Goal: Transaction & Acquisition: Purchase product/service

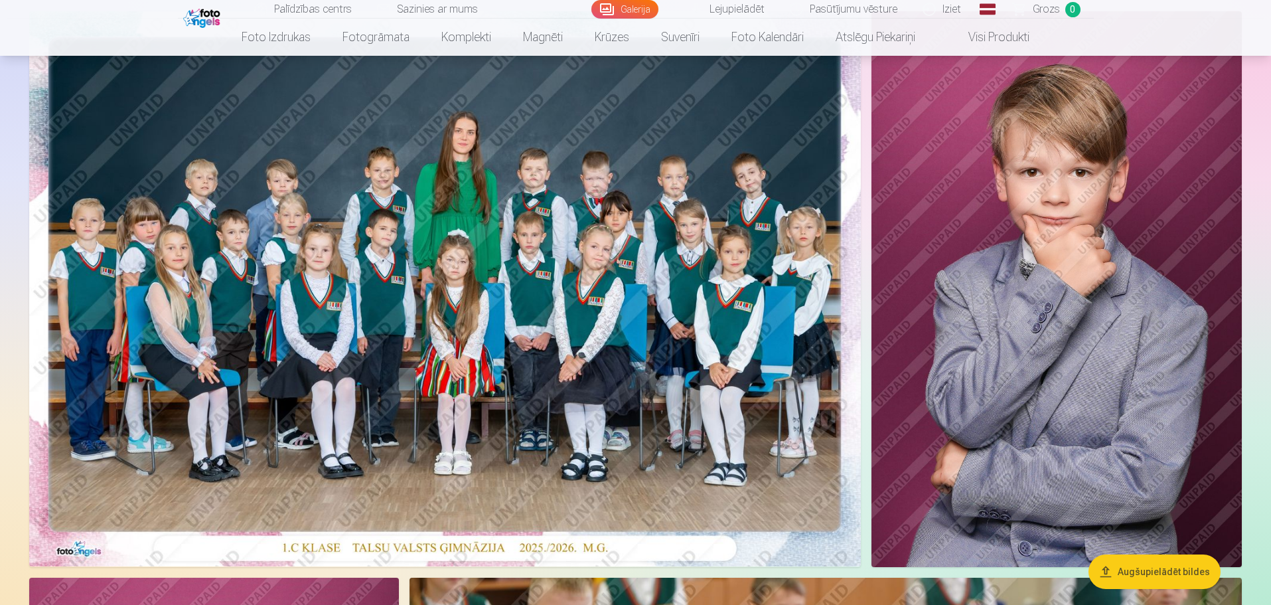
scroll to position [136, 0]
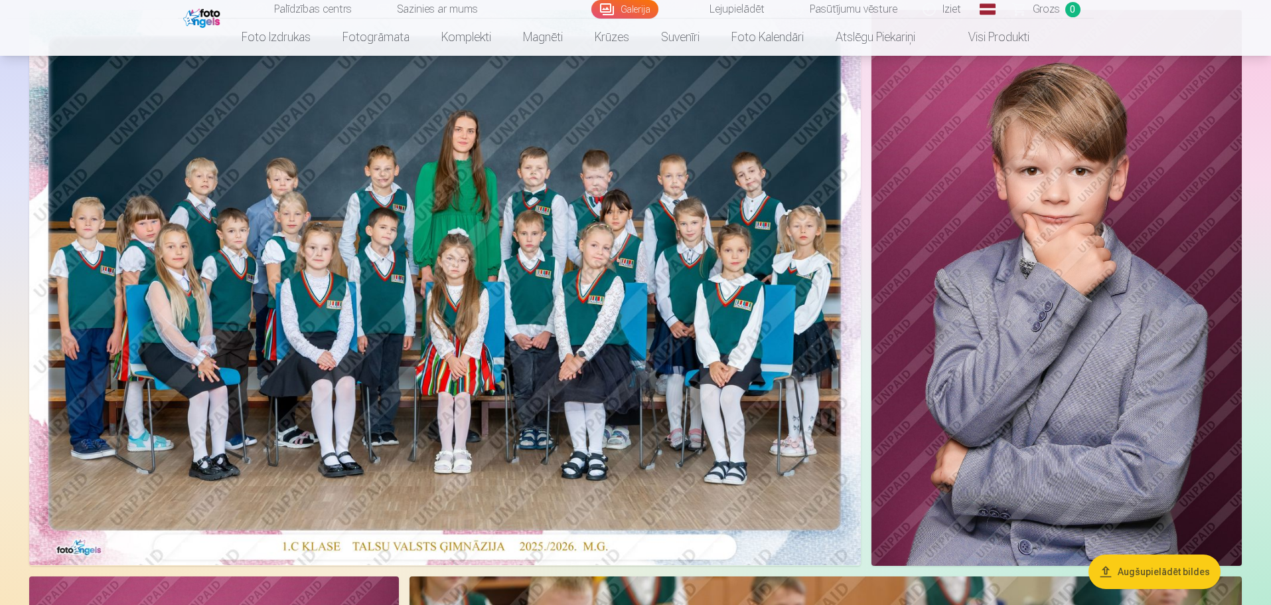
click at [648, 334] on img at bounding box center [445, 287] width 832 height 555
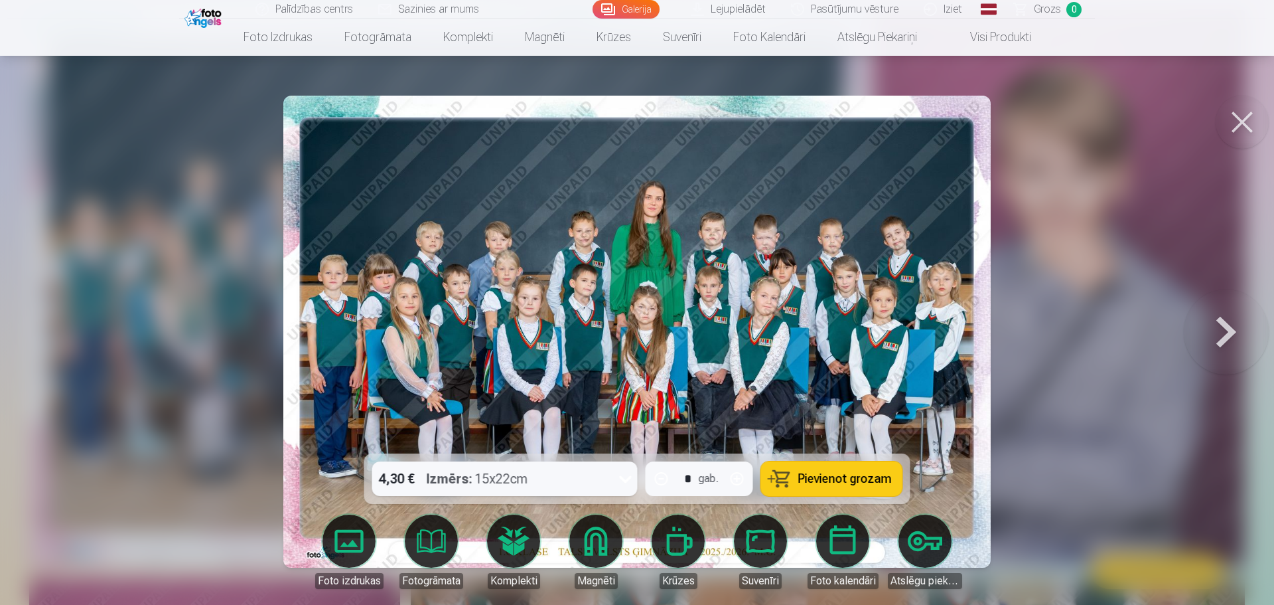
click at [1222, 334] on button at bounding box center [1226, 331] width 85 height 217
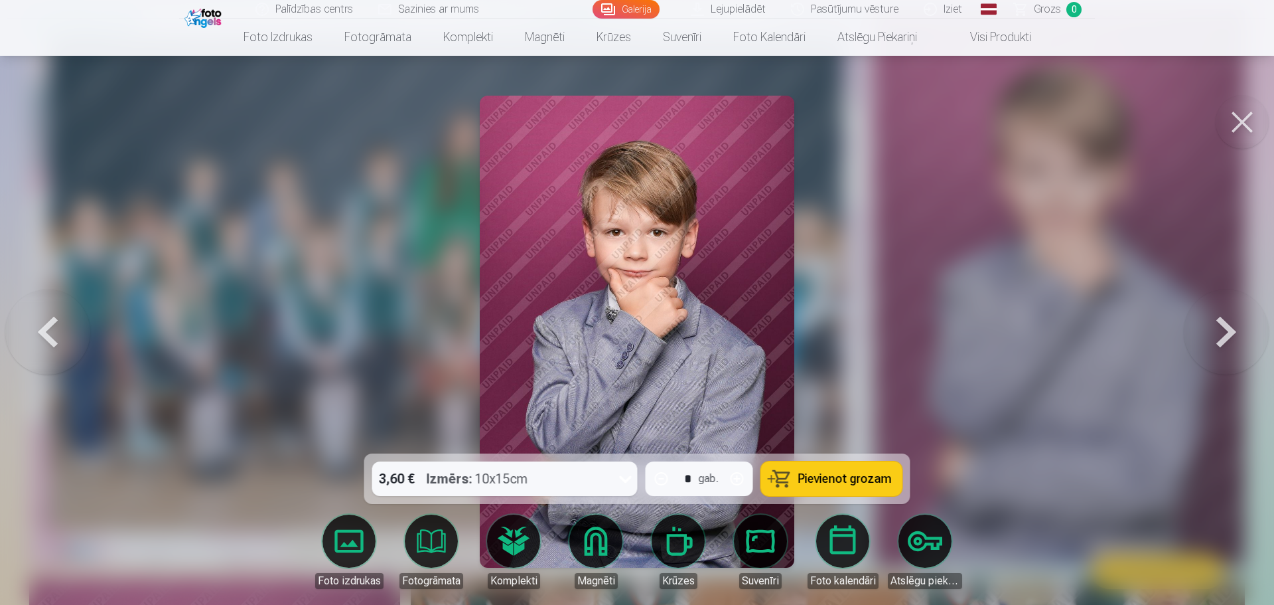
click at [1222, 334] on button at bounding box center [1226, 331] width 85 height 217
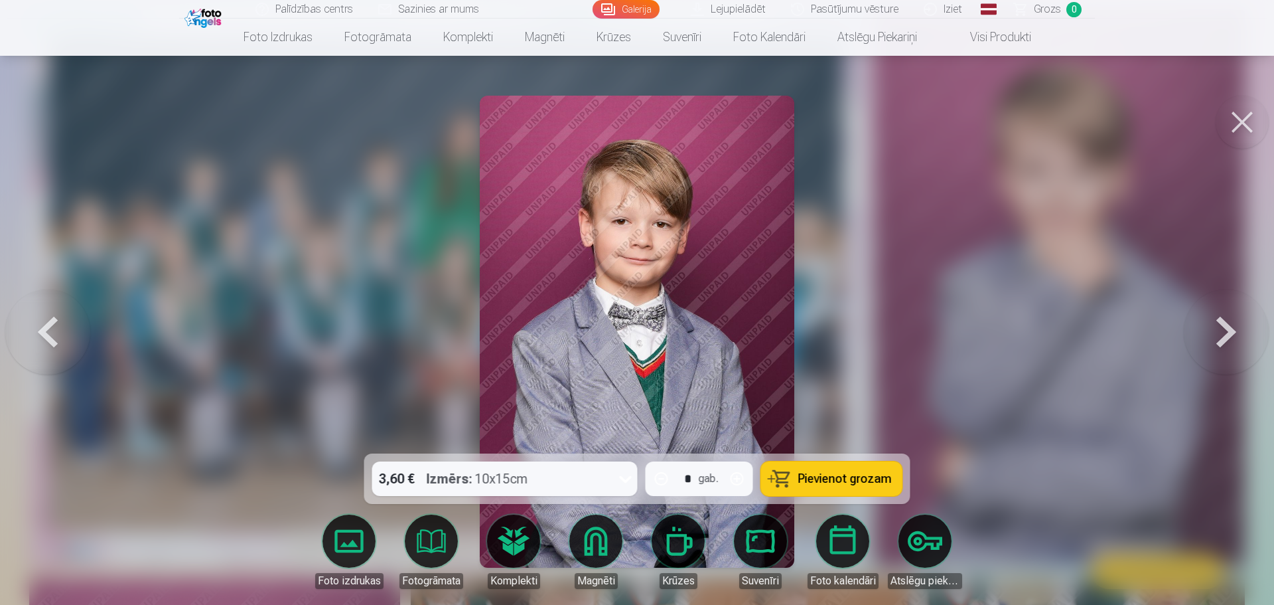
click at [52, 345] on button at bounding box center [47, 331] width 85 height 217
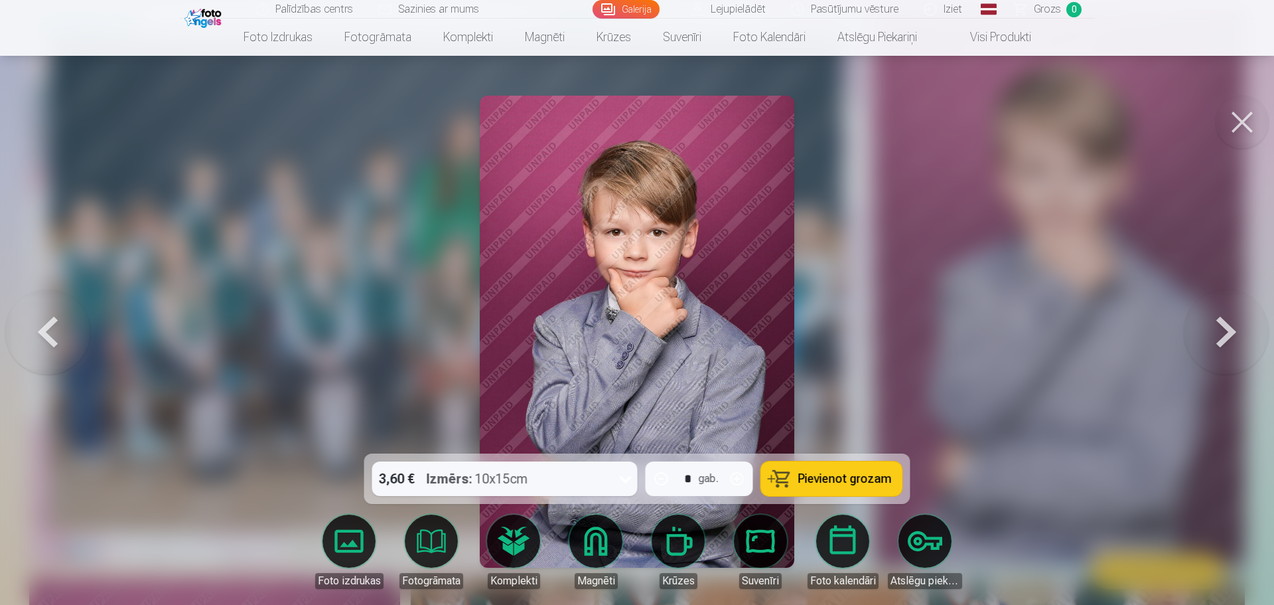
click at [1231, 331] on button at bounding box center [1226, 331] width 85 height 217
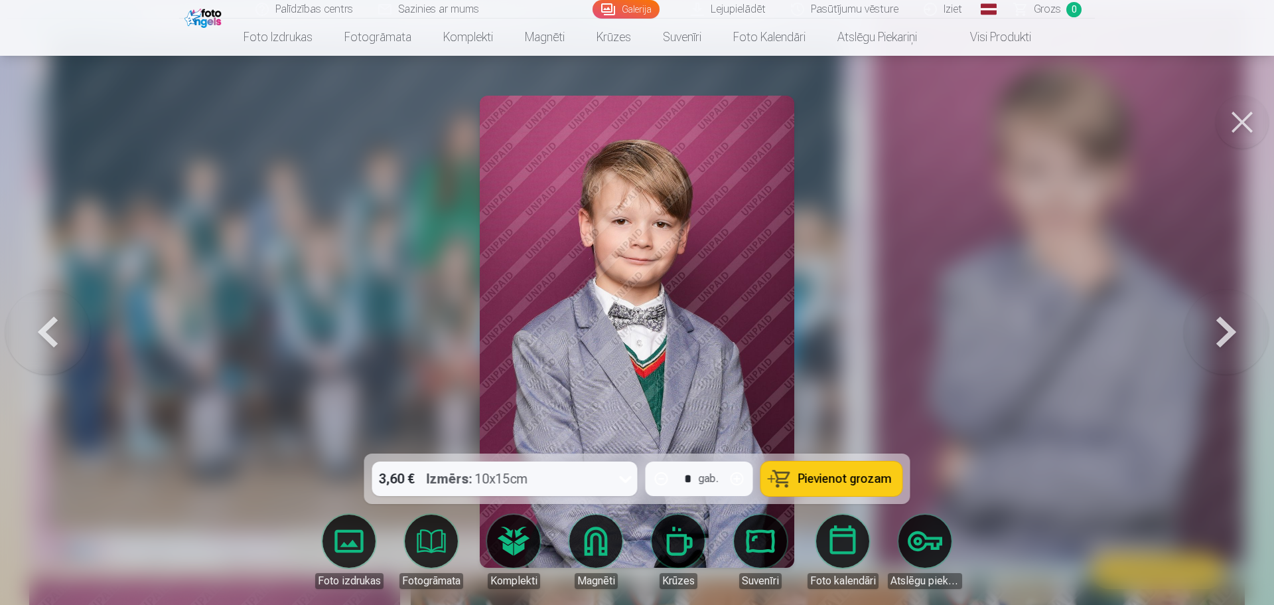
click at [1223, 336] on button at bounding box center [1226, 331] width 85 height 217
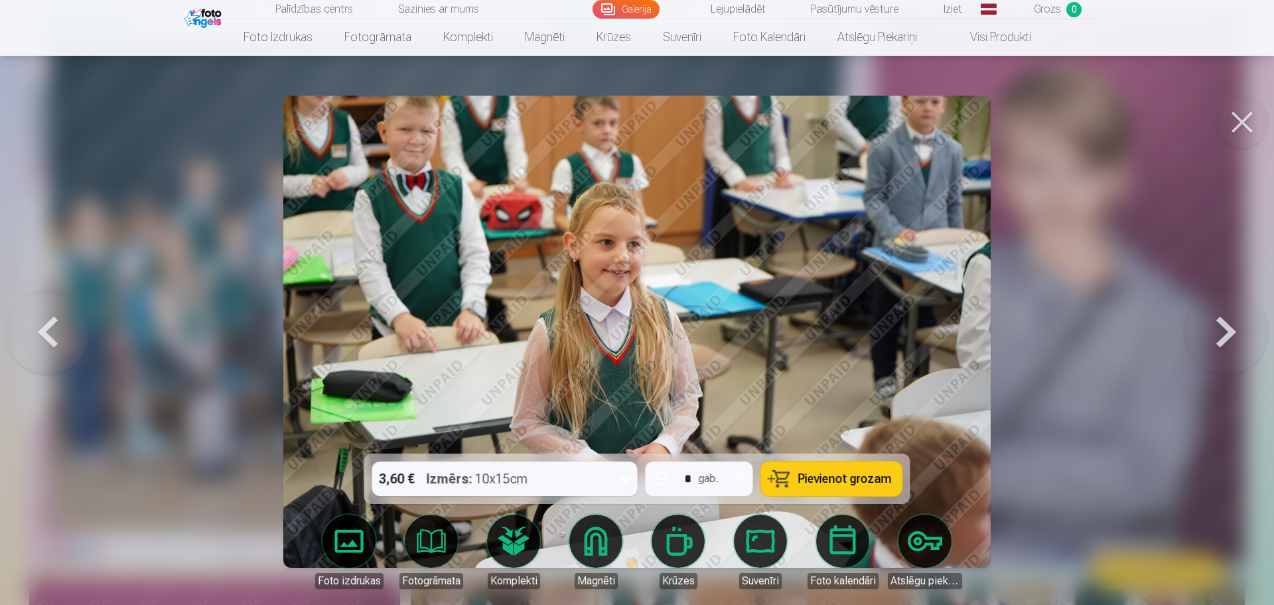
click at [1223, 336] on button at bounding box center [1226, 331] width 85 height 217
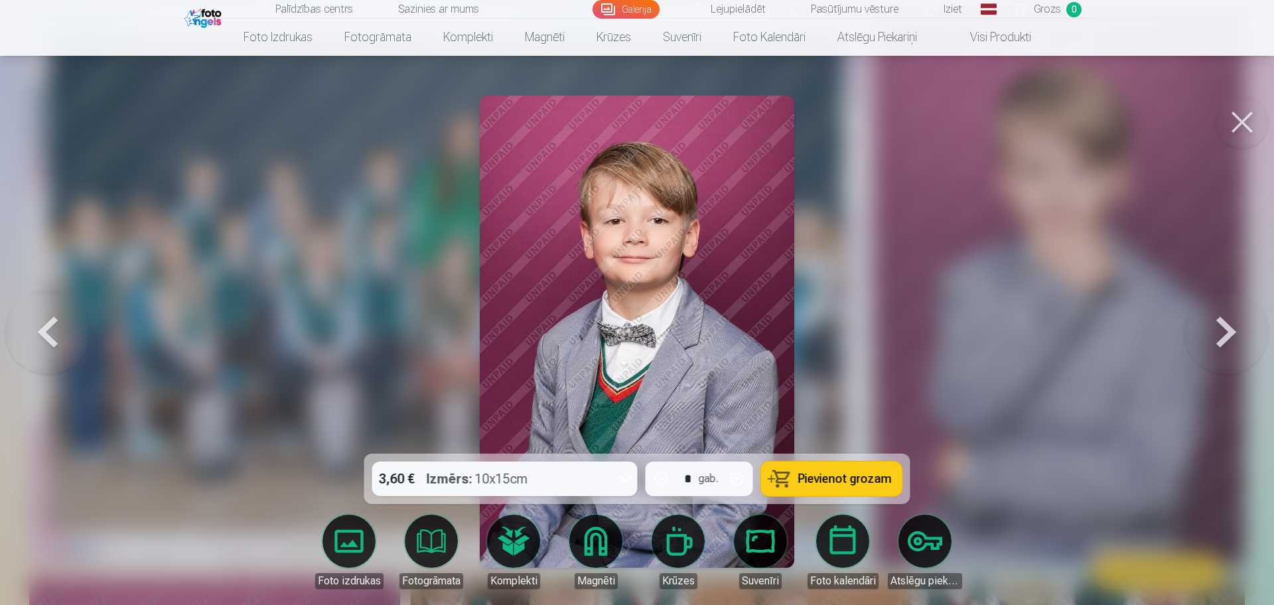
click at [1232, 331] on button at bounding box center [1226, 331] width 85 height 217
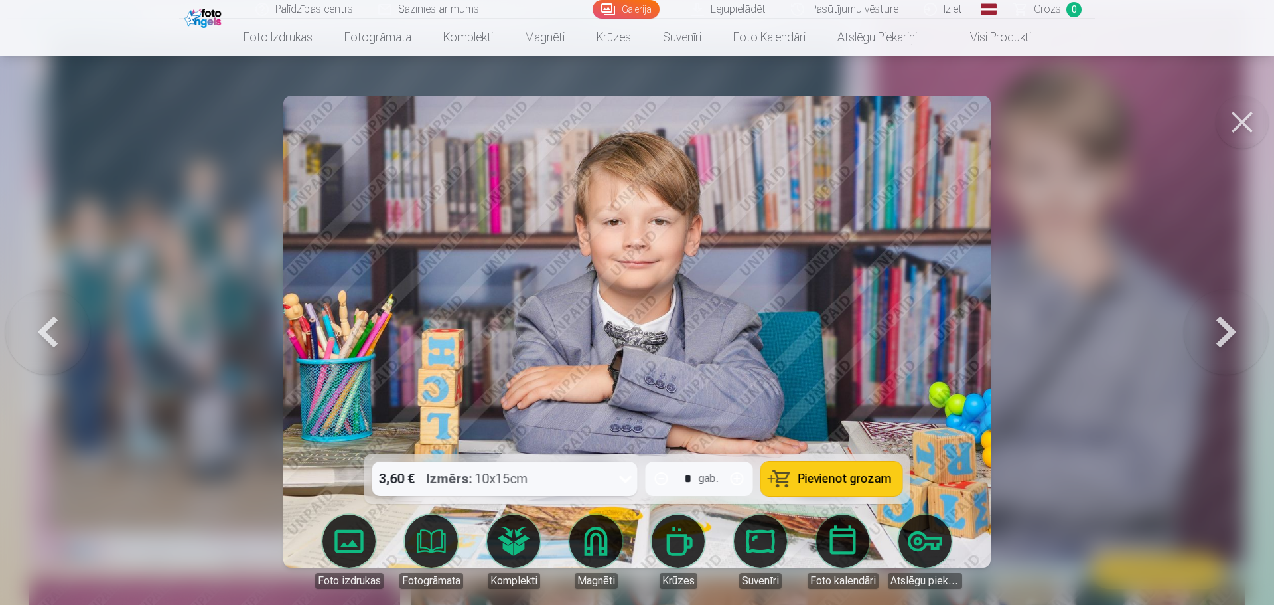
click at [48, 333] on button at bounding box center [47, 331] width 85 height 217
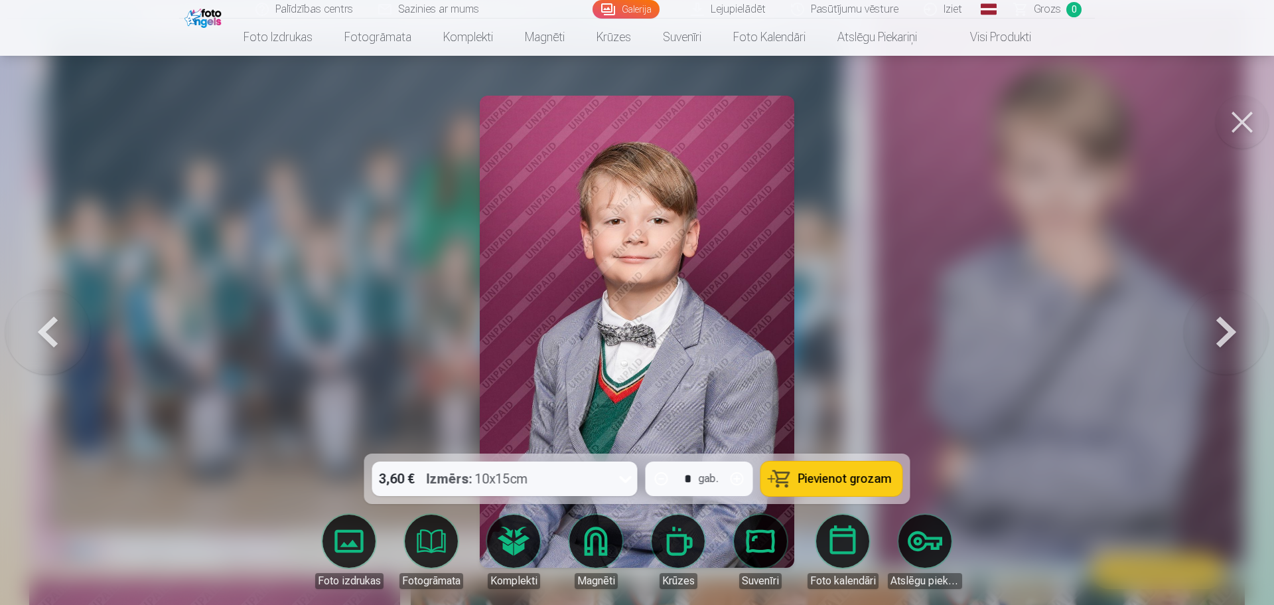
click at [1219, 321] on button at bounding box center [1226, 331] width 85 height 217
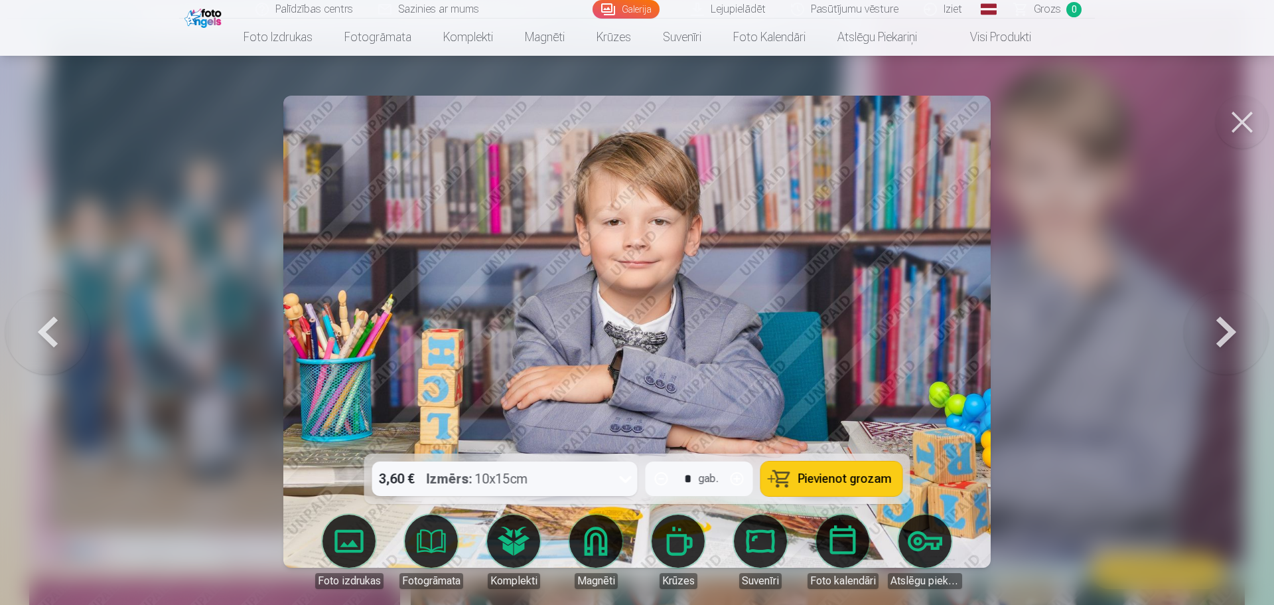
click at [1219, 321] on button at bounding box center [1226, 331] width 85 height 217
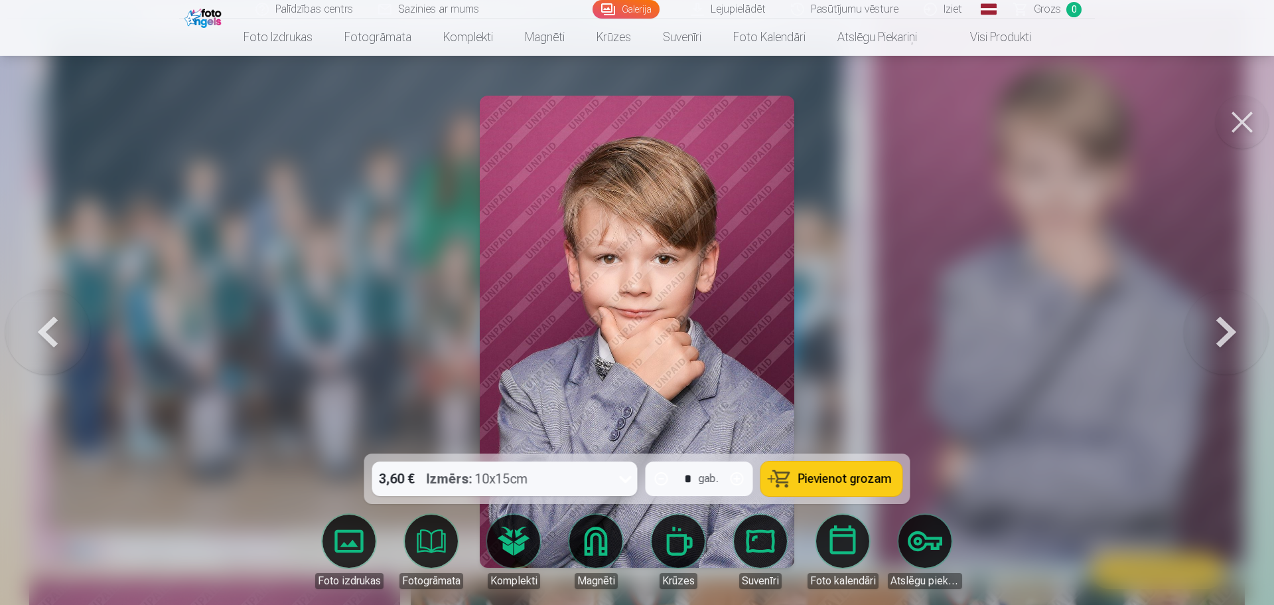
click at [1219, 321] on button at bounding box center [1226, 331] width 85 height 217
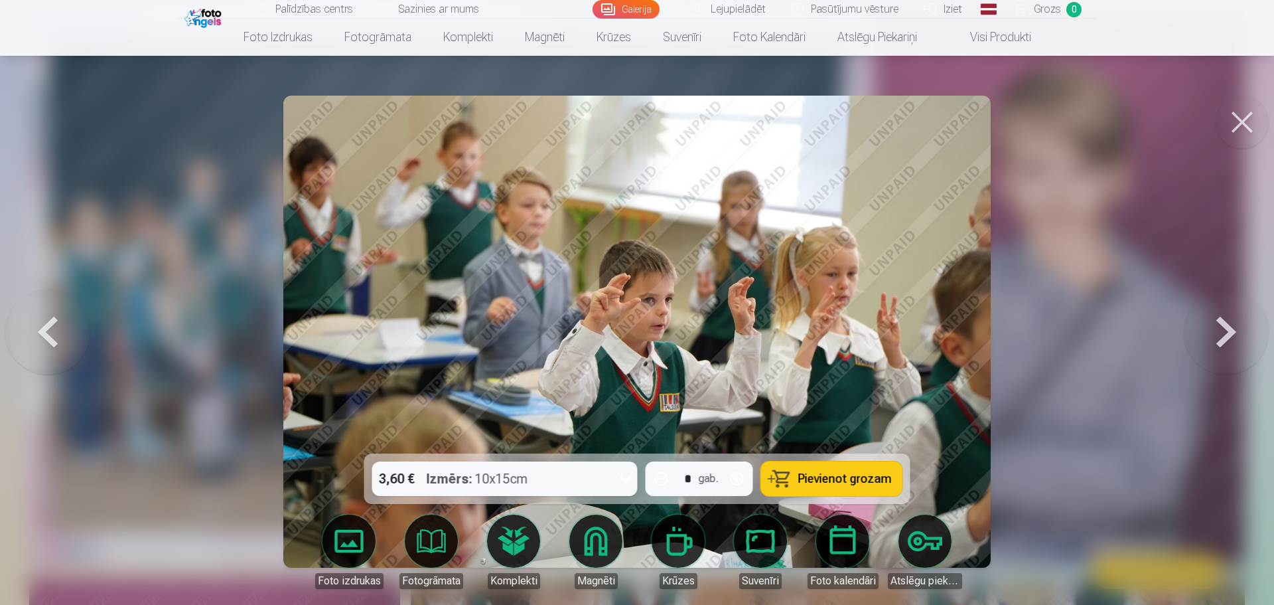
click at [1219, 321] on button at bounding box center [1226, 331] width 85 height 217
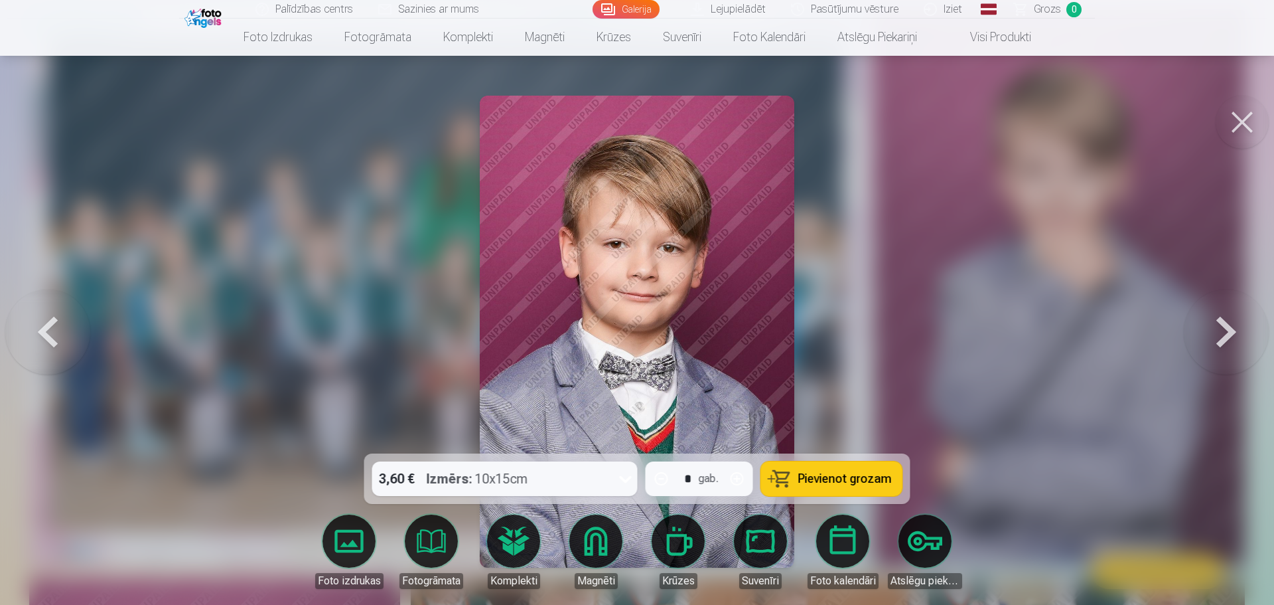
click at [1219, 321] on button at bounding box center [1226, 331] width 85 height 217
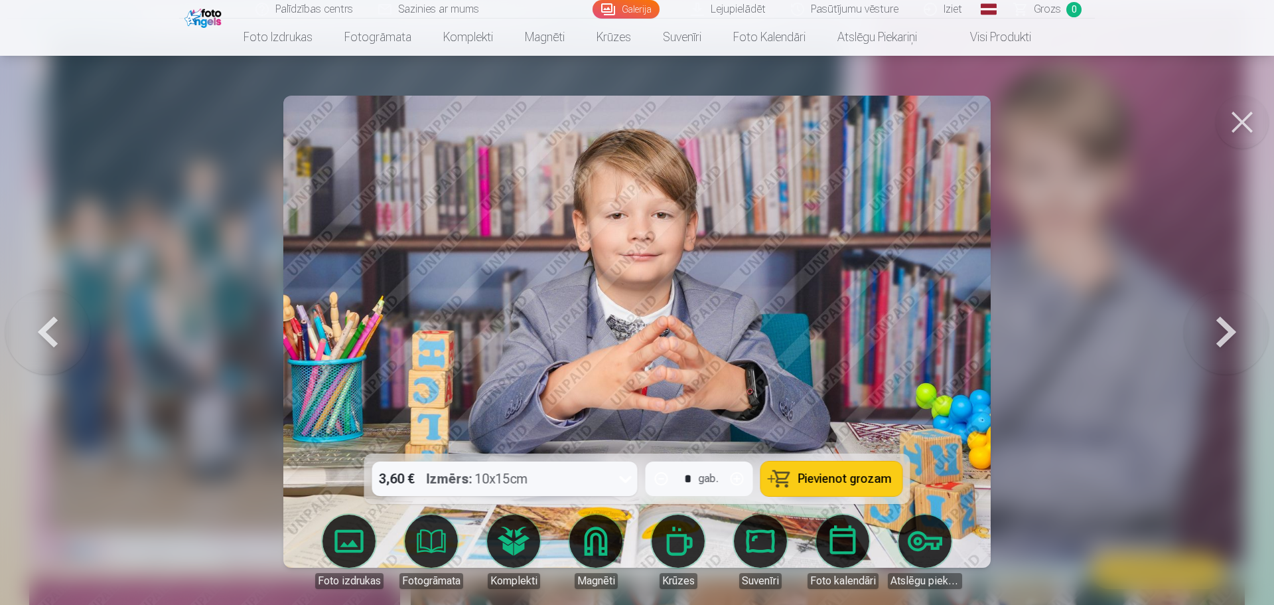
click at [1219, 321] on button at bounding box center [1226, 331] width 85 height 217
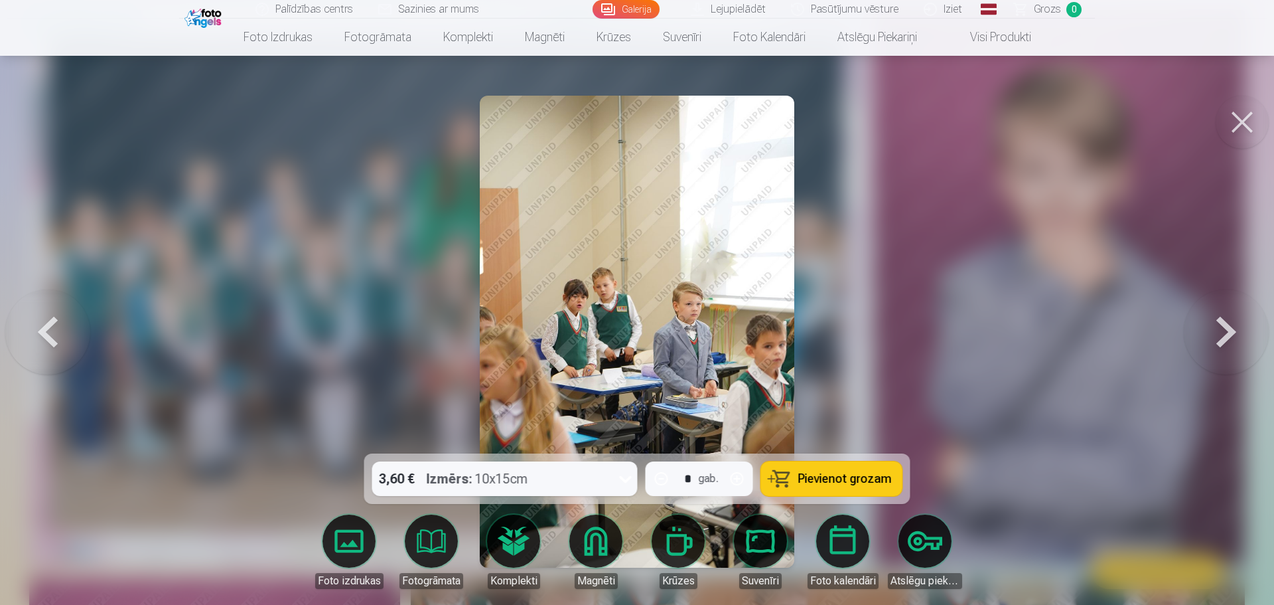
click at [1219, 321] on button at bounding box center [1226, 331] width 85 height 217
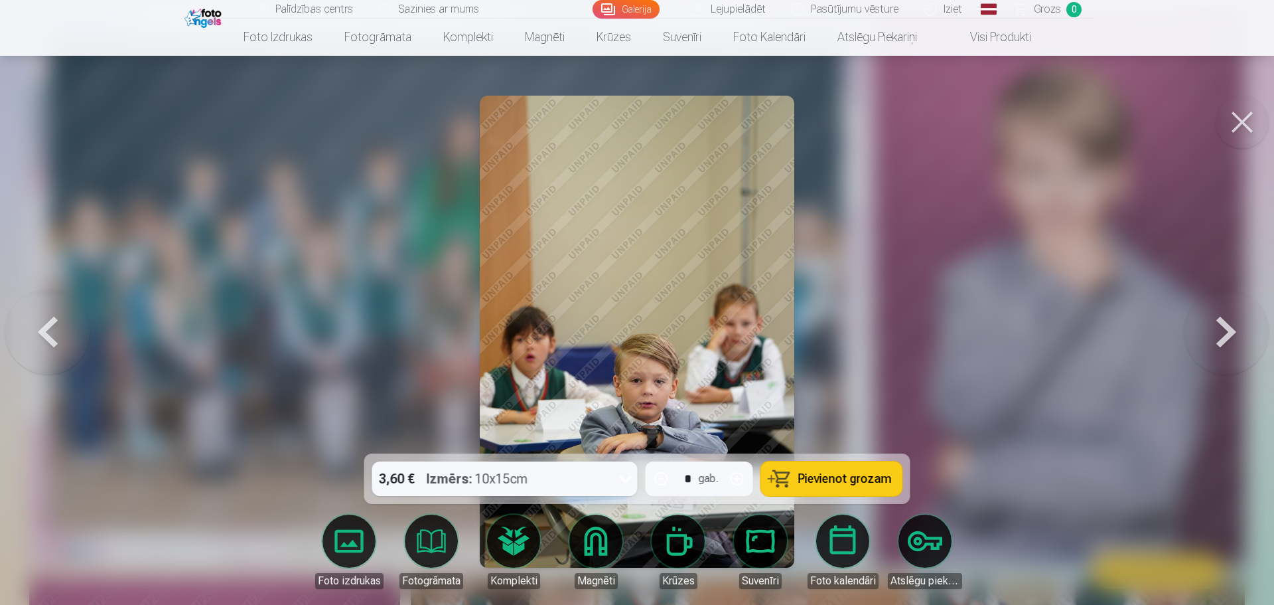
click at [1219, 321] on button at bounding box center [1226, 331] width 85 height 217
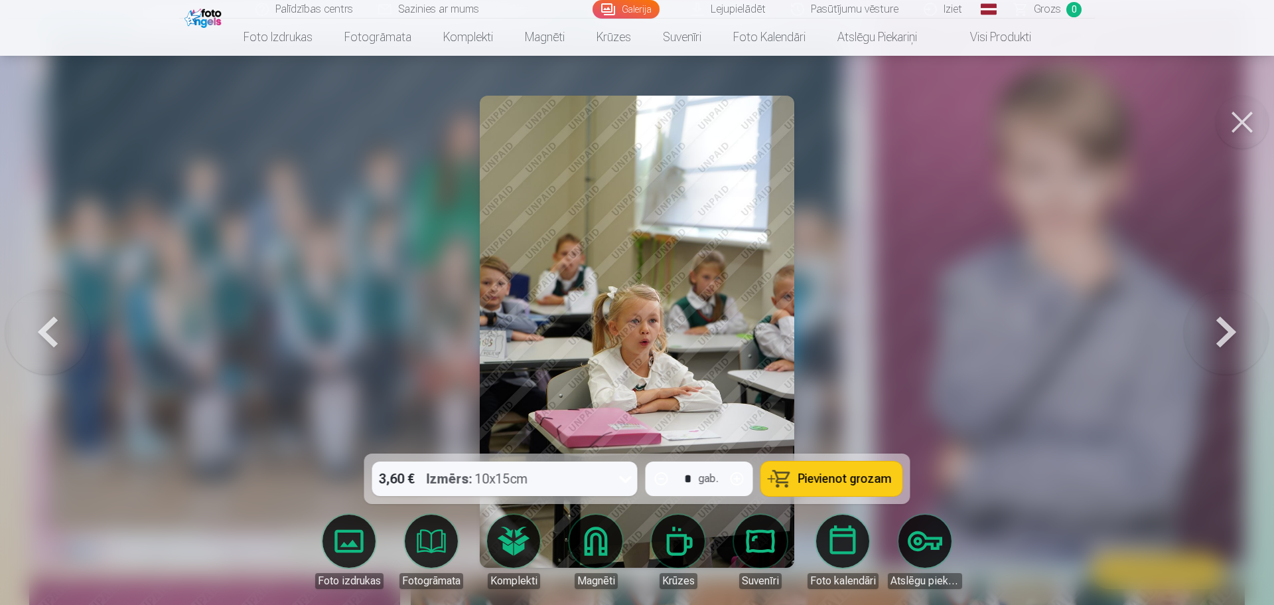
click at [1219, 321] on button at bounding box center [1226, 331] width 85 height 217
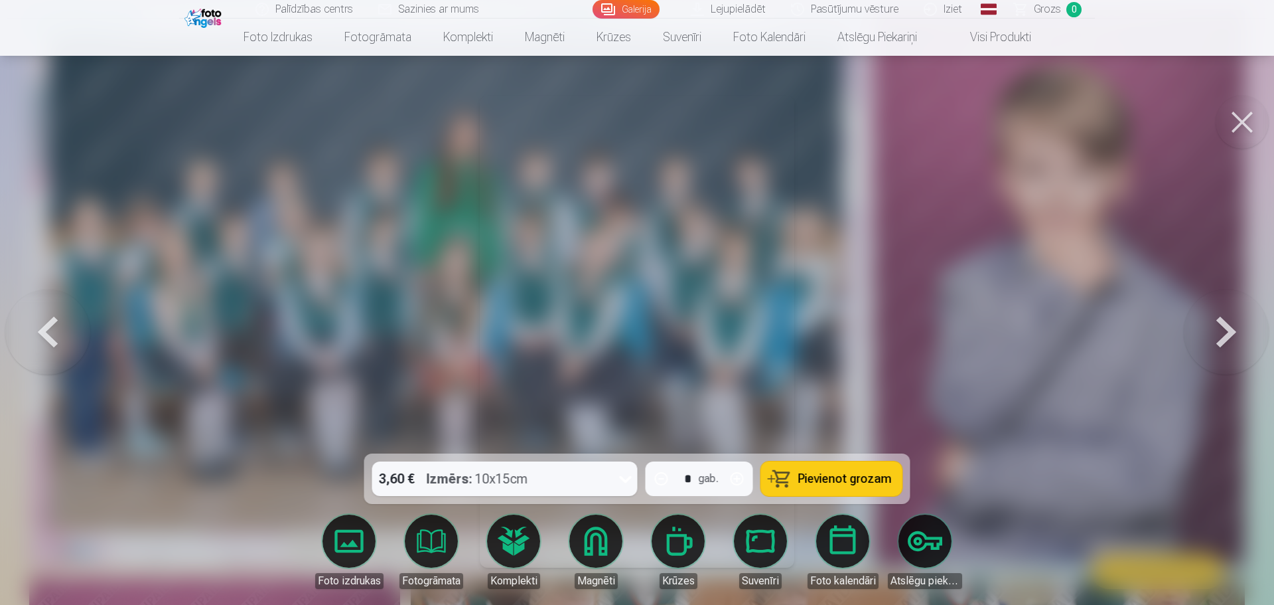
click at [1222, 330] on button at bounding box center [1226, 331] width 85 height 217
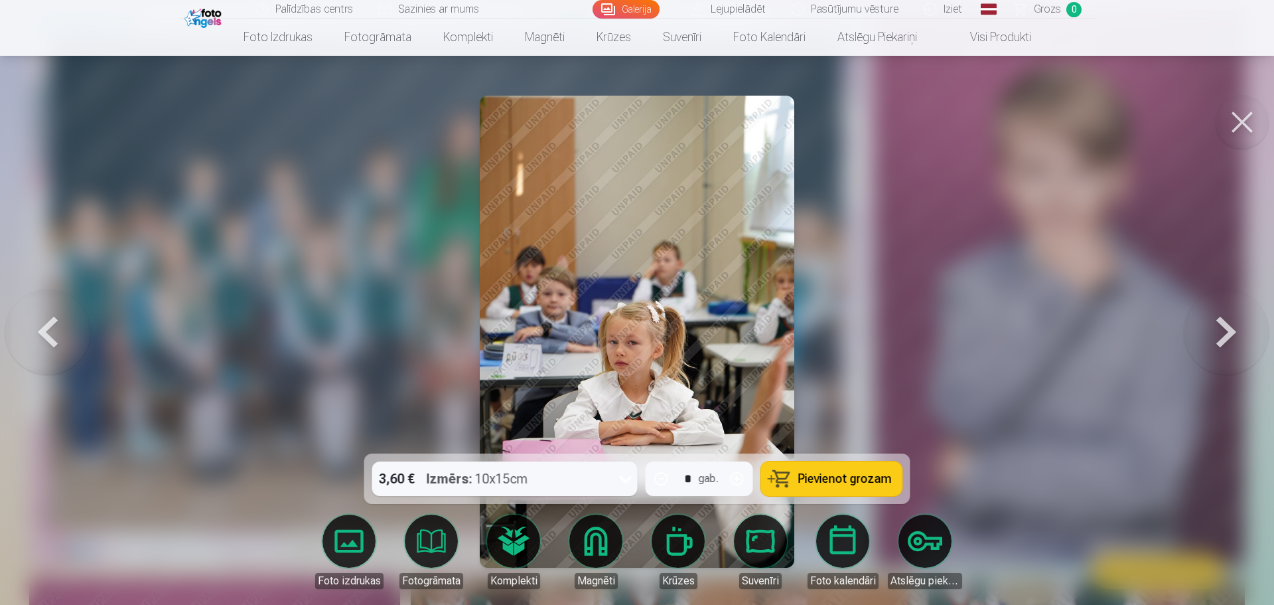
click at [1222, 330] on button at bounding box center [1226, 331] width 85 height 217
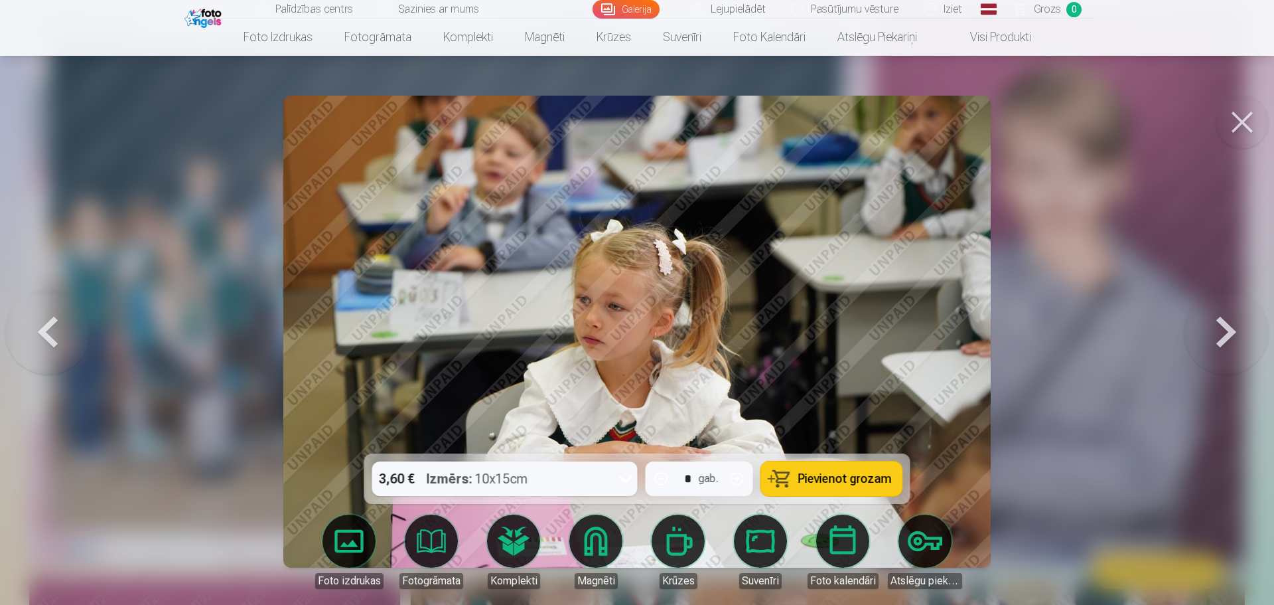
click at [1222, 330] on button at bounding box center [1226, 331] width 85 height 217
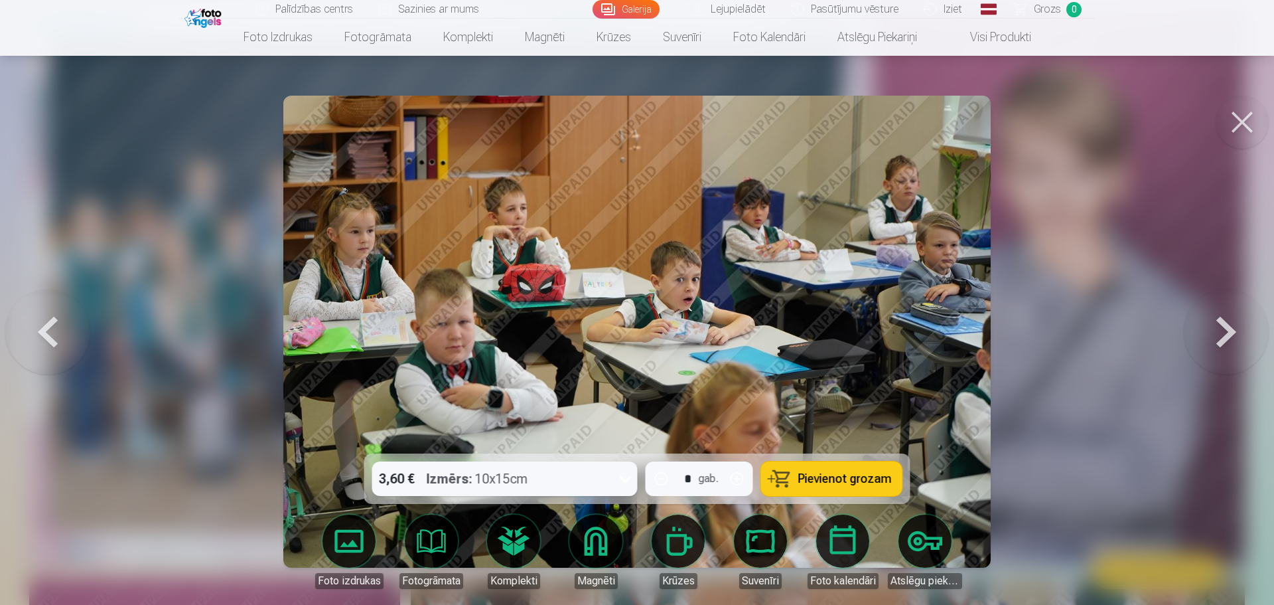
click at [1222, 330] on button at bounding box center [1226, 331] width 85 height 217
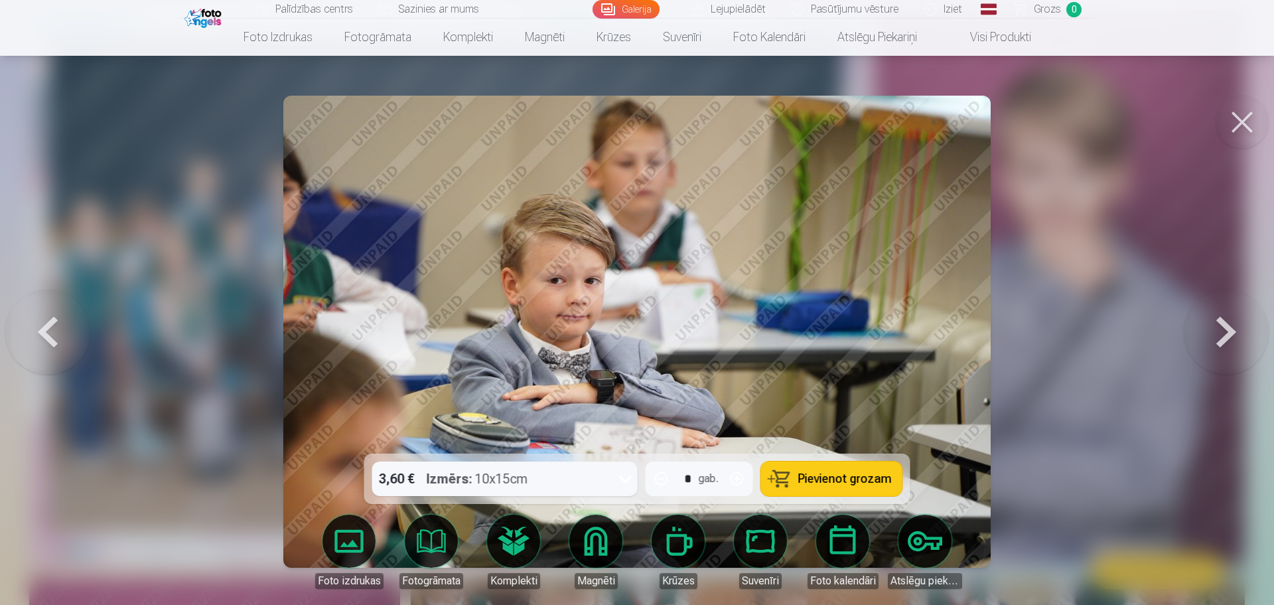
click at [1222, 330] on button at bounding box center [1226, 331] width 85 height 217
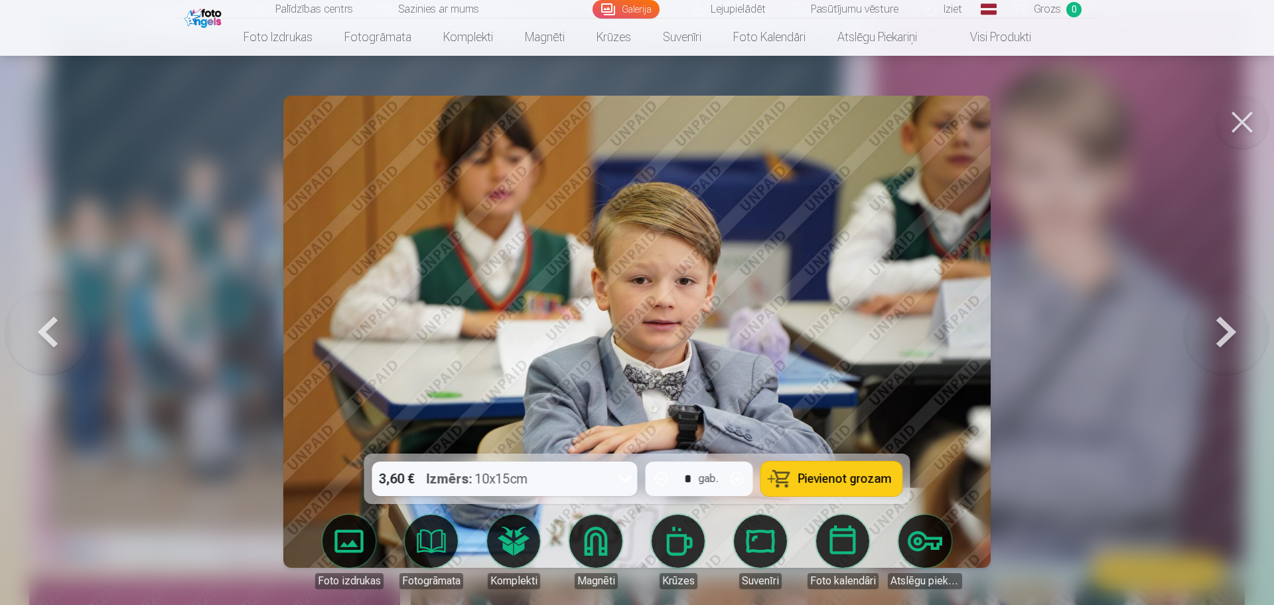
click at [1222, 330] on button at bounding box center [1226, 331] width 85 height 217
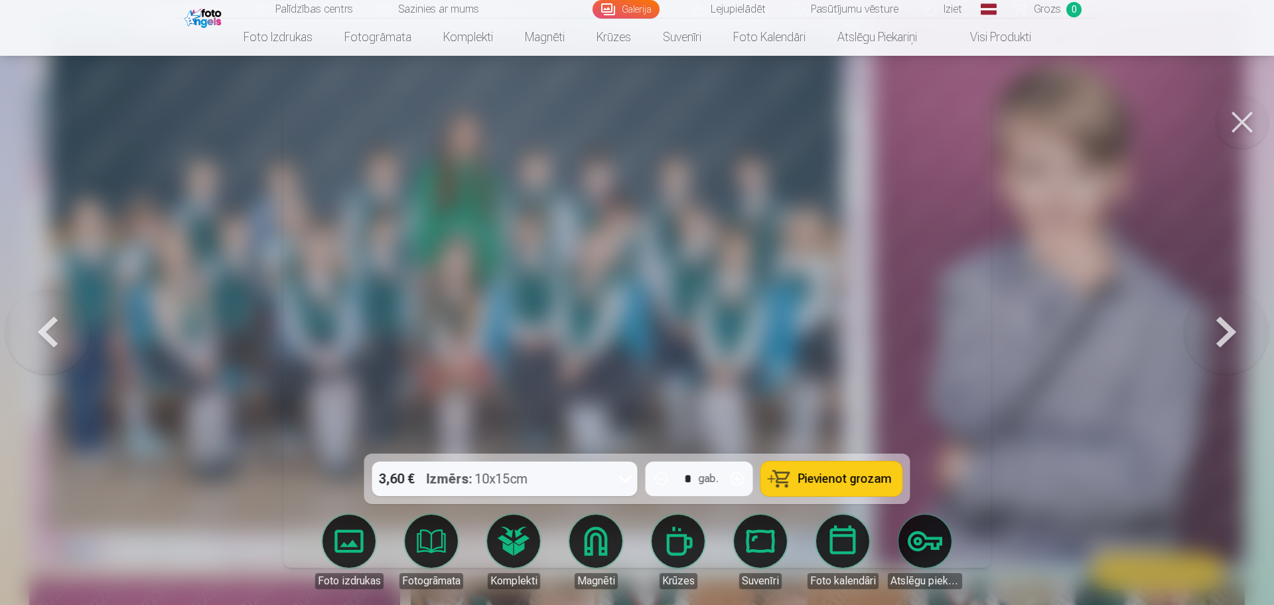
click at [1222, 330] on button at bounding box center [1226, 331] width 85 height 217
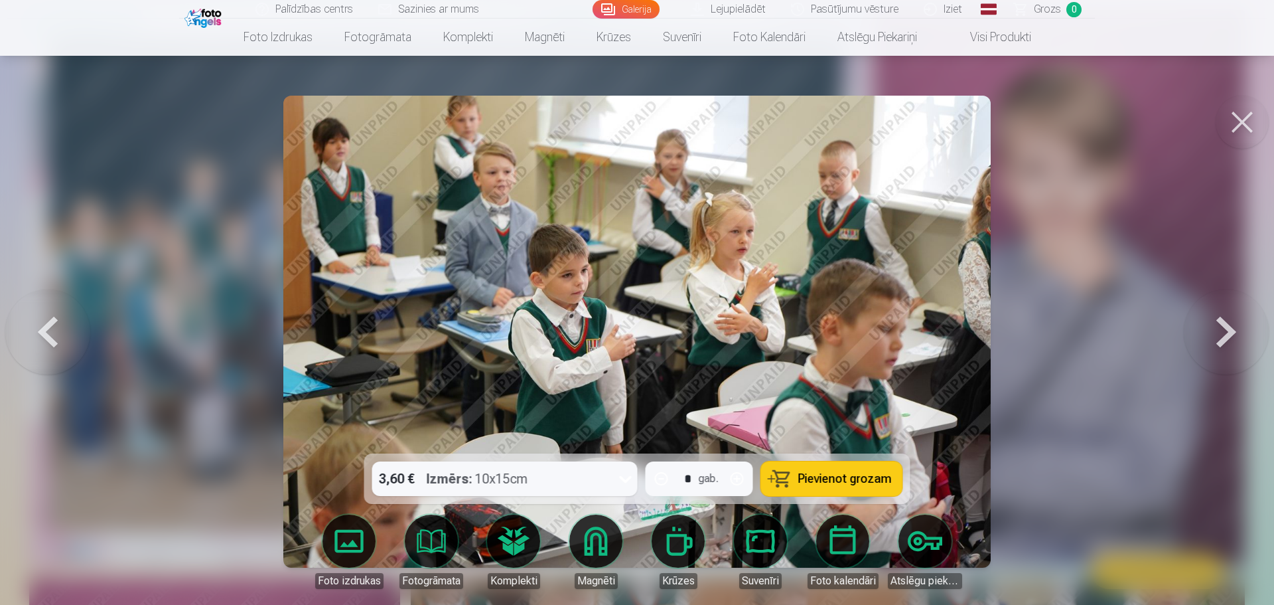
click at [1222, 330] on button at bounding box center [1226, 331] width 85 height 217
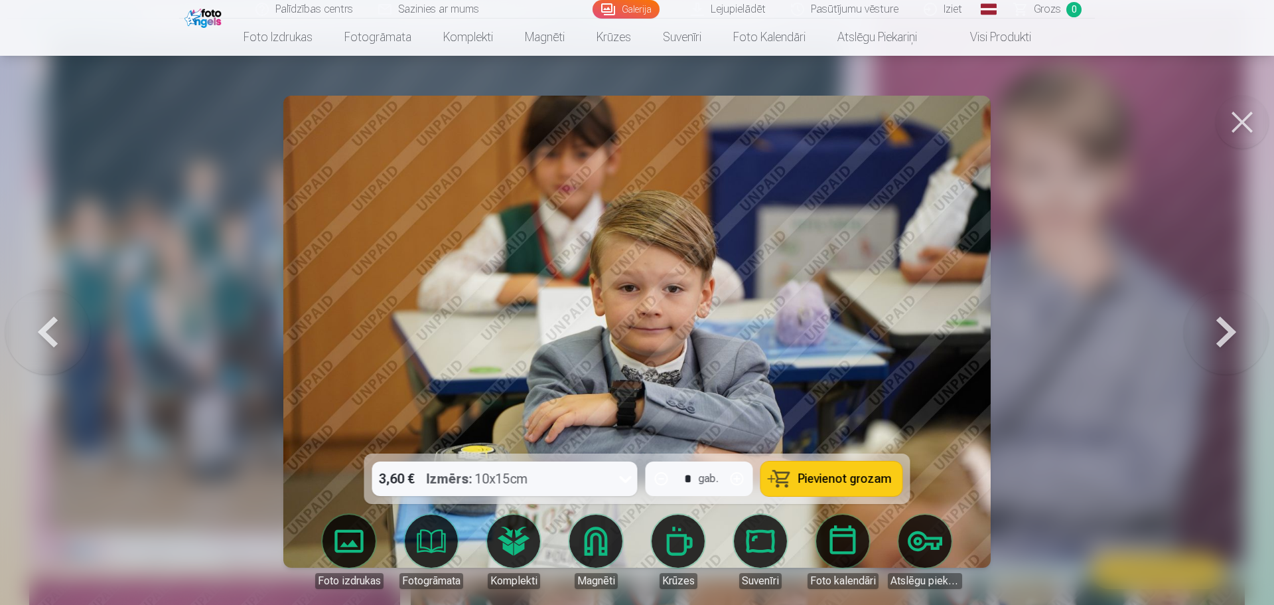
click at [1222, 330] on button at bounding box center [1226, 331] width 85 height 217
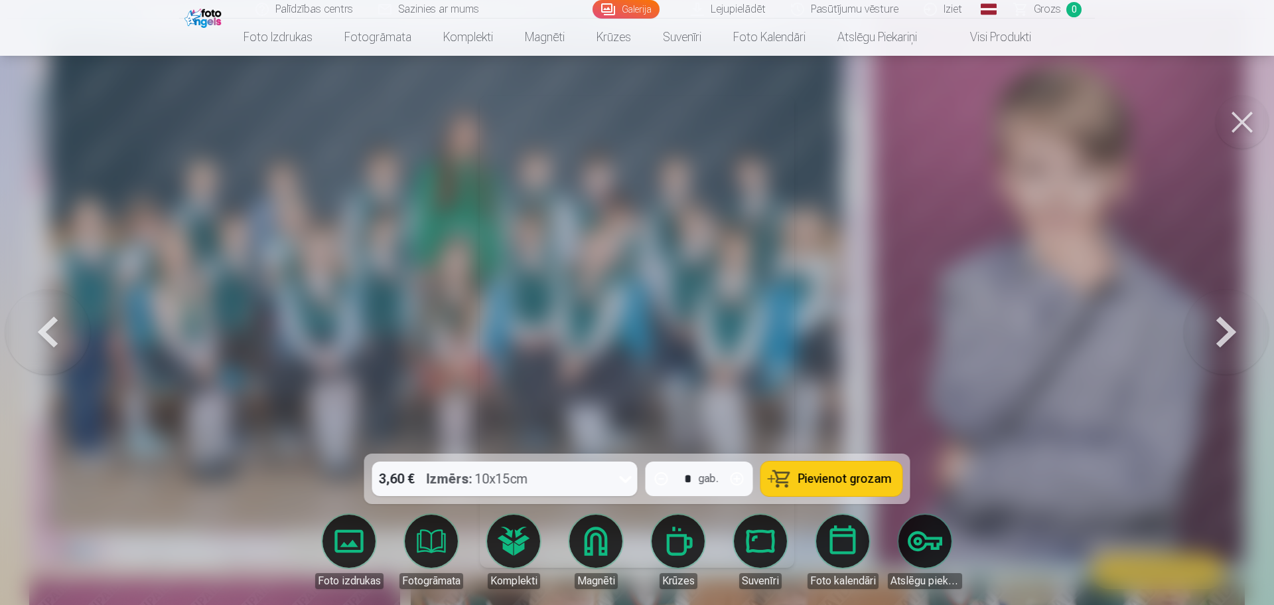
click at [1222, 330] on button at bounding box center [1226, 331] width 85 height 217
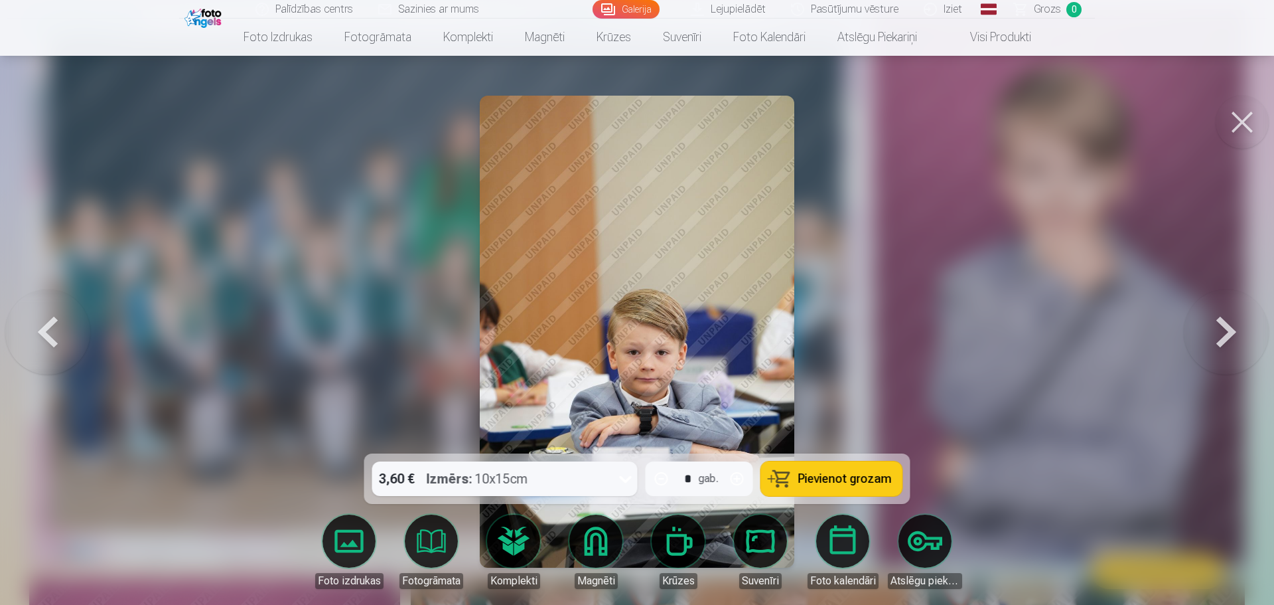
click at [1222, 330] on button at bounding box center [1226, 331] width 85 height 217
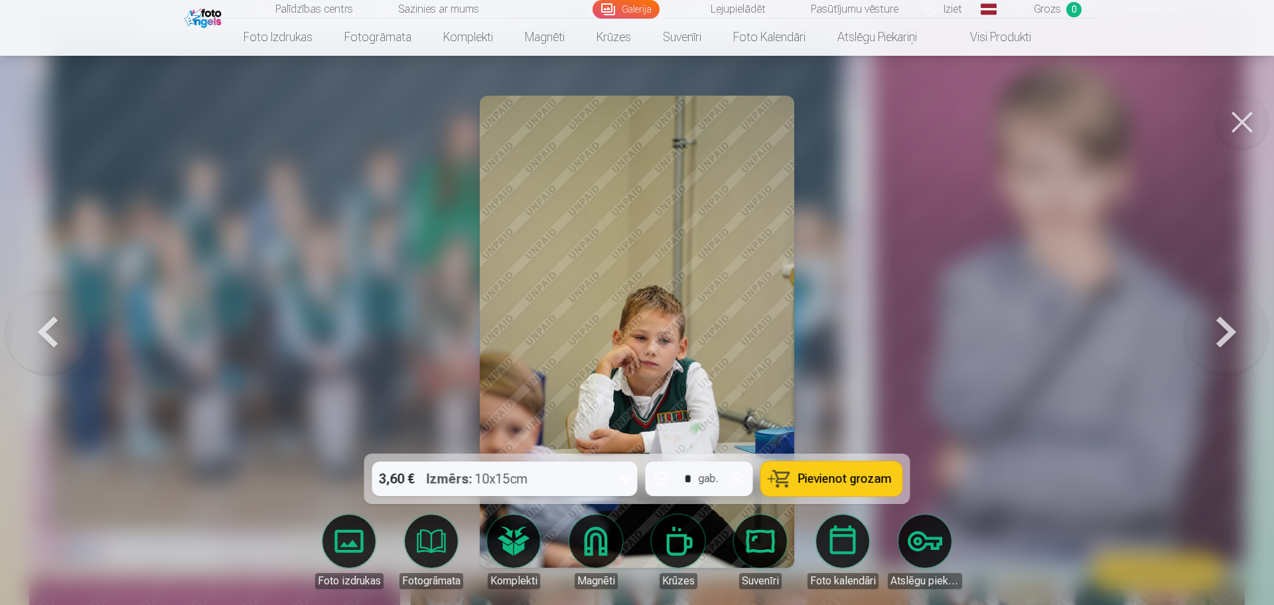
click at [1222, 330] on button at bounding box center [1226, 331] width 85 height 217
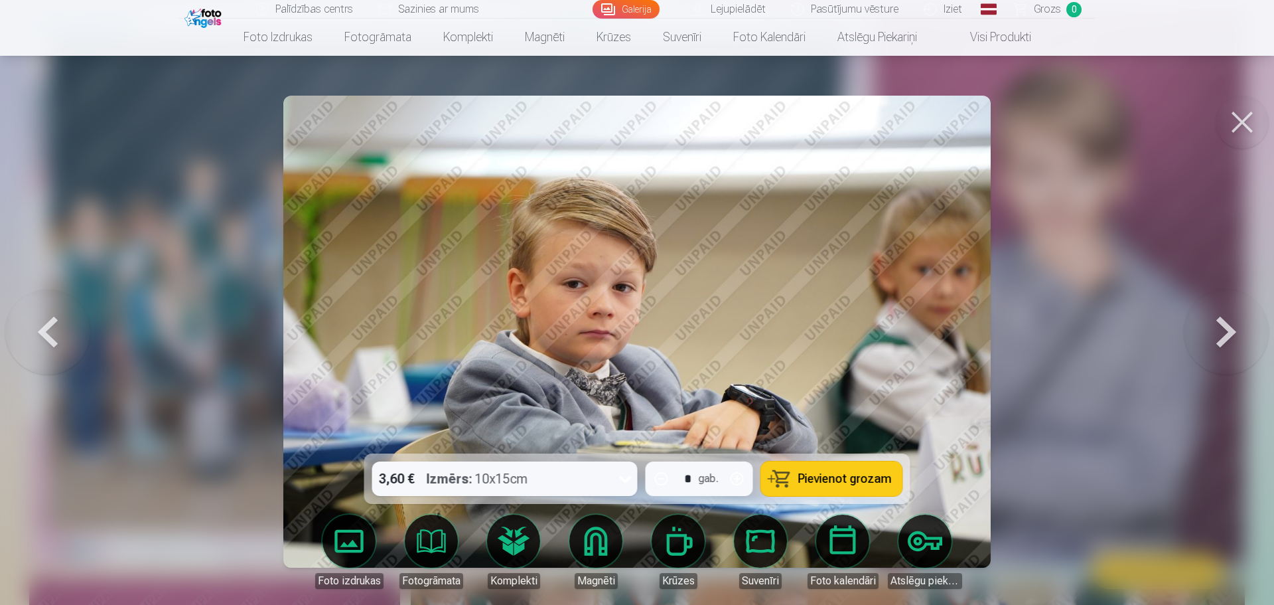
click at [1222, 330] on button at bounding box center [1226, 331] width 85 height 217
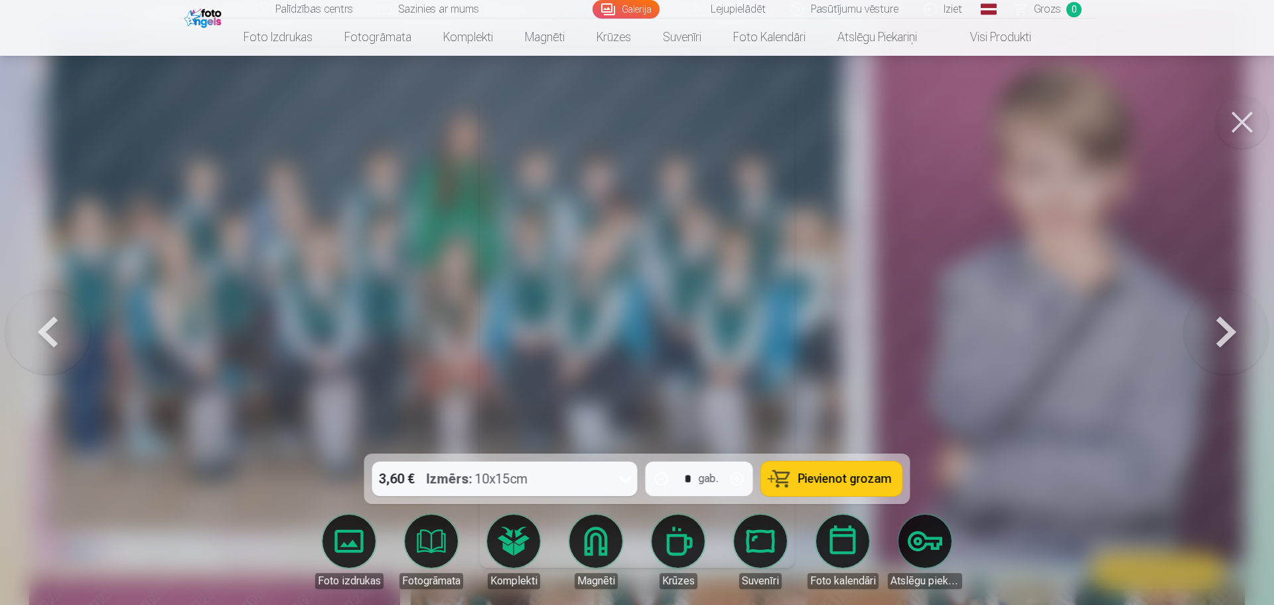
click at [1222, 330] on button at bounding box center [1226, 331] width 85 height 217
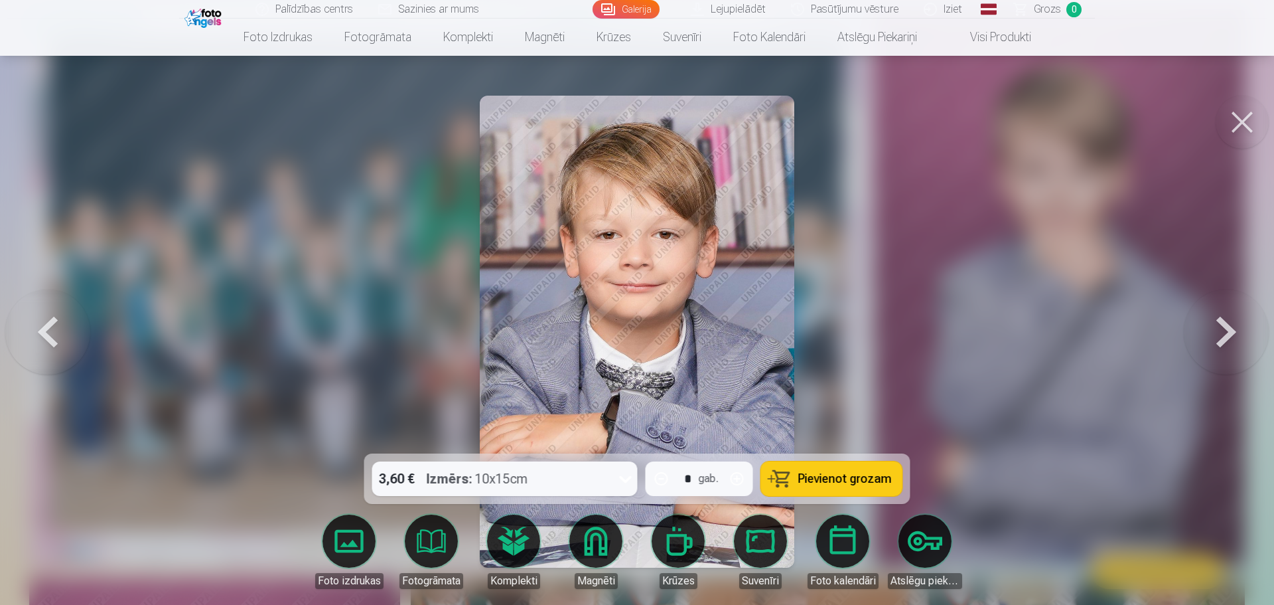
click at [835, 482] on span "Pievienot grozam" at bounding box center [845, 479] width 94 height 12
click at [1219, 325] on button at bounding box center [1226, 331] width 85 height 217
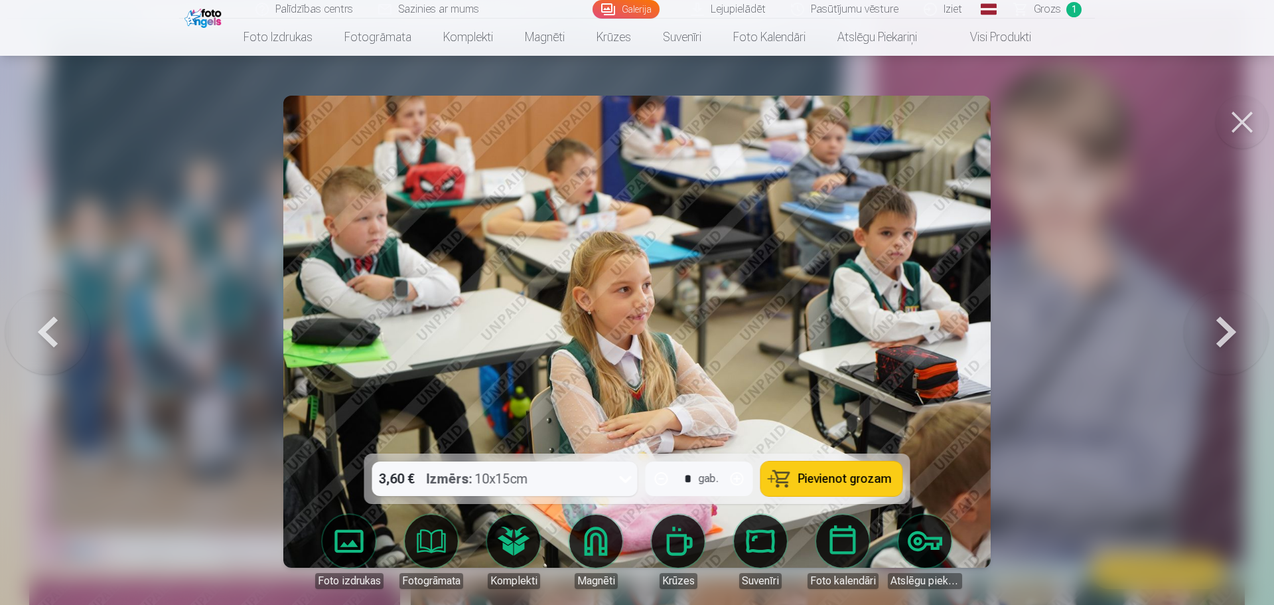
click at [1219, 325] on button at bounding box center [1226, 331] width 85 height 217
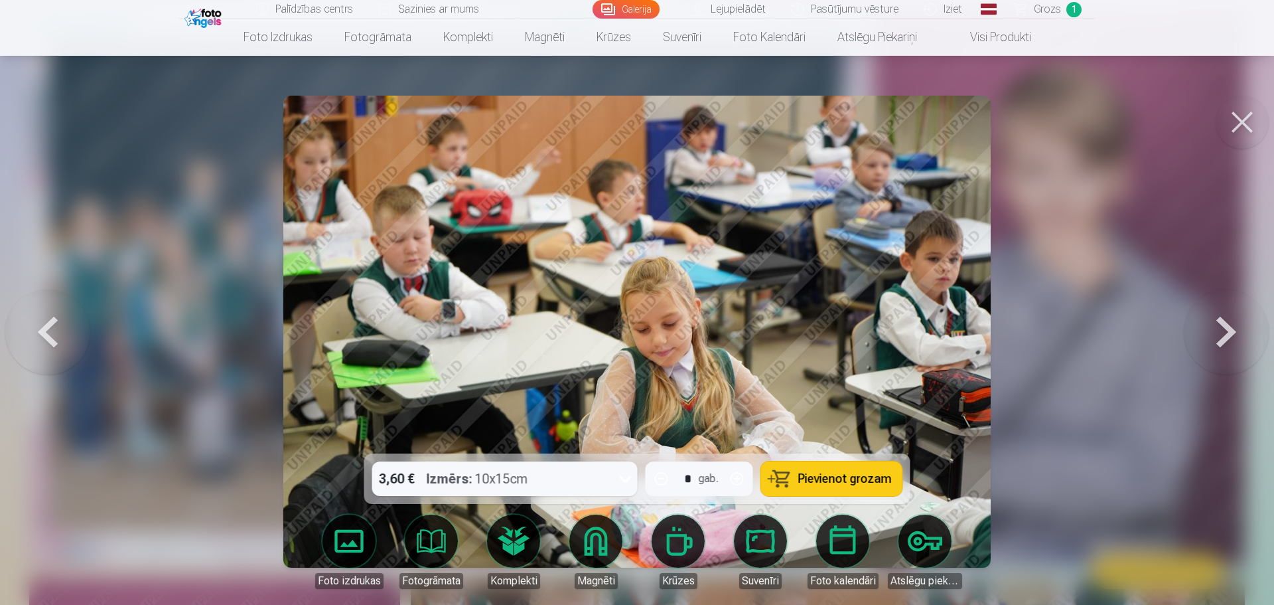
click at [1219, 325] on button at bounding box center [1226, 331] width 85 height 217
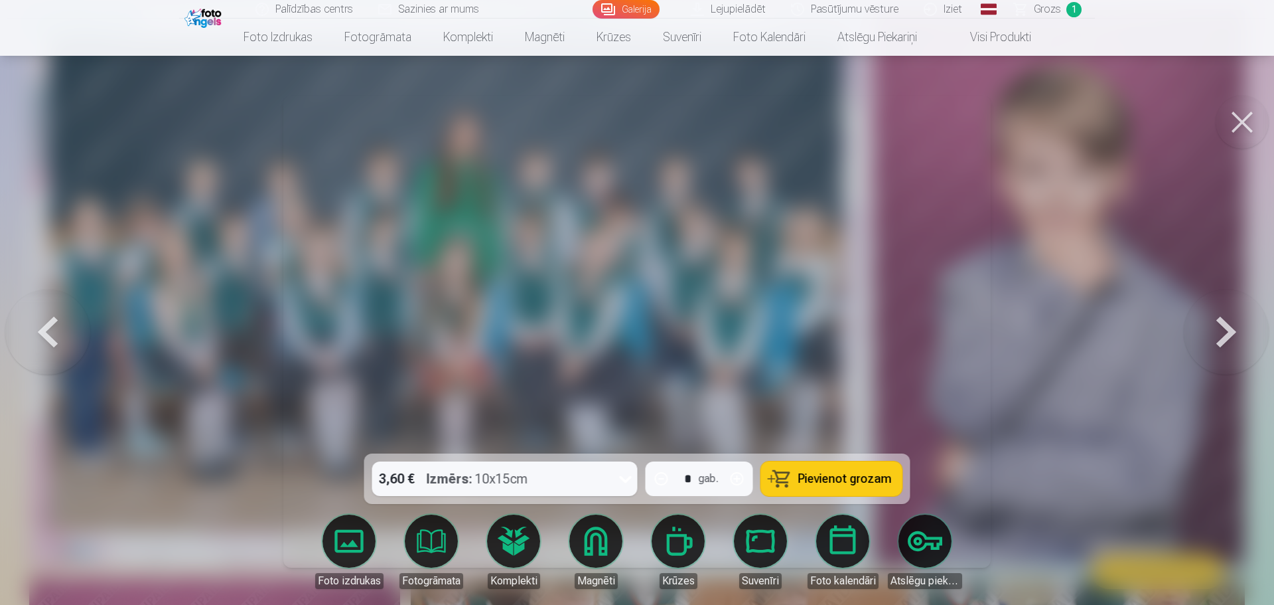
click at [1219, 325] on button at bounding box center [1226, 331] width 85 height 217
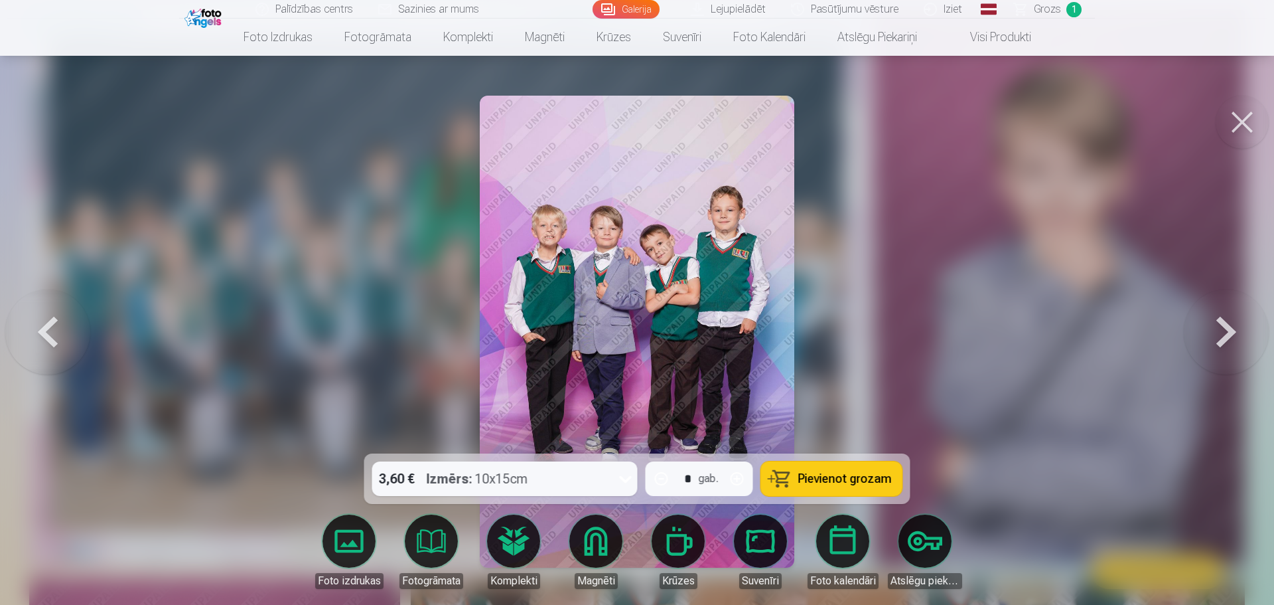
click at [837, 481] on span "Pievienot grozam" at bounding box center [845, 479] width 94 height 12
click at [1230, 334] on button at bounding box center [1226, 331] width 85 height 217
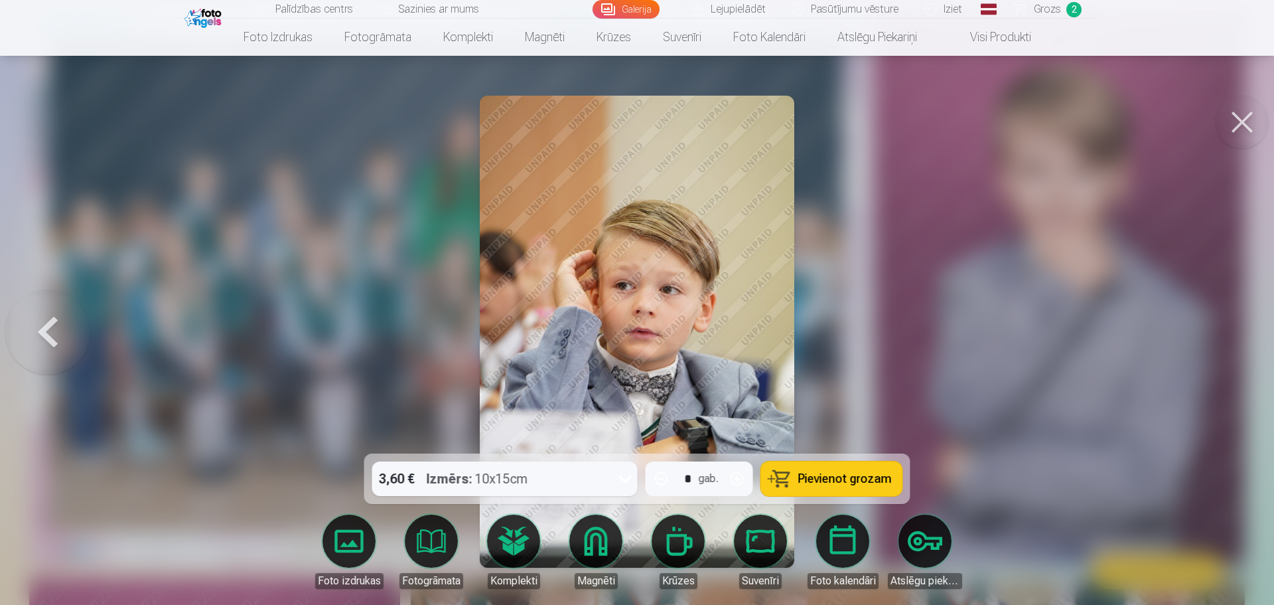
click at [1230, 334] on div at bounding box center [637, 302] width 1274 height 605
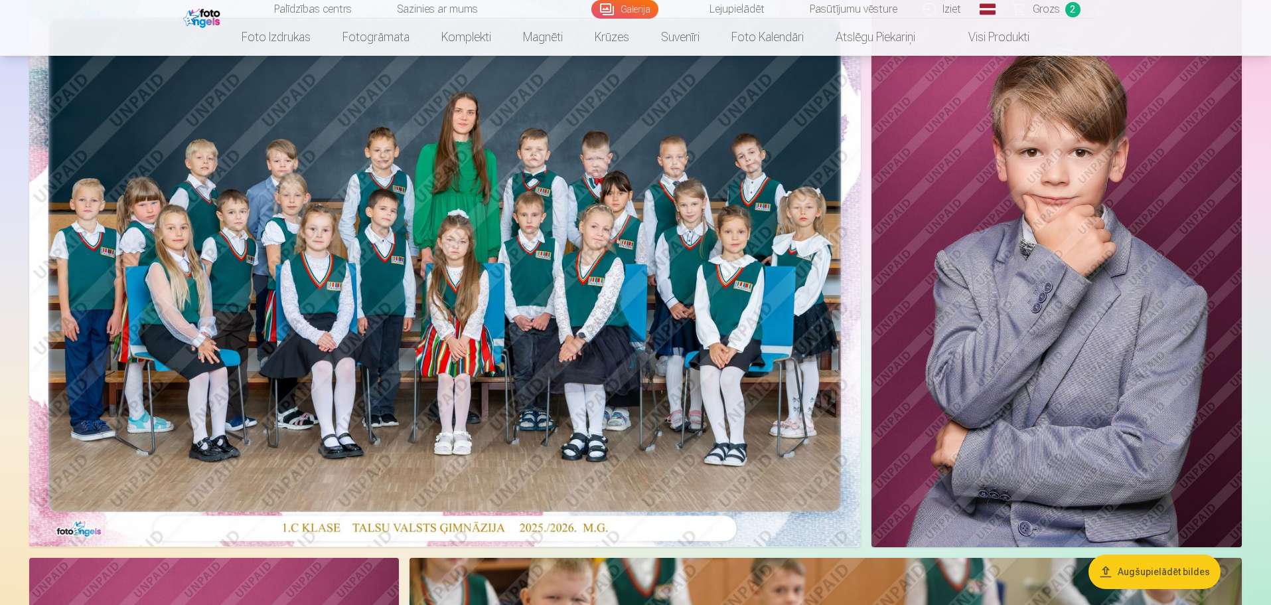
scroll to position [154, 0]
click at [399, 258] on img at bounding box center [445, 269] width 832 height 555
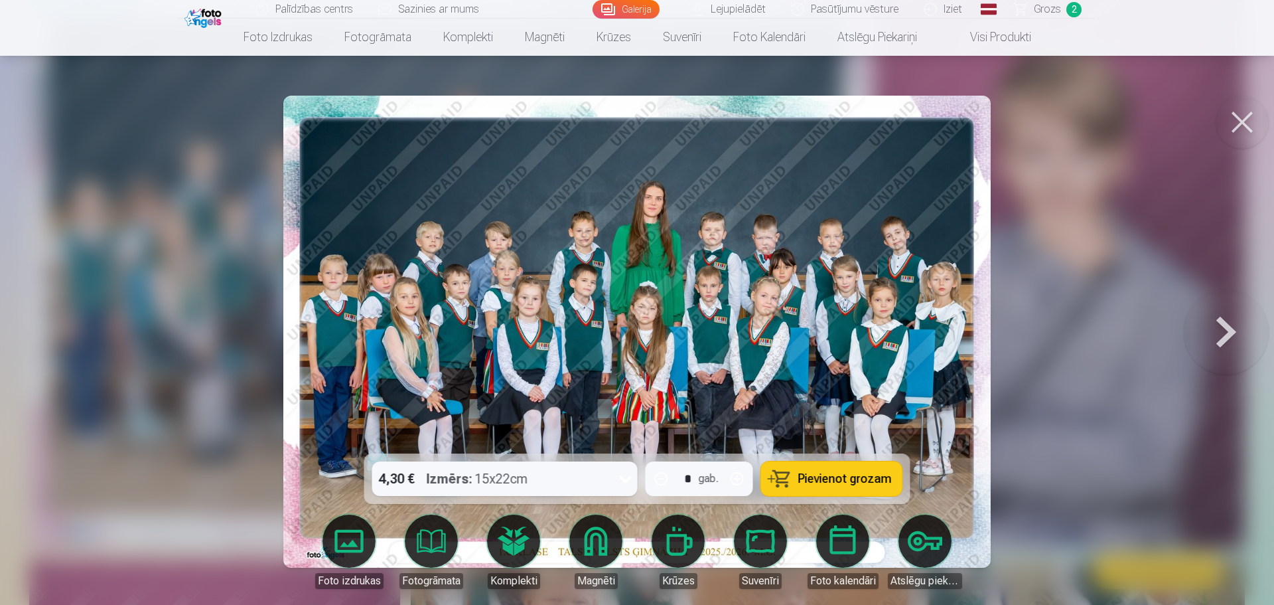
click at [810, 476] on span "Pievienot grozam" at bounding box center [845, 479] width 94 height 12
click at [1232, 333] on button at bounding box center [1226, 331] width 85 height 217
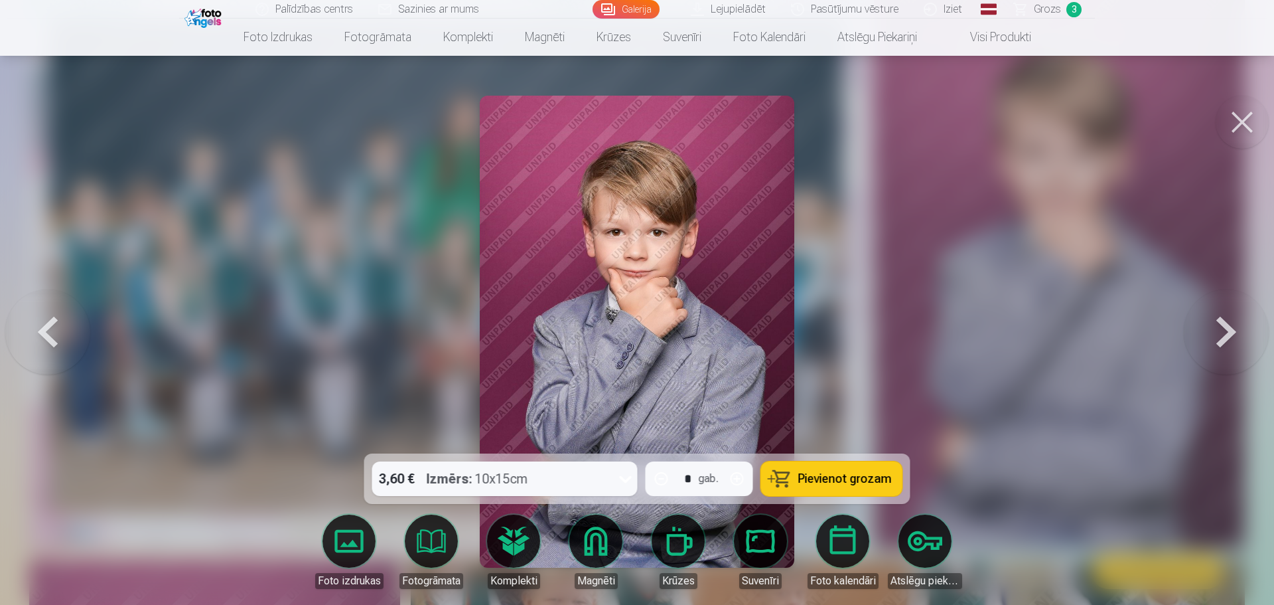
click at [1232, 333] on button at bounding box center [1226, 331] width 85 height 217
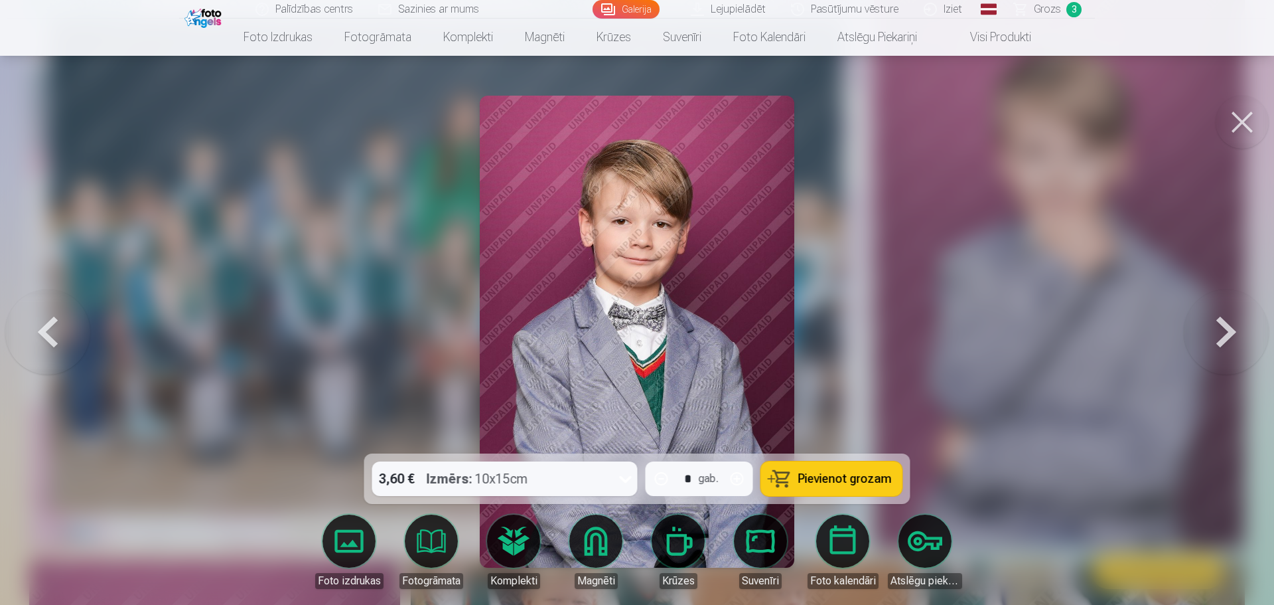
click at [52, 335] on button at bounding box center [47, 331] width 85 height 217
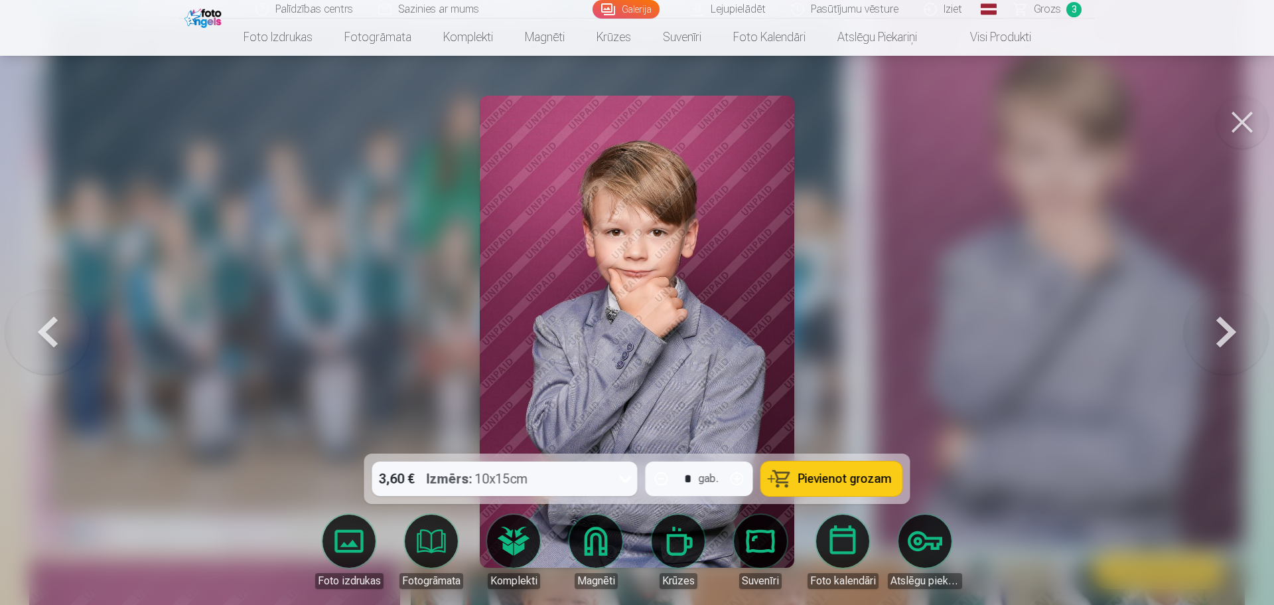
click at [1230, 338] on button at bounding box center [1226, 331] width 85 height 217
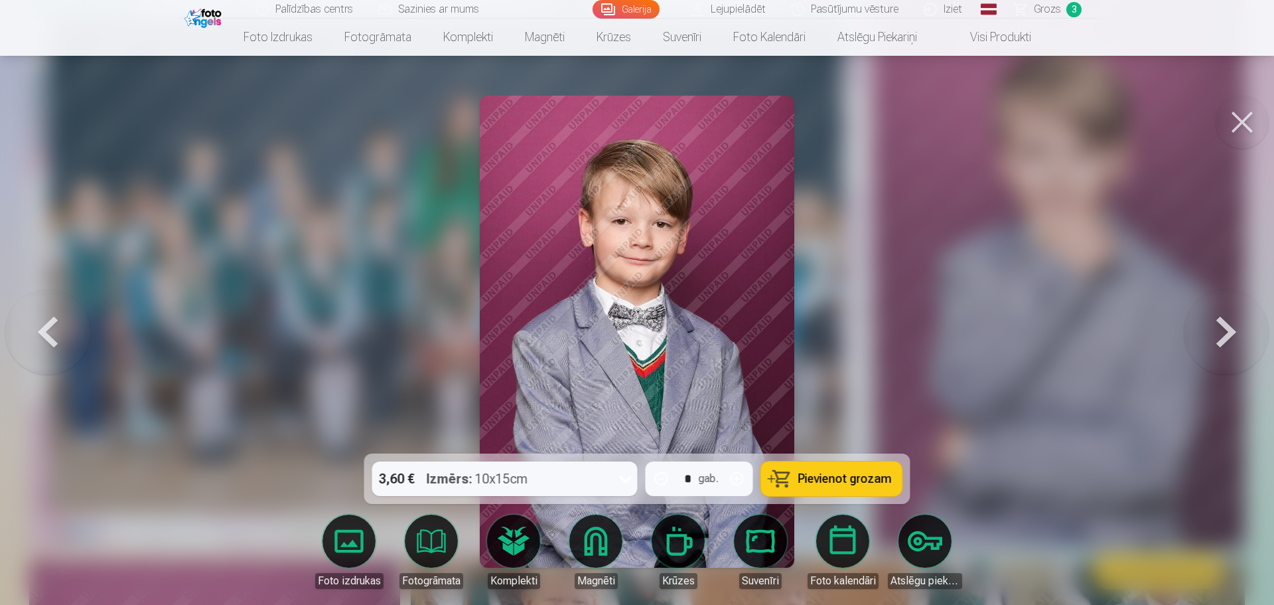
click at [1230, 338] on button at bounding box center [1226, 331] width 85 height 217
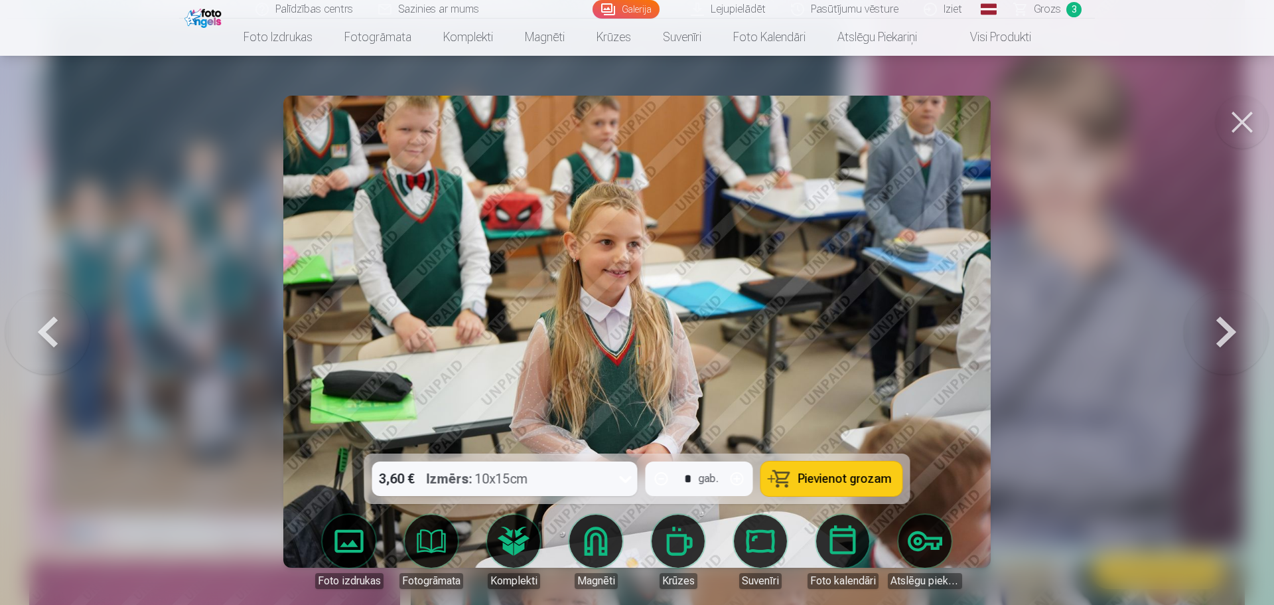
click at [1230, 338] on button at bounding box center [1226, 331] width 85 height 217
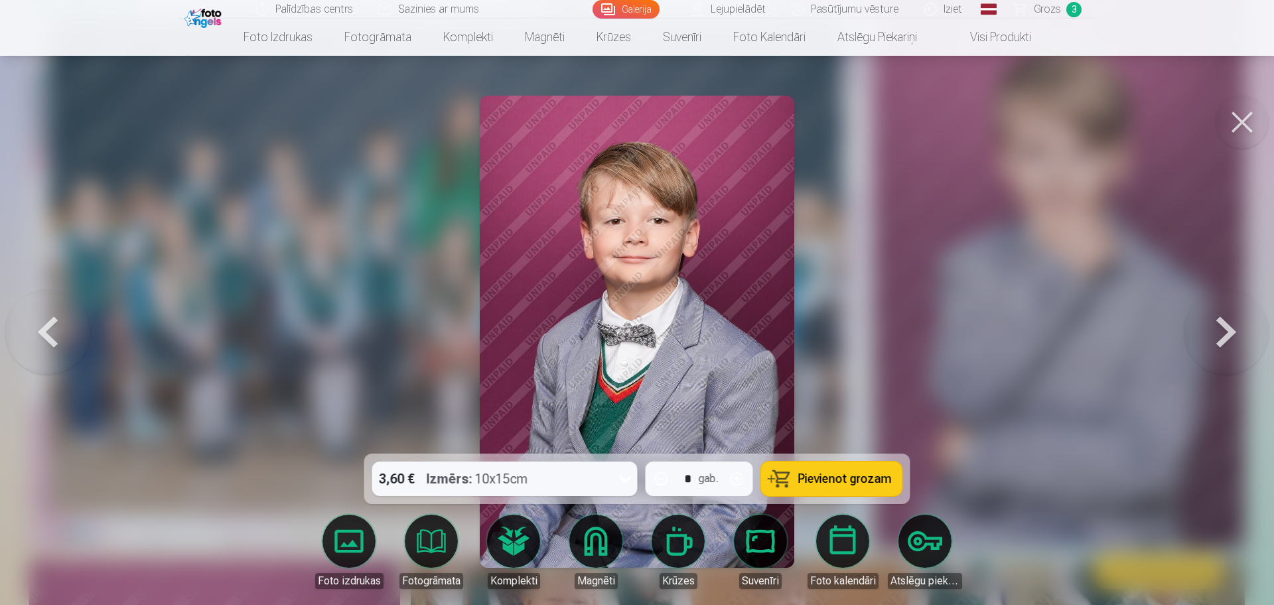
click at [1230, 338] on button at bounding box center [1226, 331] width 85 height 217
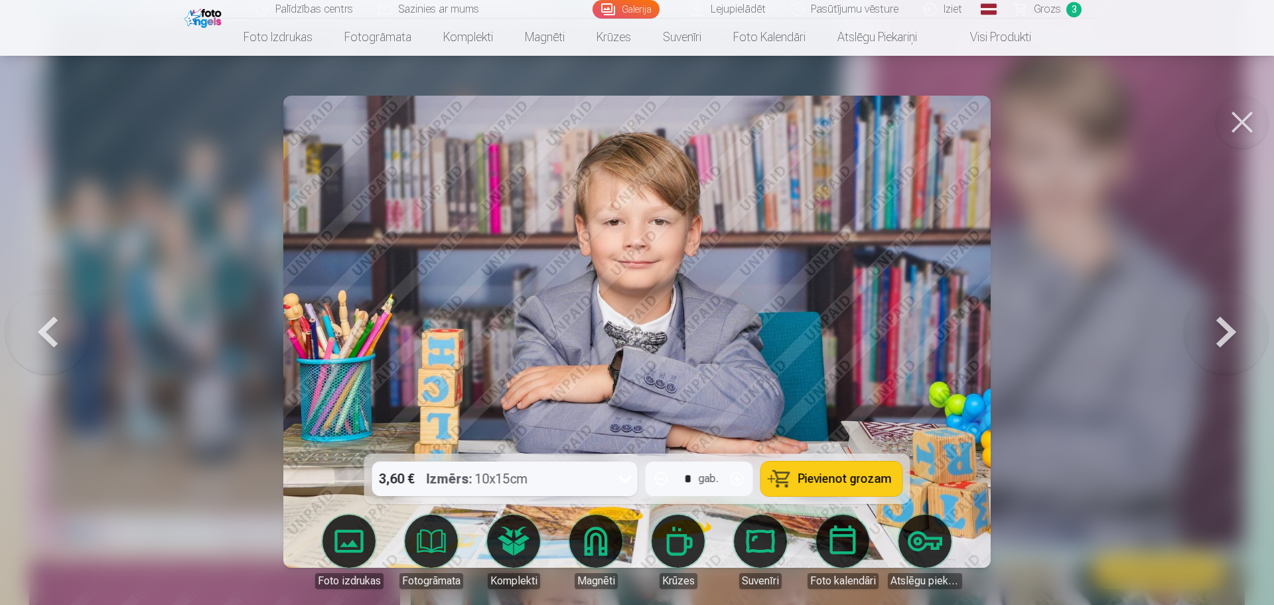
click at [1230, 338] on button at bounding box center [1226, 331] width 85 height 217
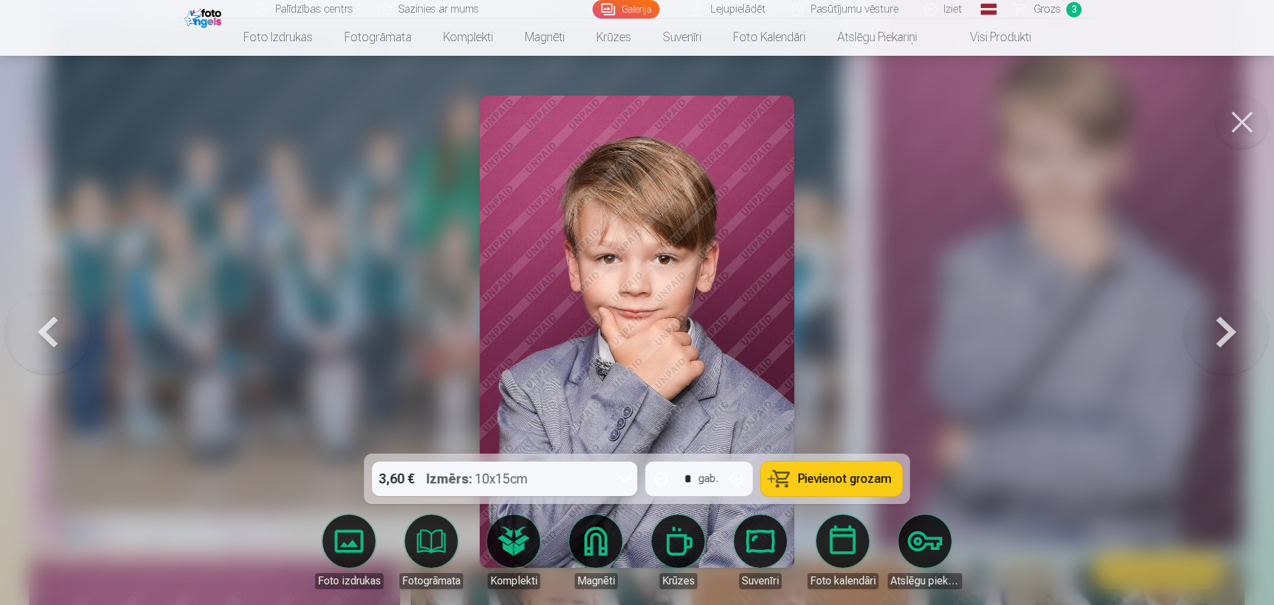
click at [1230, 338] on button at bounding box center [1226, 331] width 85 height 217
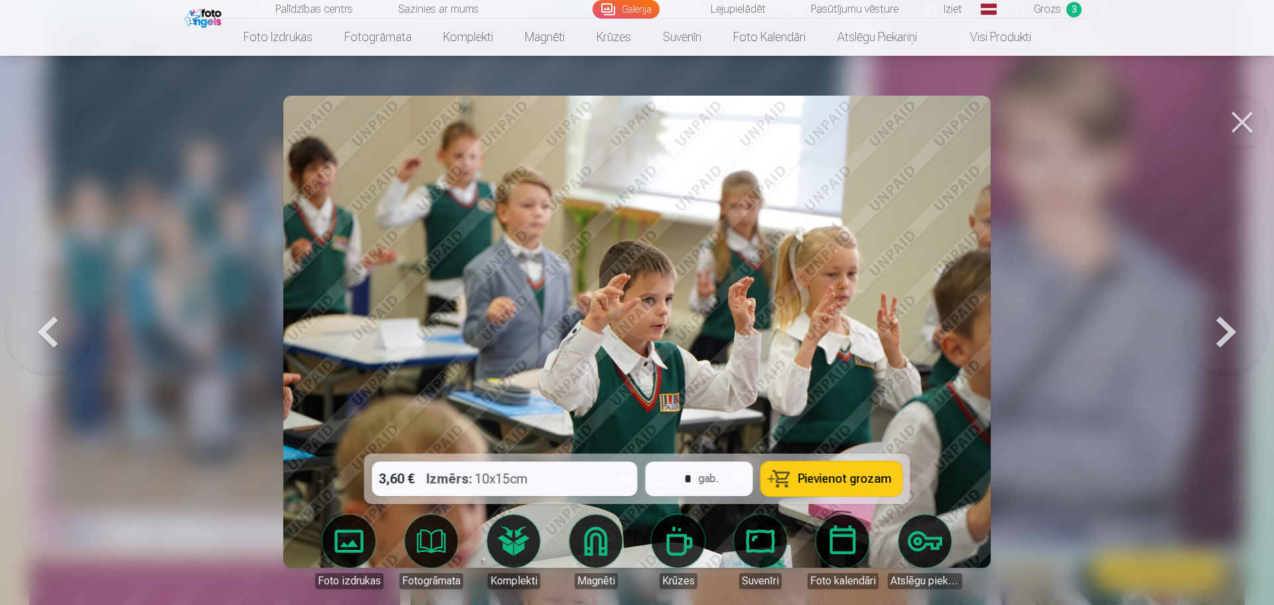
click at [49, 343] on button at bounding box center [47, 331] width 85 height 217
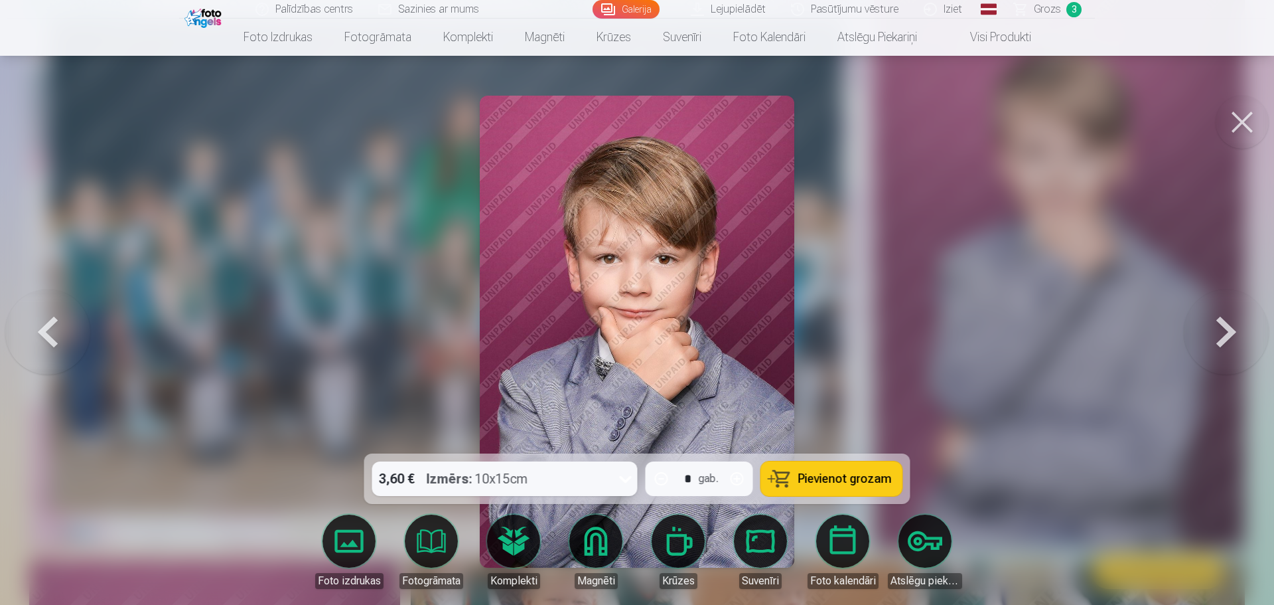
click at [49, 343] on button at bounding box center [47, 331] width 85 height 217
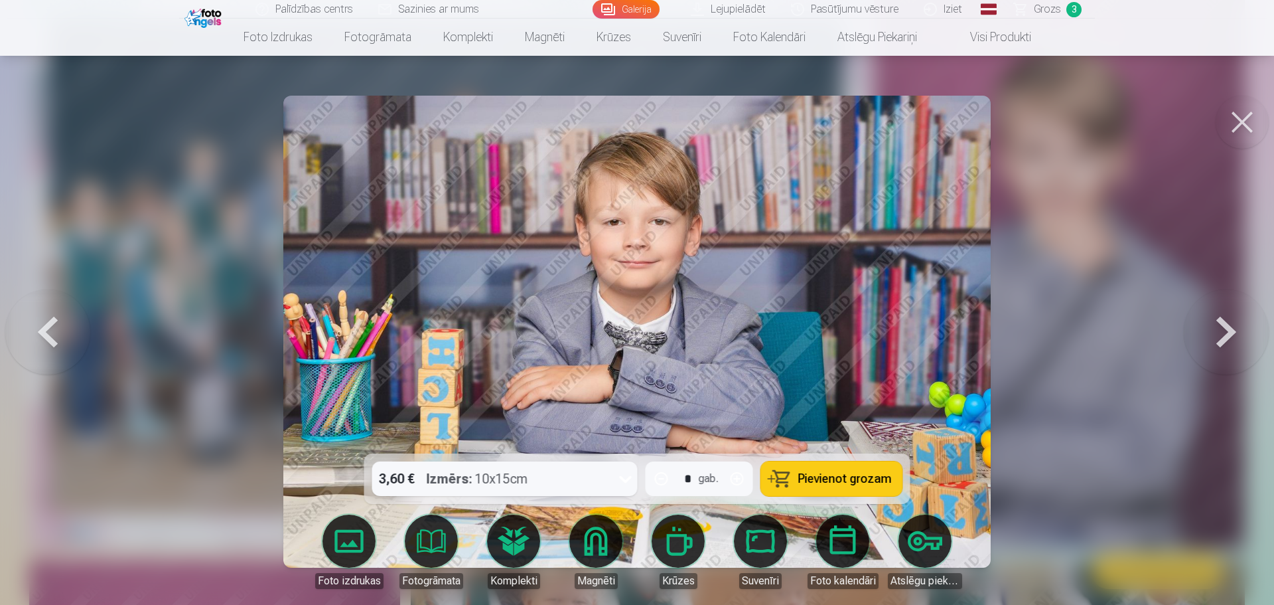
click at [49, 343] on button at bounding box center [47, 331] width 85 height 217
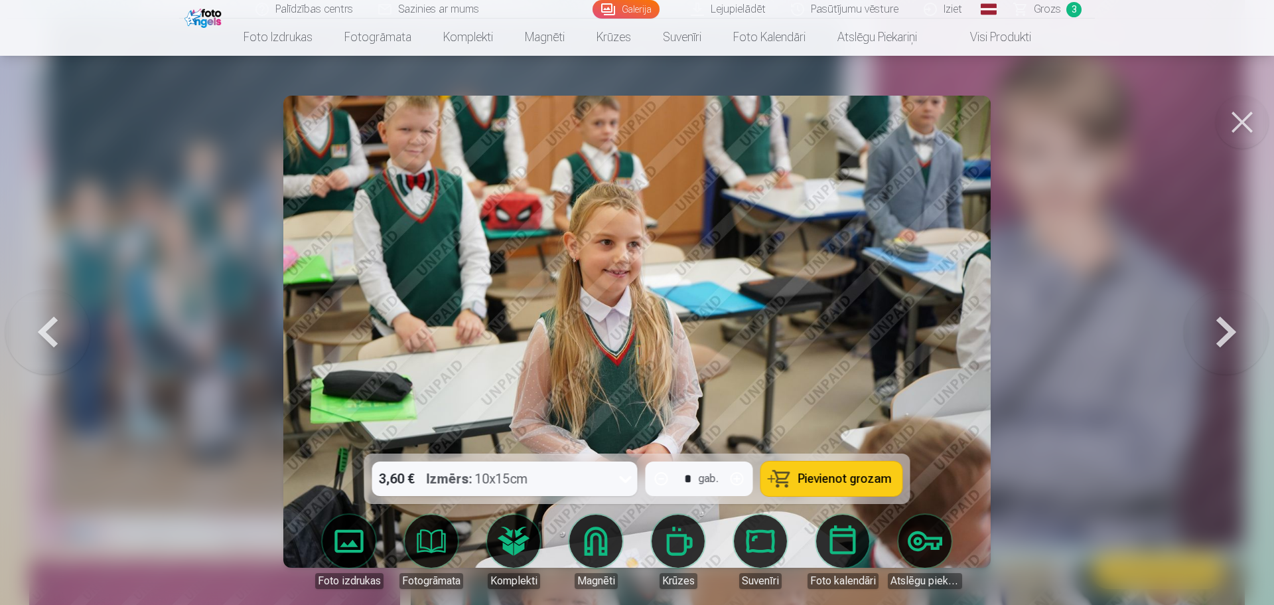
click at [49, 343] on button at bounding box center [47, 331] width 85 height 217
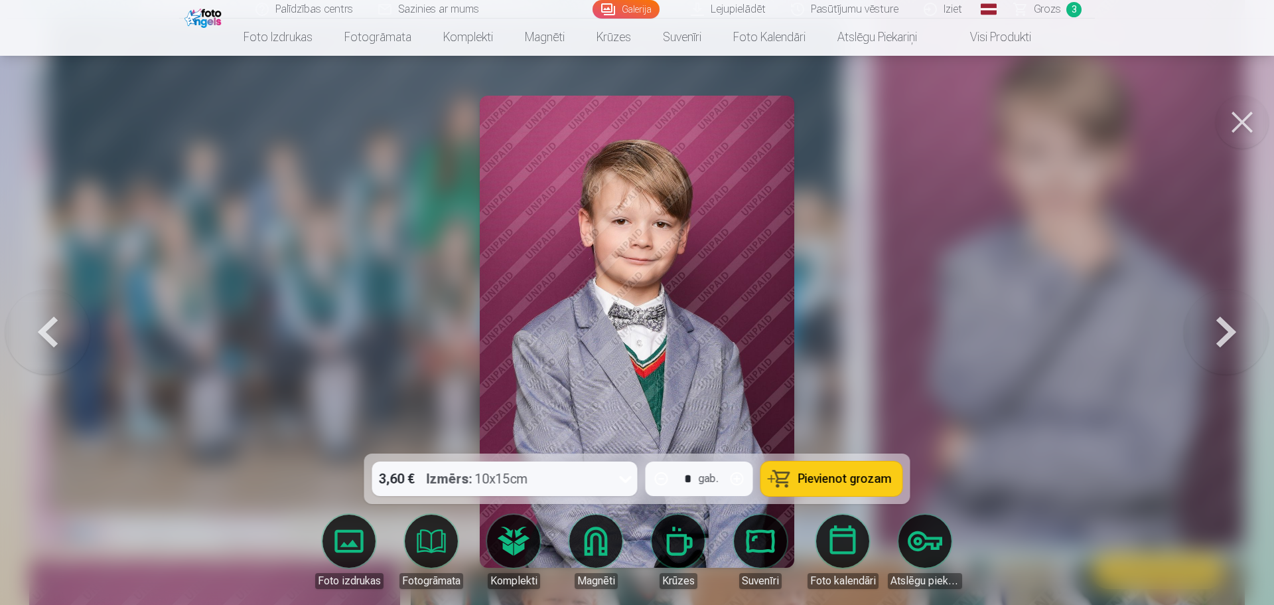
click at [49, 343] on button at bounding box center [47, 331] width 85 height 217
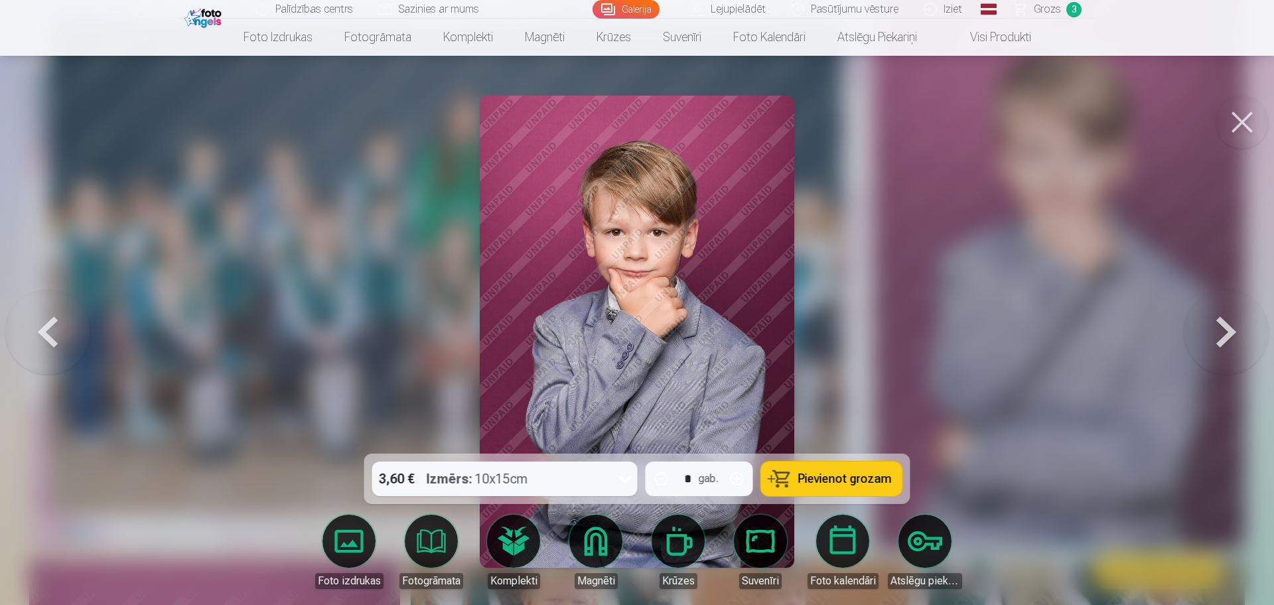
click at [1226, 334] on button at bounding box center [1226, 331] width 85 height 217
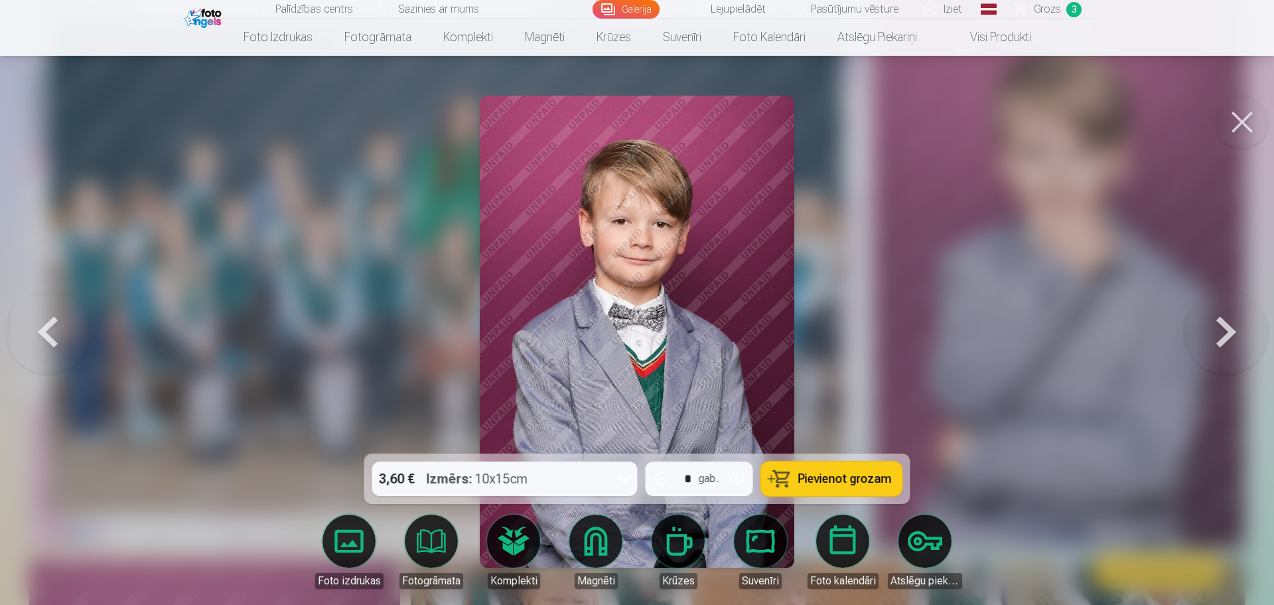
click at [1219, 342] on button at bounding box center [1226, 331] width 85 height 217
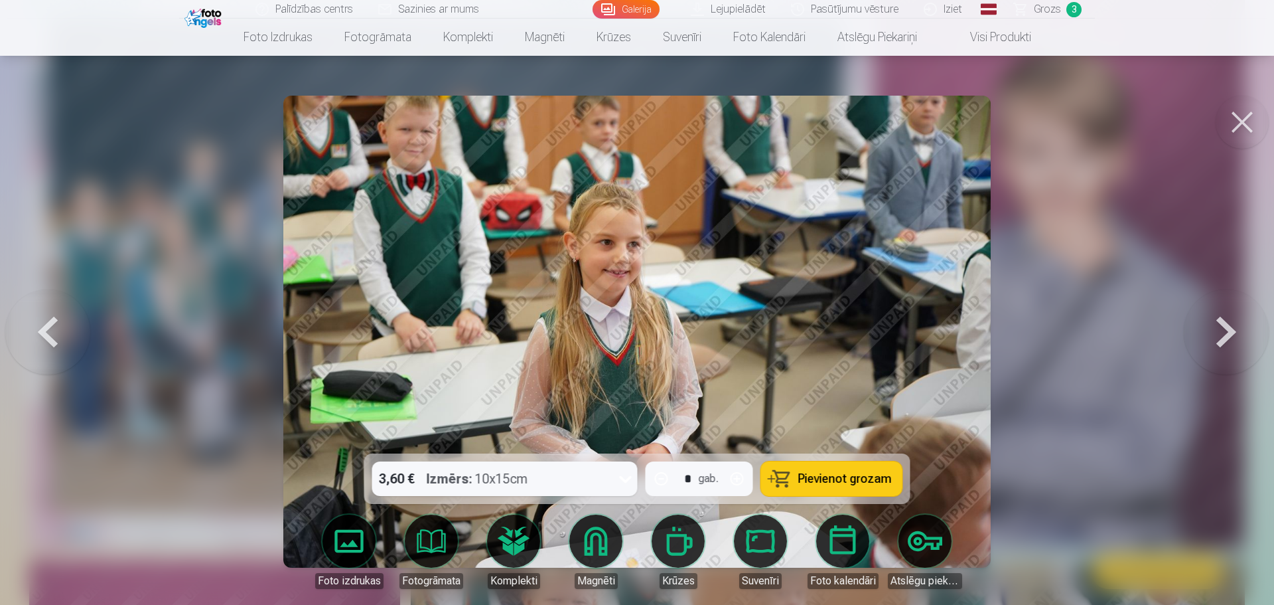
click at [1219, 342] on button at bounding box center [1226, 331] width 85 height 217
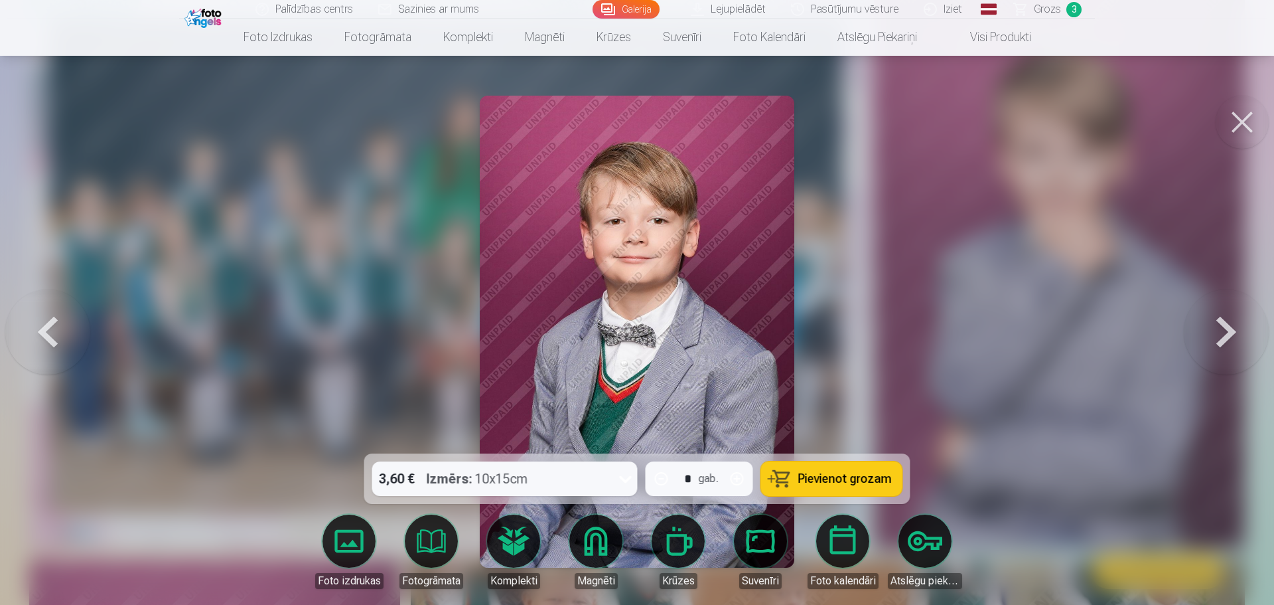
click at [1219, 342] on button at bounding box center [1226, 331] width 85 height 217
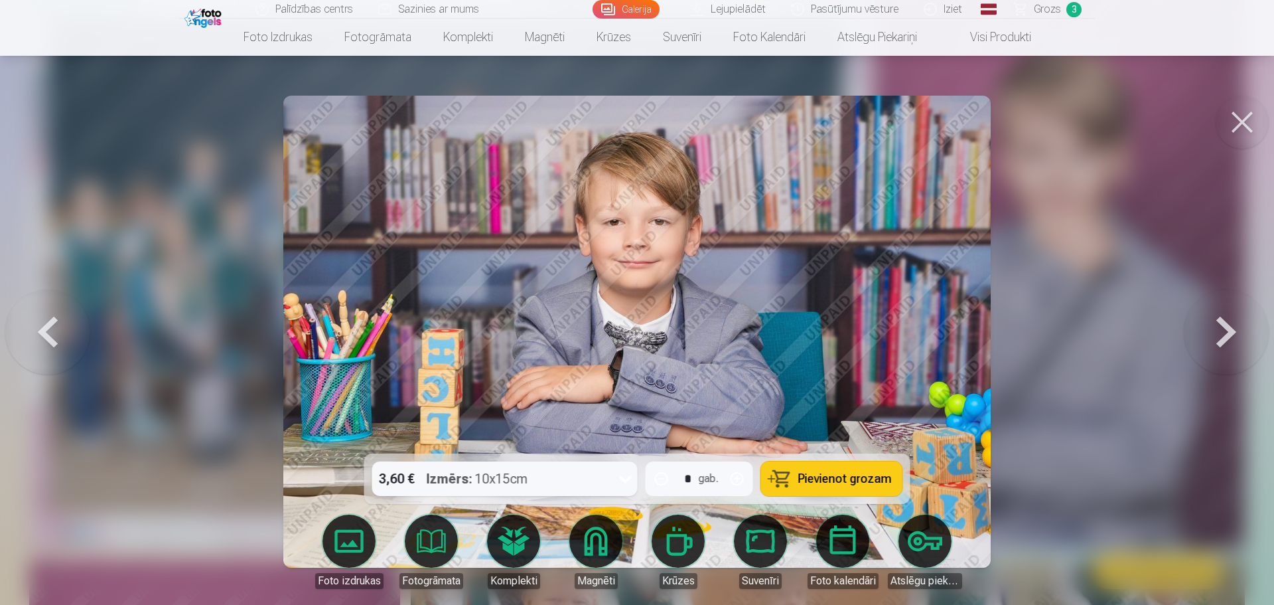
click at [1219, 342] on button at bounding box center [1226, 331] width 85 height 217
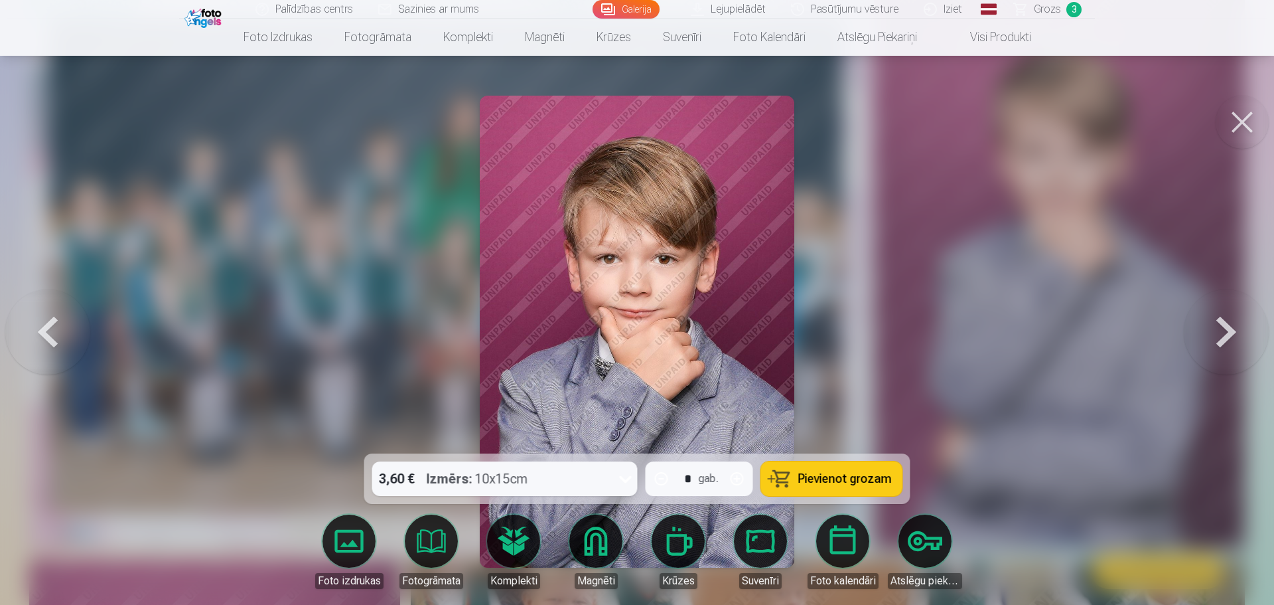
click at [1219, 342] on button at bounding box center [1226, 331] width 85 height 217
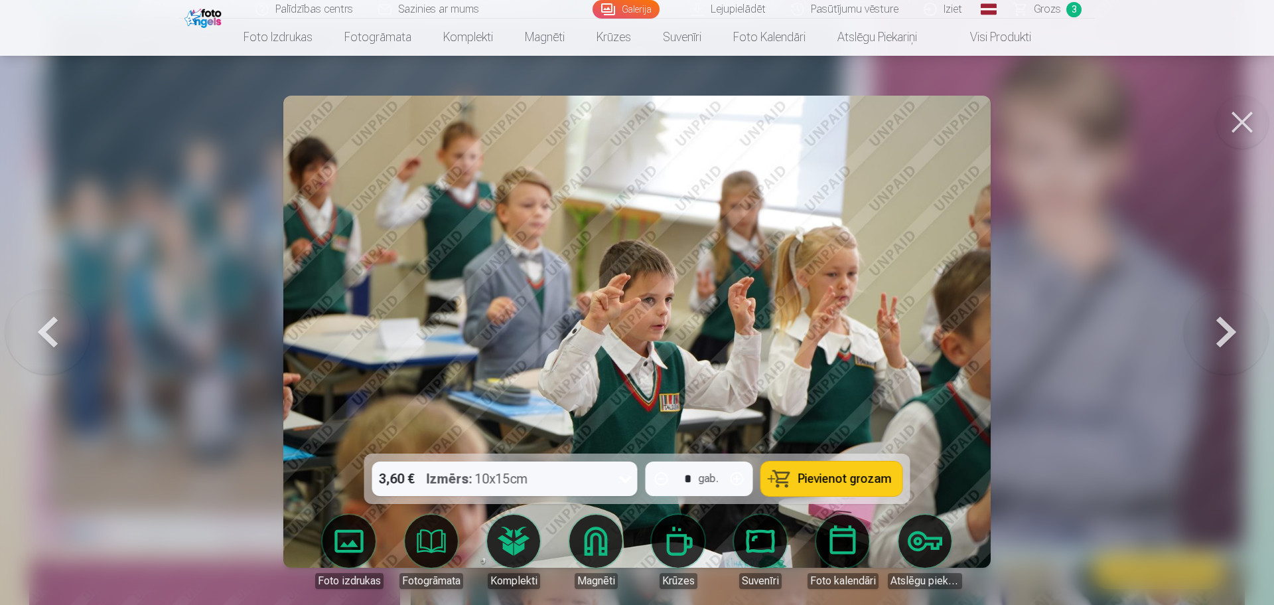
click at [1219, 342] on button at bounding box center [1226, 331] width 85 height 217
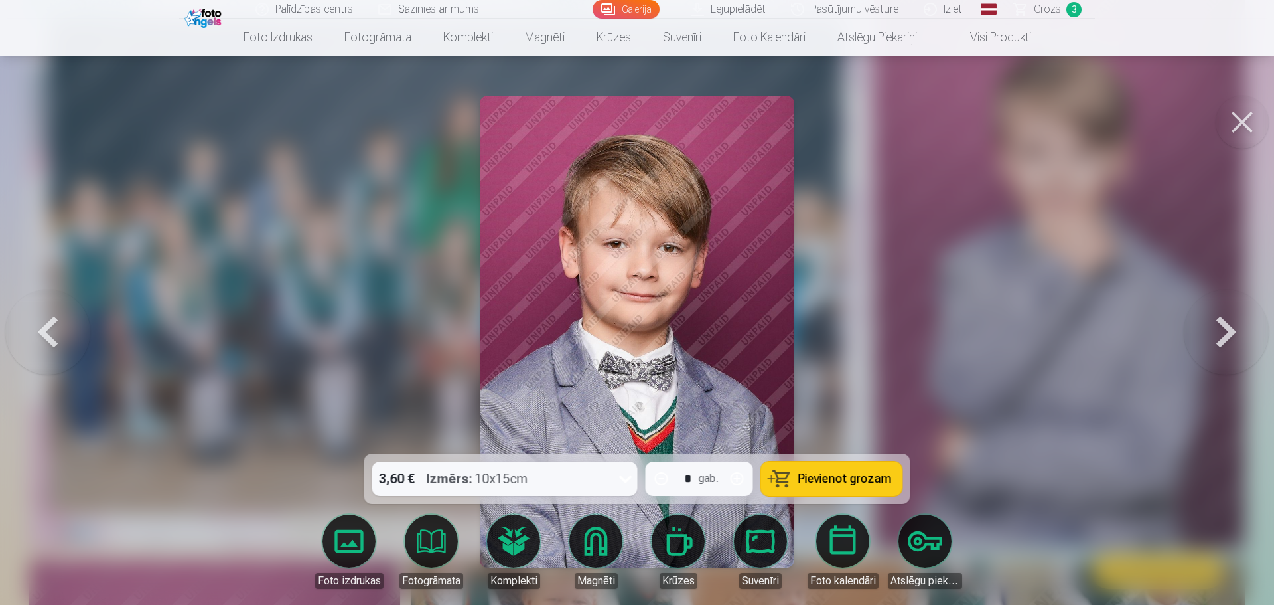
click at [1219, 342] on button at bounding box center [1226, 331] width 85 height 217
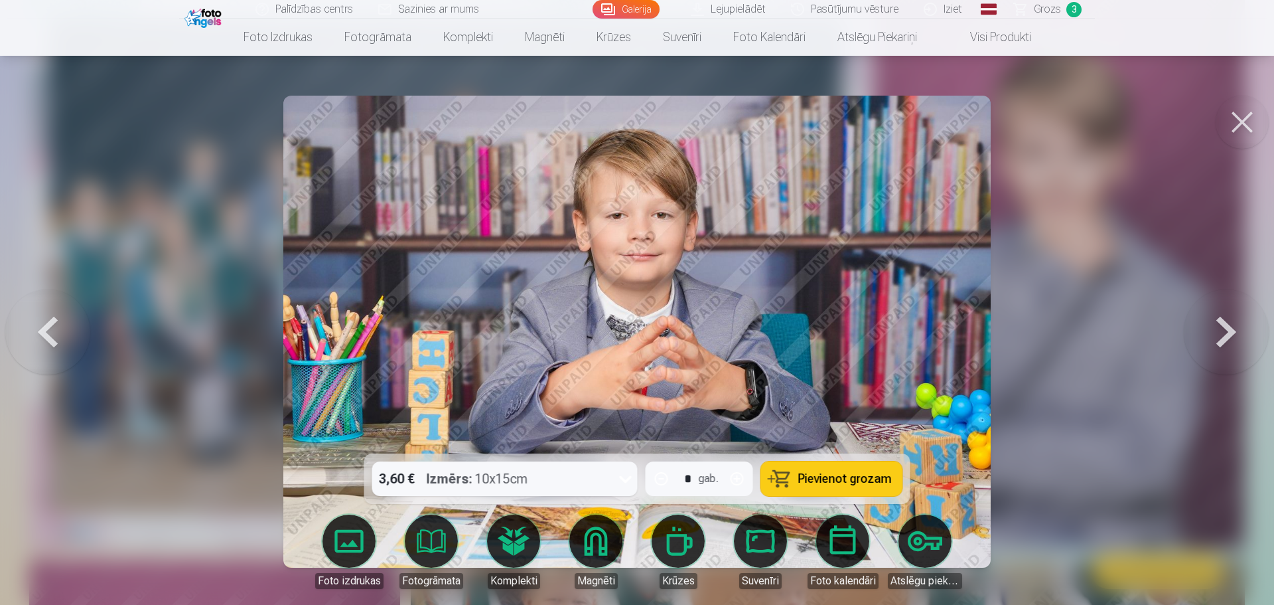
click at [1219, 342] on button at bounding box center [1226, 331] width 85 height 217
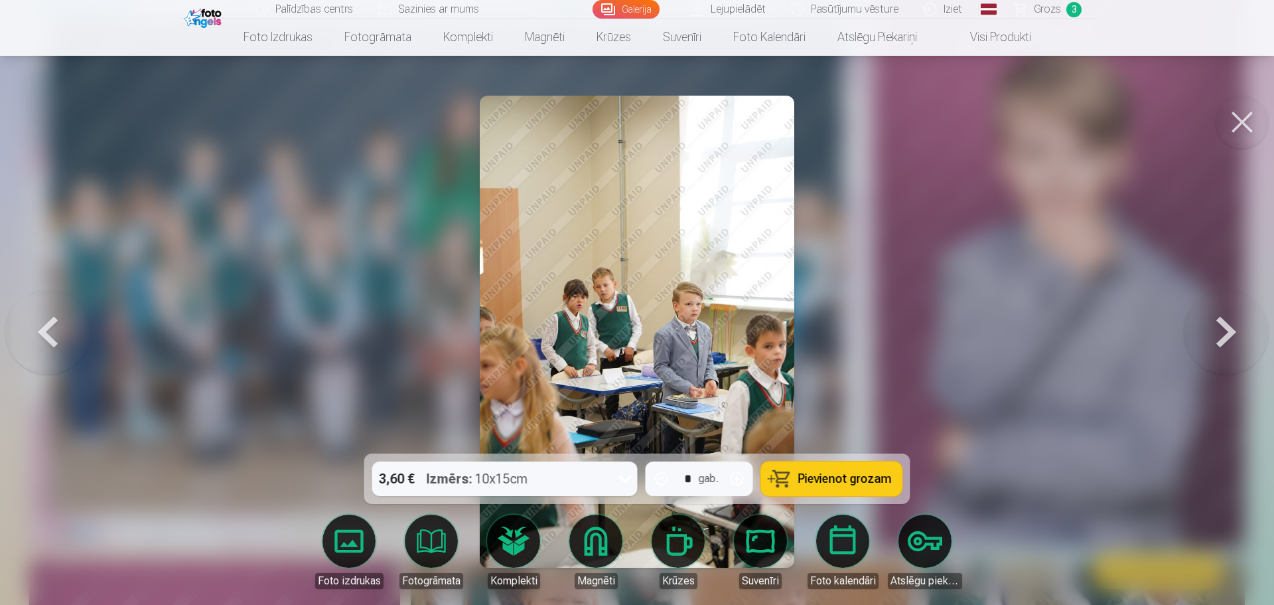
click at [43, 336] on button at bounding box center [47, 331] width 85 height 217
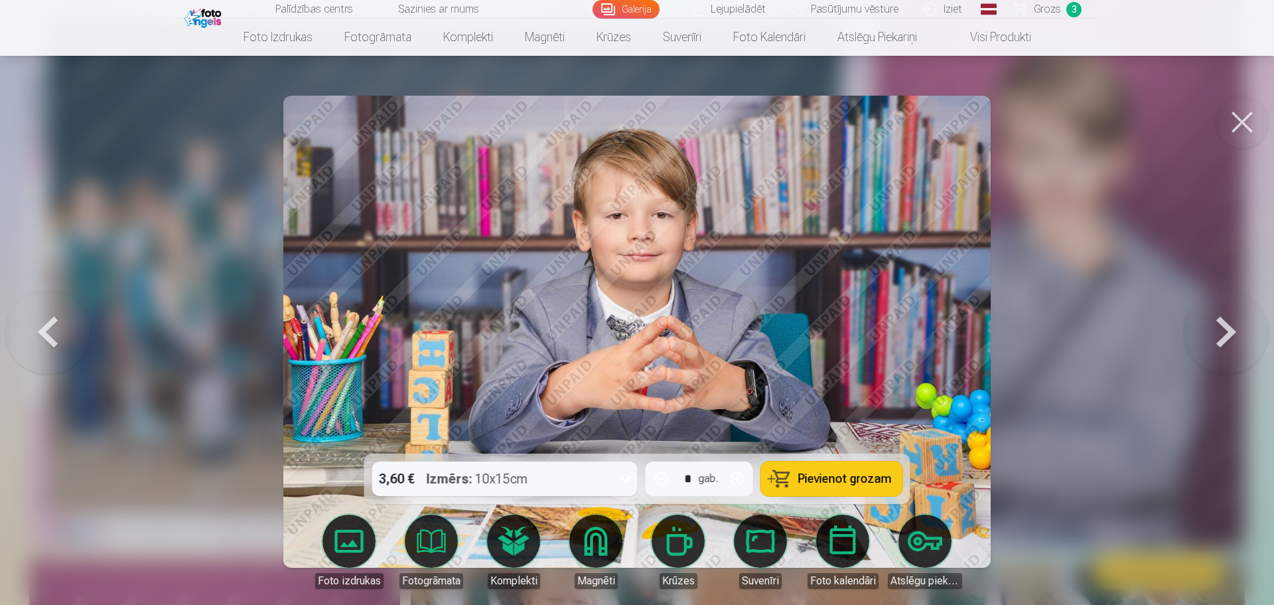
click at [809, 488] on button "Pievienot grozam" at bounding box center [831, 478] width 141 height 35
click at [1218, 336] on button at bounding box center [1226, 331] width 85 height 217
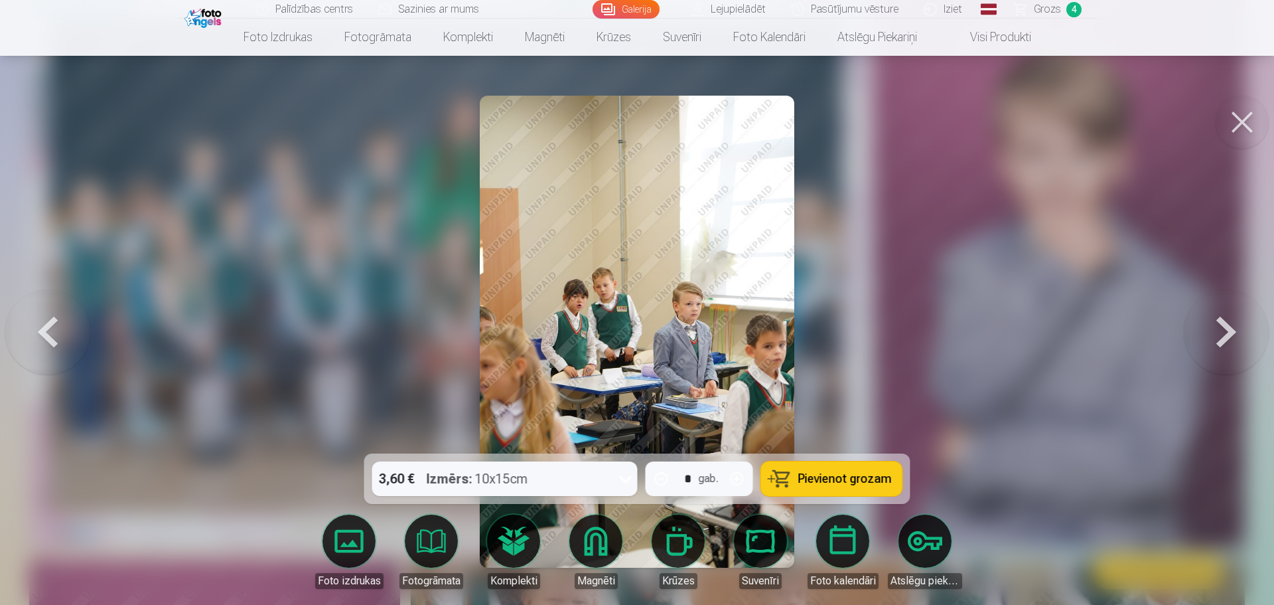
click at [1218, 336] on button at bounding box center [1226, 331] width 85 height 217
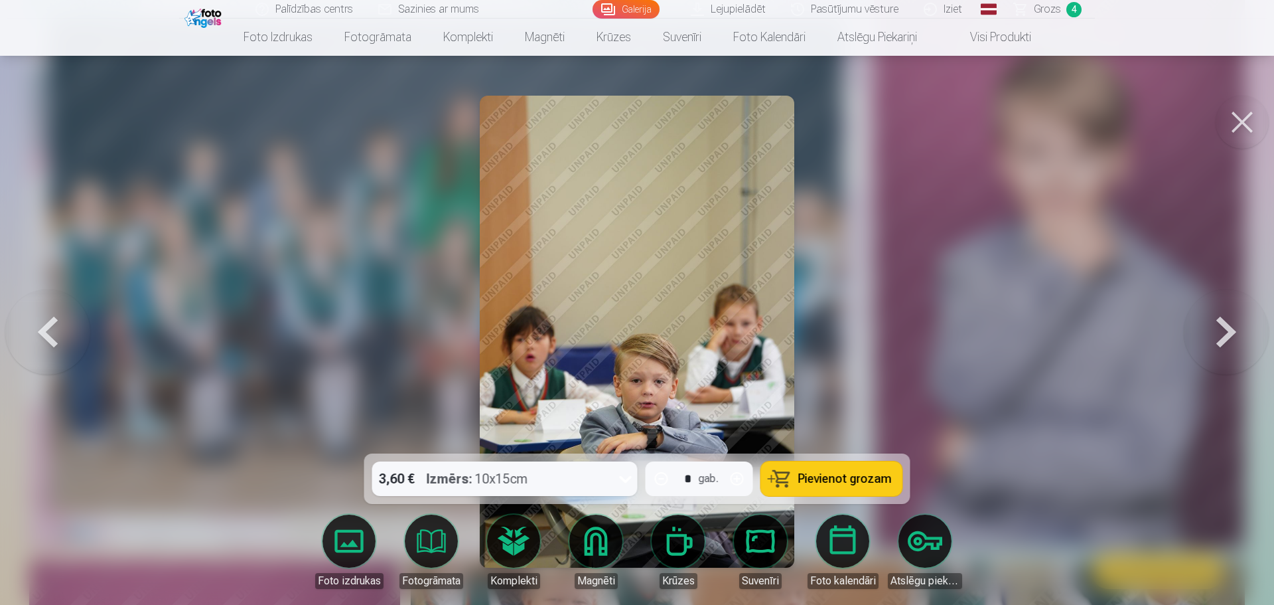
click at [1218, 336] on button at bounding box center [1226, 331] width 85 height 217
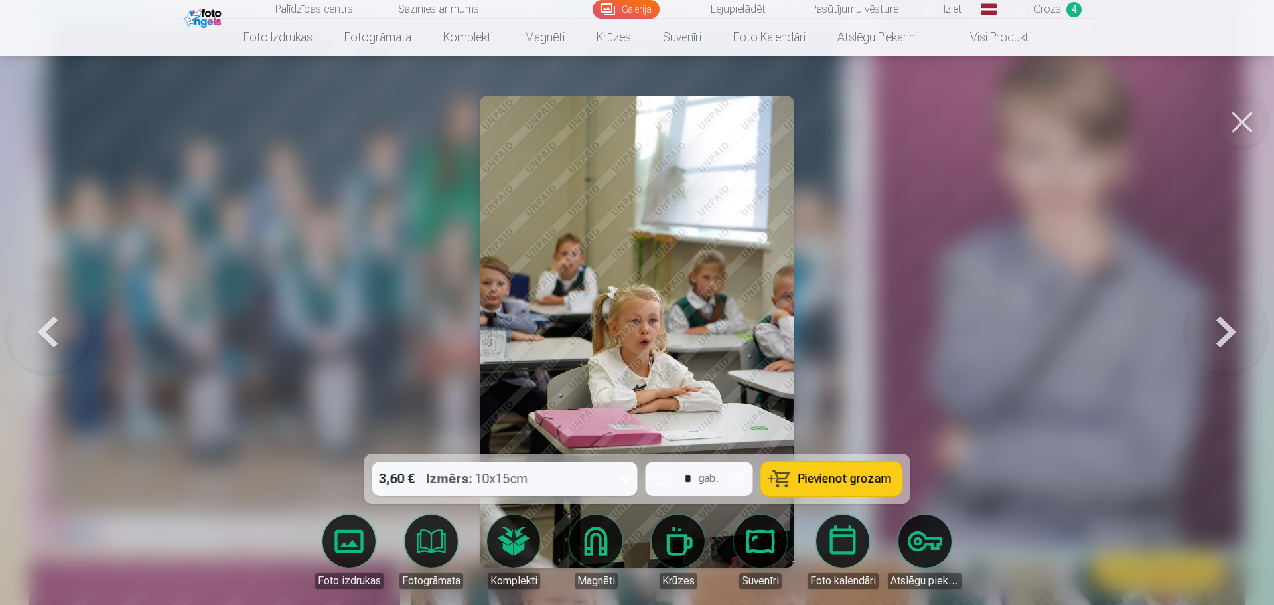
click at [1222, 335] on button at bounding box center [1226, 331] width 85 height 217
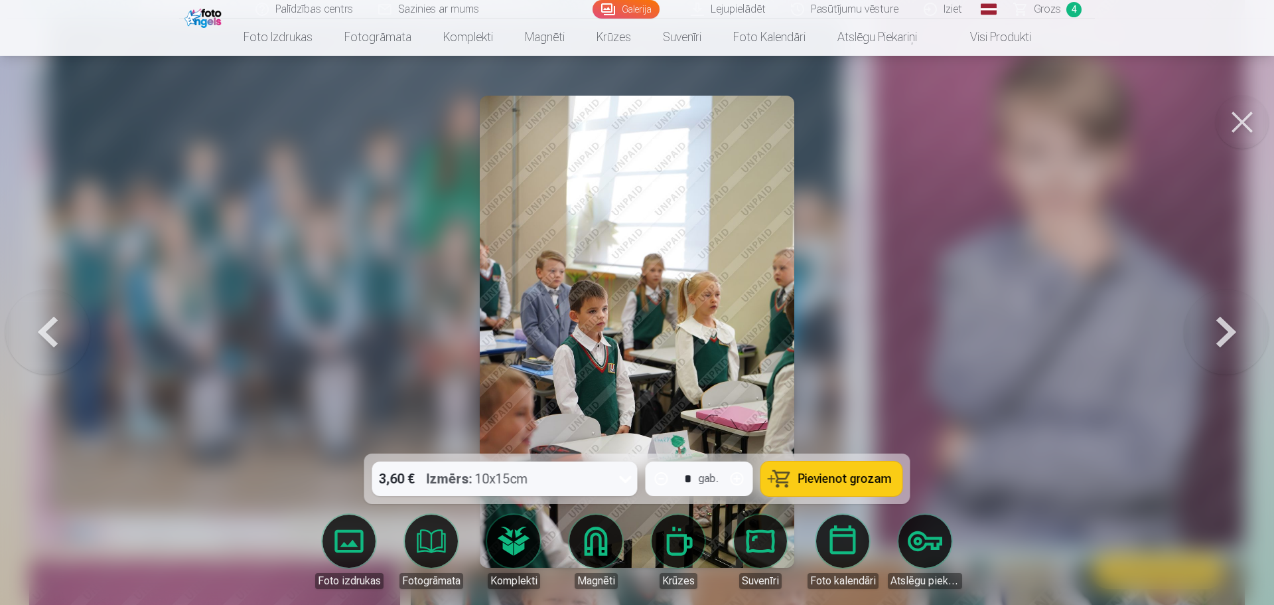
click at [1222, 335] on button at bounding box center [1226, 331] width 85 height 217
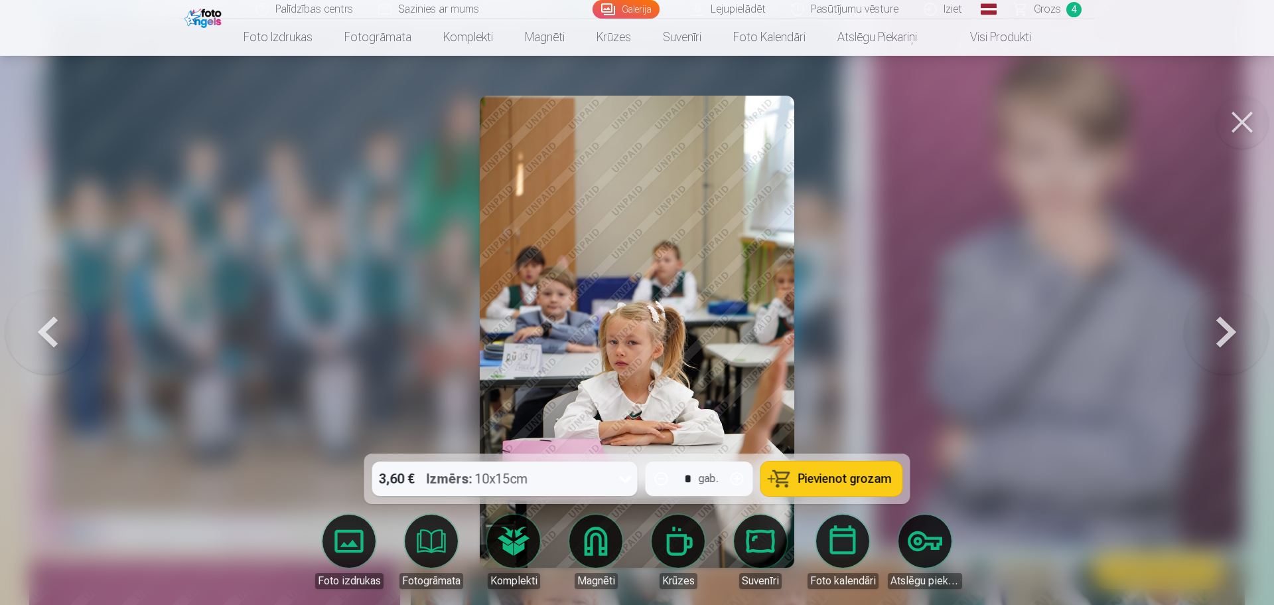
click at [1222, 335] on button at bounding box center [1226, 331] width 85 height 217
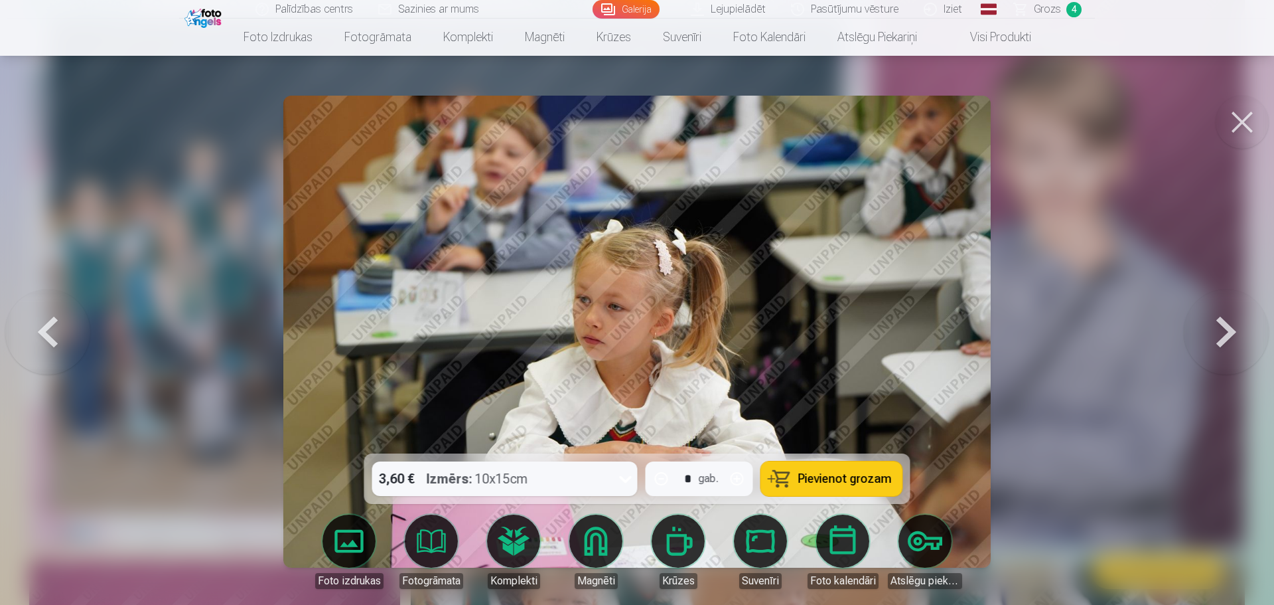
click at [1222, 335] on button at bounding box center [1226, 331] width 85 height 217
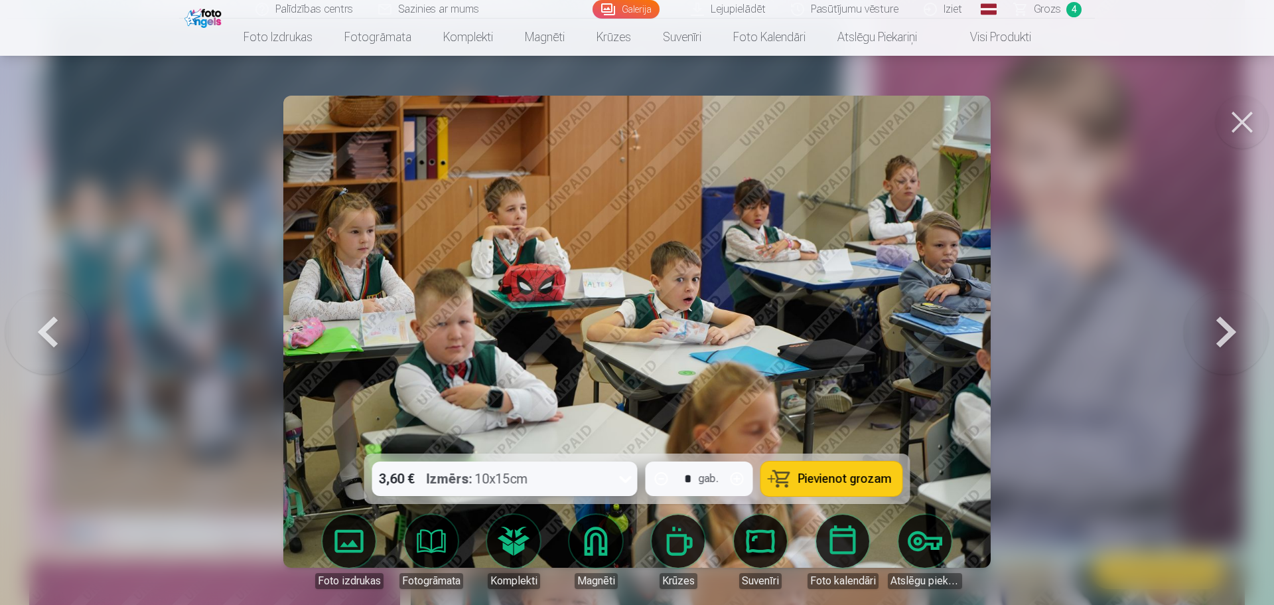
click at [1222, 335] on button at bounding box center [1226, 331] width 85 height 217
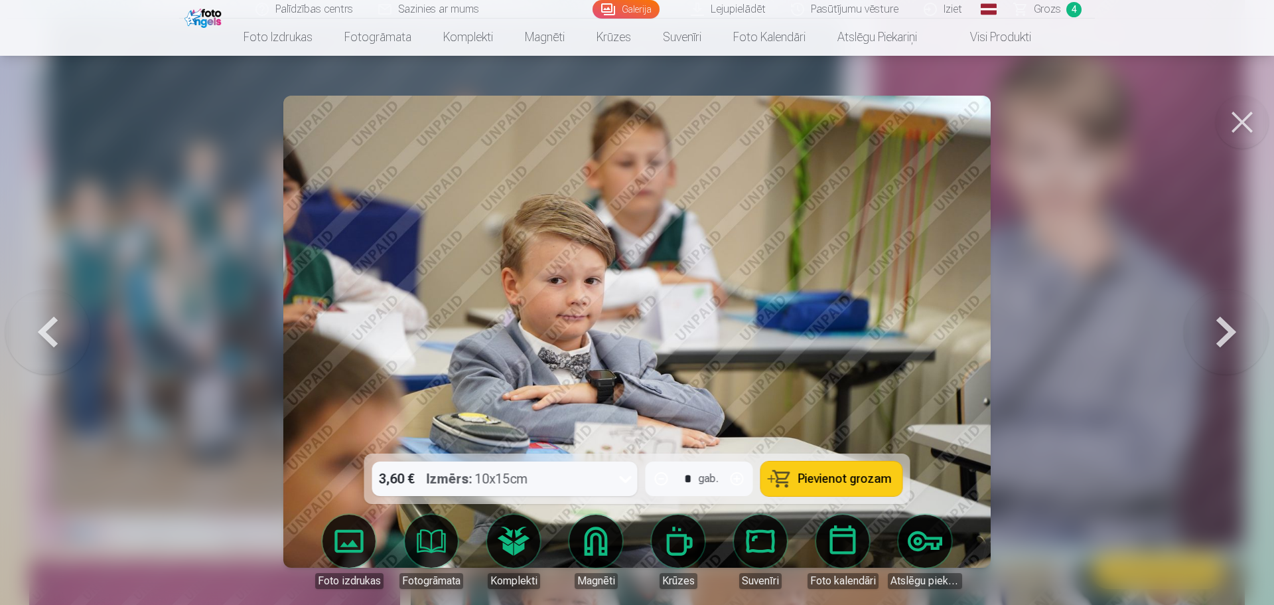
click at [1222, 335] on button at bounding box center [1226, 331] width 85 height 217
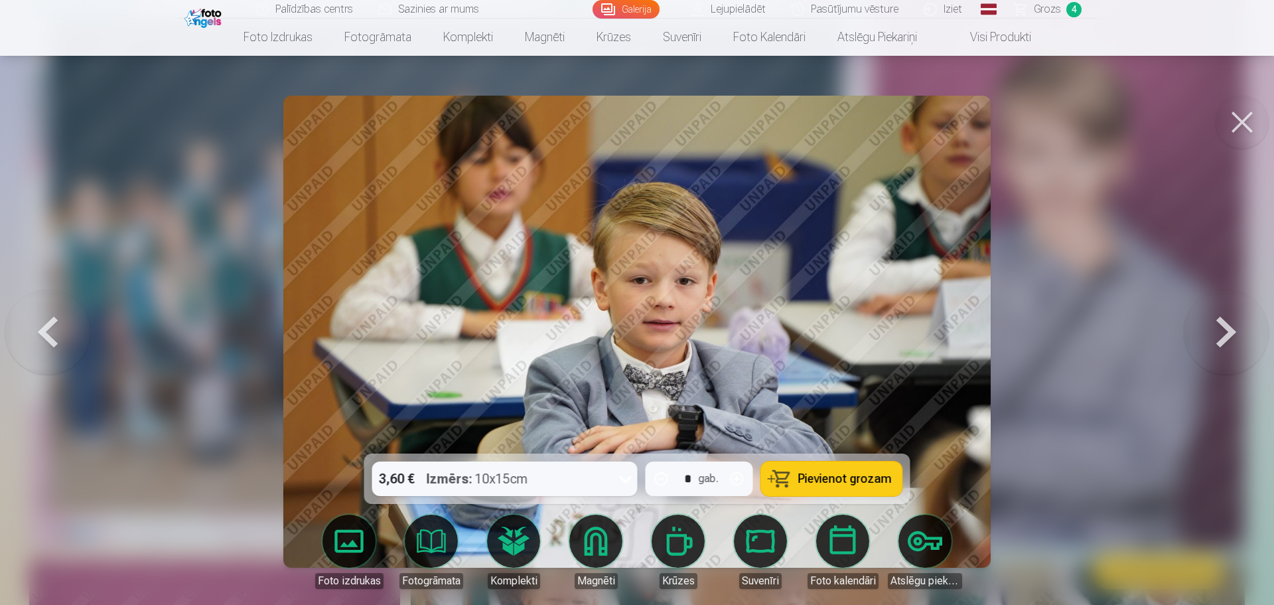
click at [1222, 335] on button at bounding box center [1226, 331] width 85 height 217
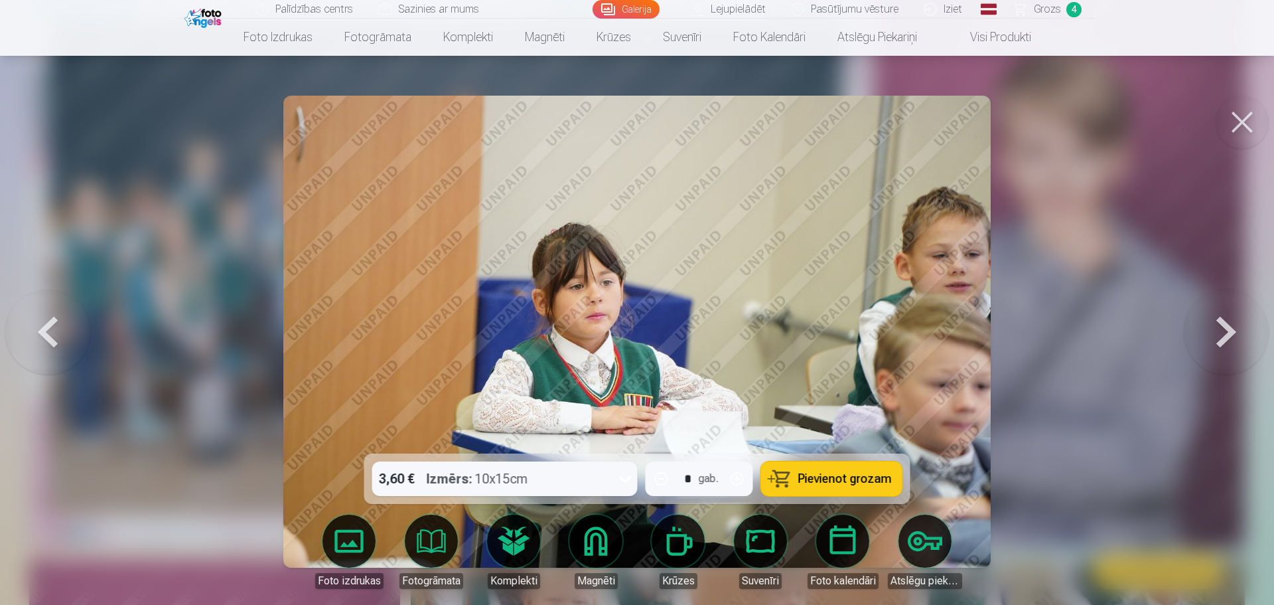
click at [47, 338] on button at bounding box center [47, 331] width 85 height 217
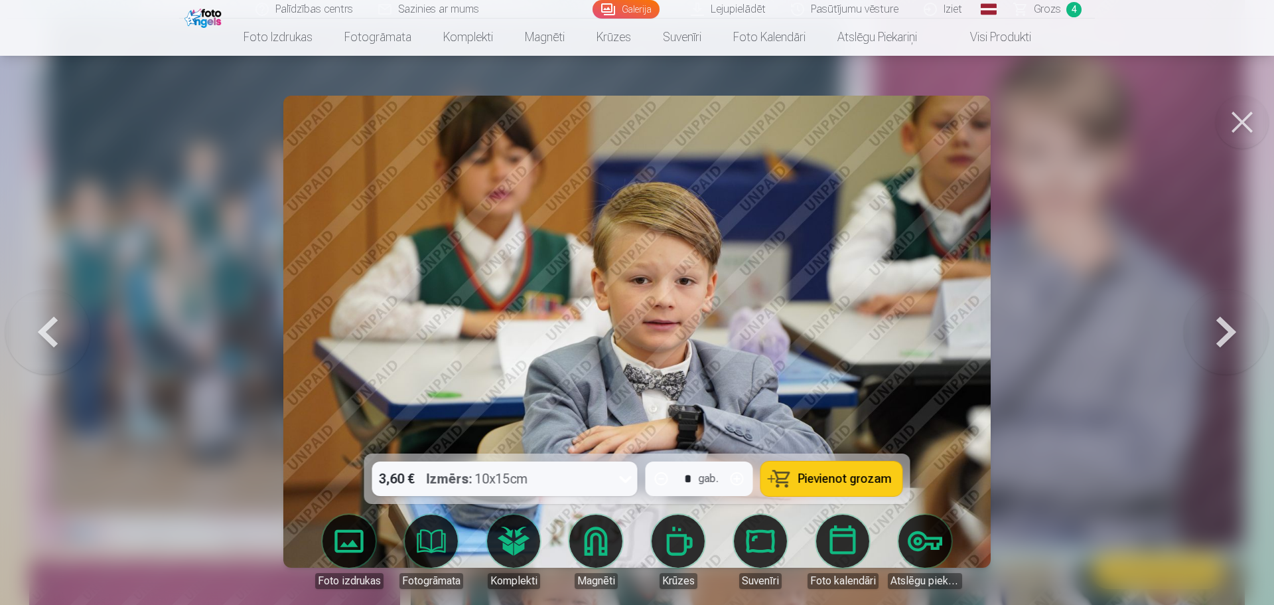
click at [841, 475] on span "Pievienot grozam" at bounding box center [845, 479] width 94 height 12
click at [1226, 327] on button at bounding box center [1226, 331] width 85 height 217
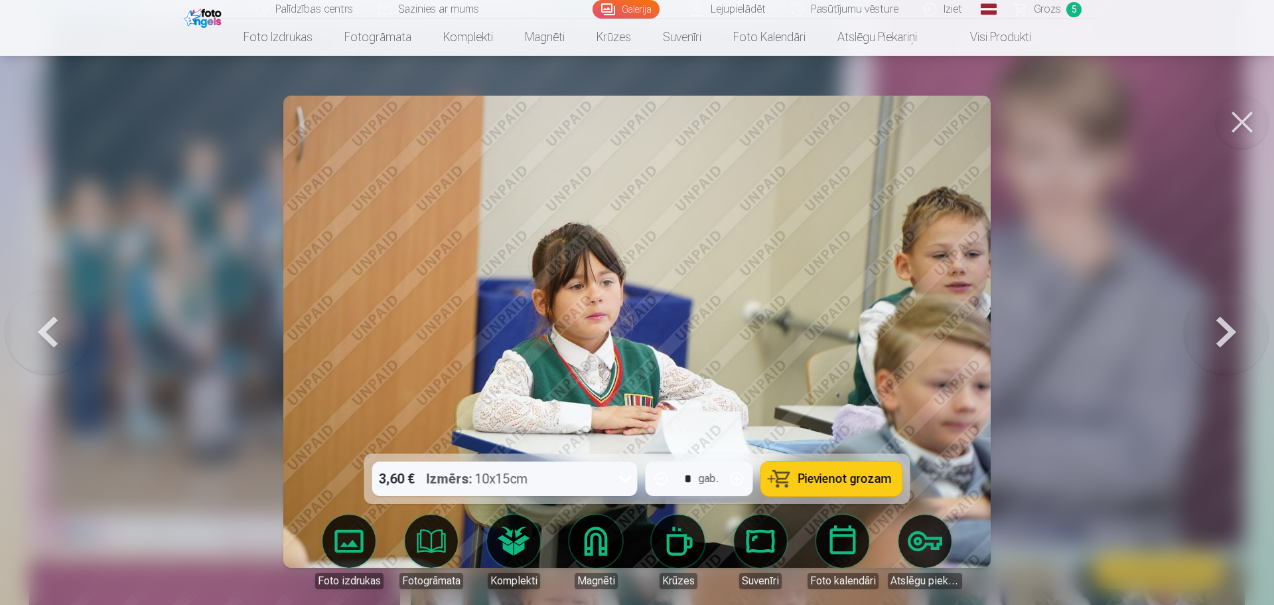
click at [1226, 327] on button at bounding box center [1226, 331] width 85 height 217
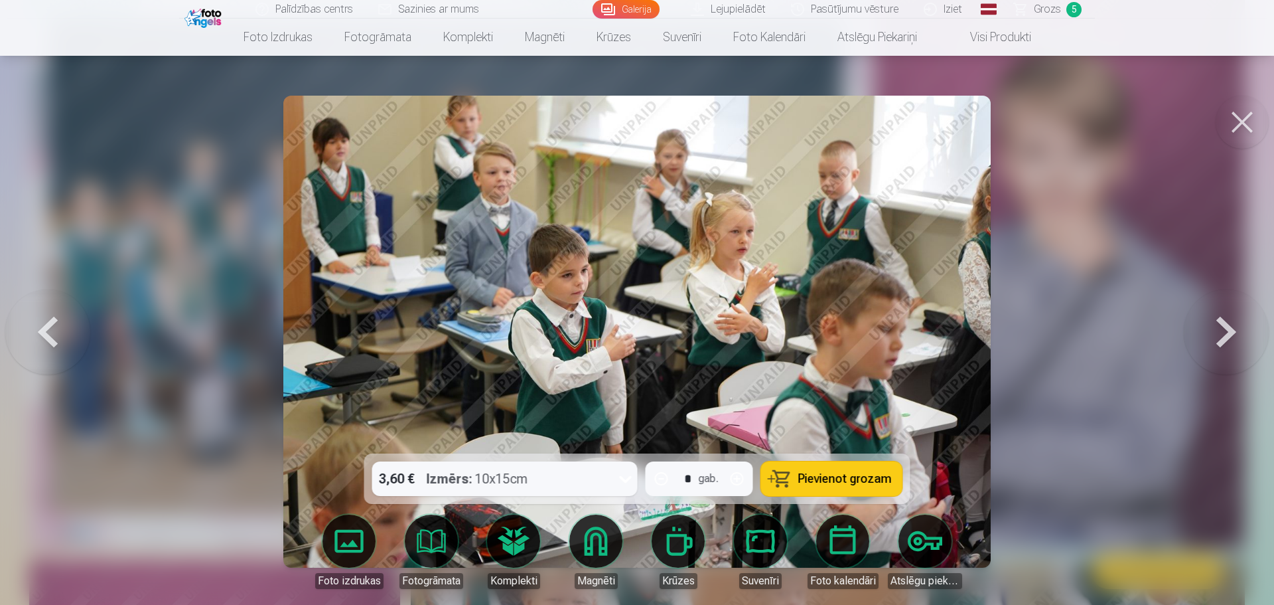
click at [1226, 327] on button at bounding box center [1226, 331] width 85 height 217
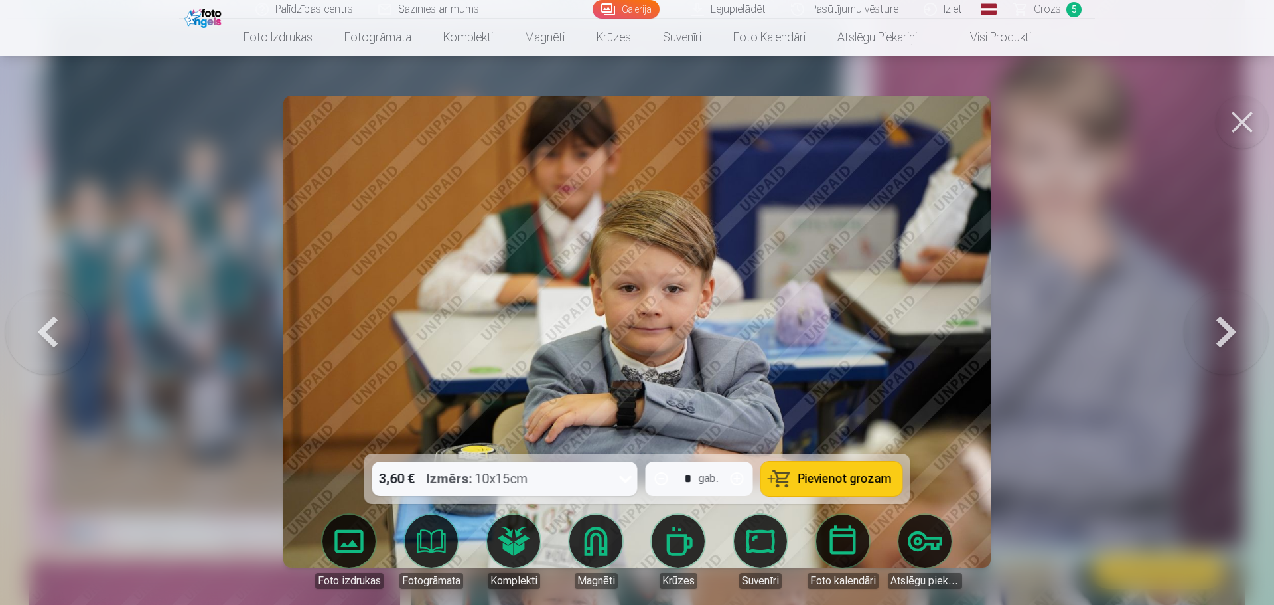
click at [1226, 327] on button at bounding box center [1226, 331] width 85 height 217
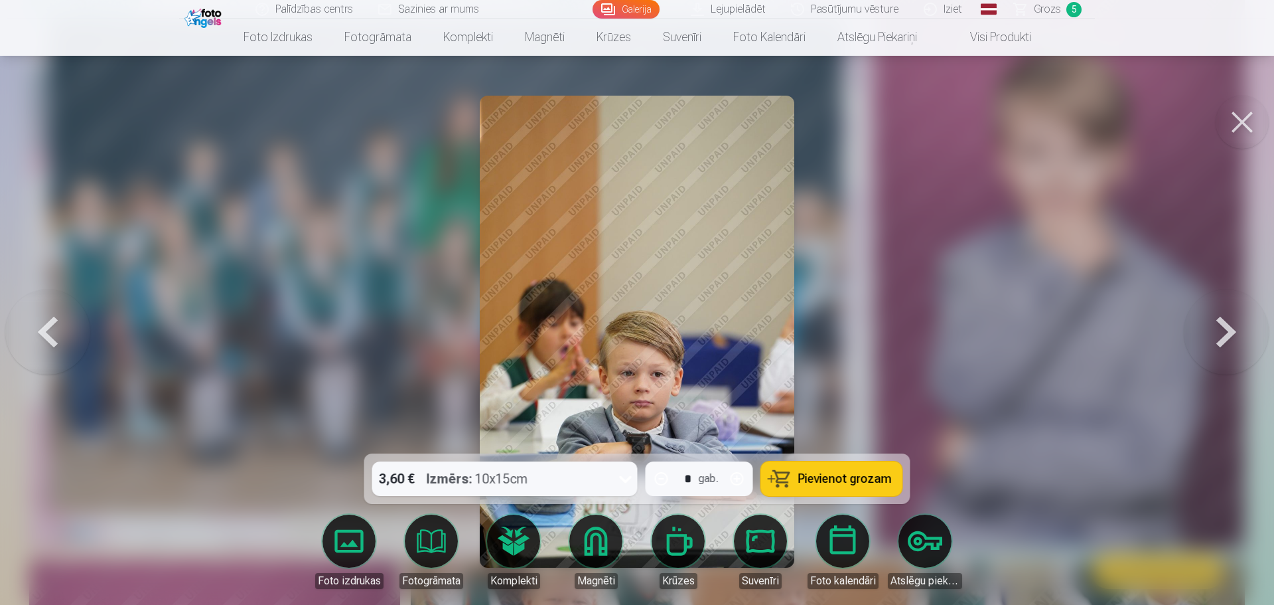
click at [48, 334] on button at bounding box center [47, 331] width 85 height 217
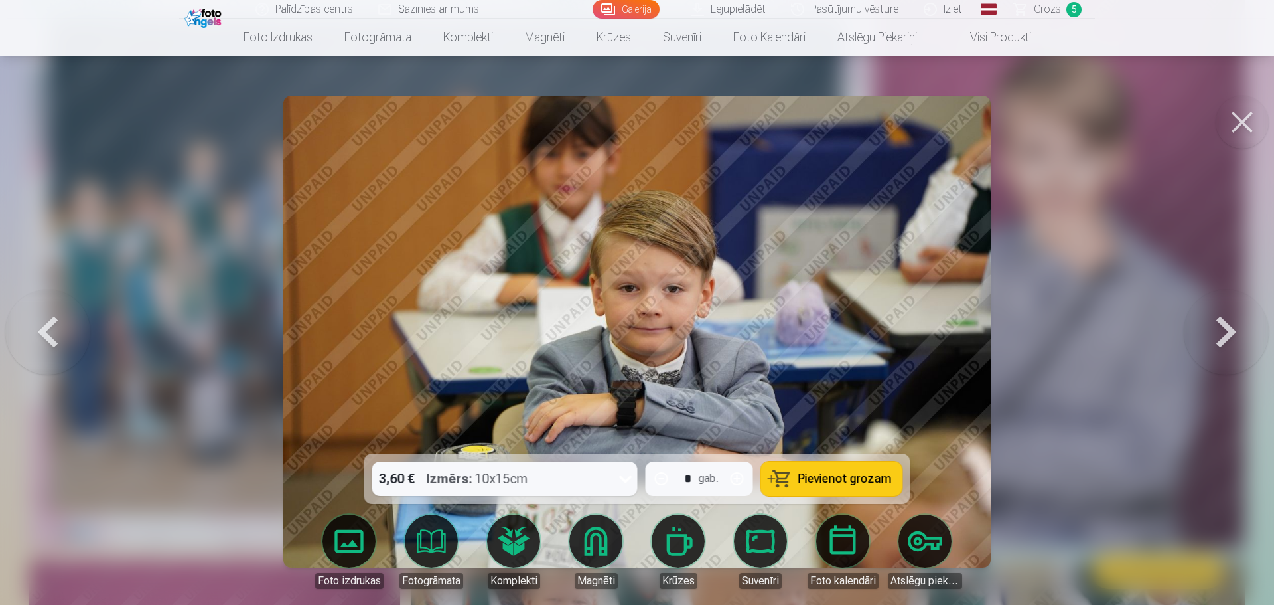
click at [828, 482] on span "Pievienot grozam" at bounding box center [845, 479] width 94 height 12
click at [1217, 334] on button at bounding box center [1226, 331] width 85 height 217
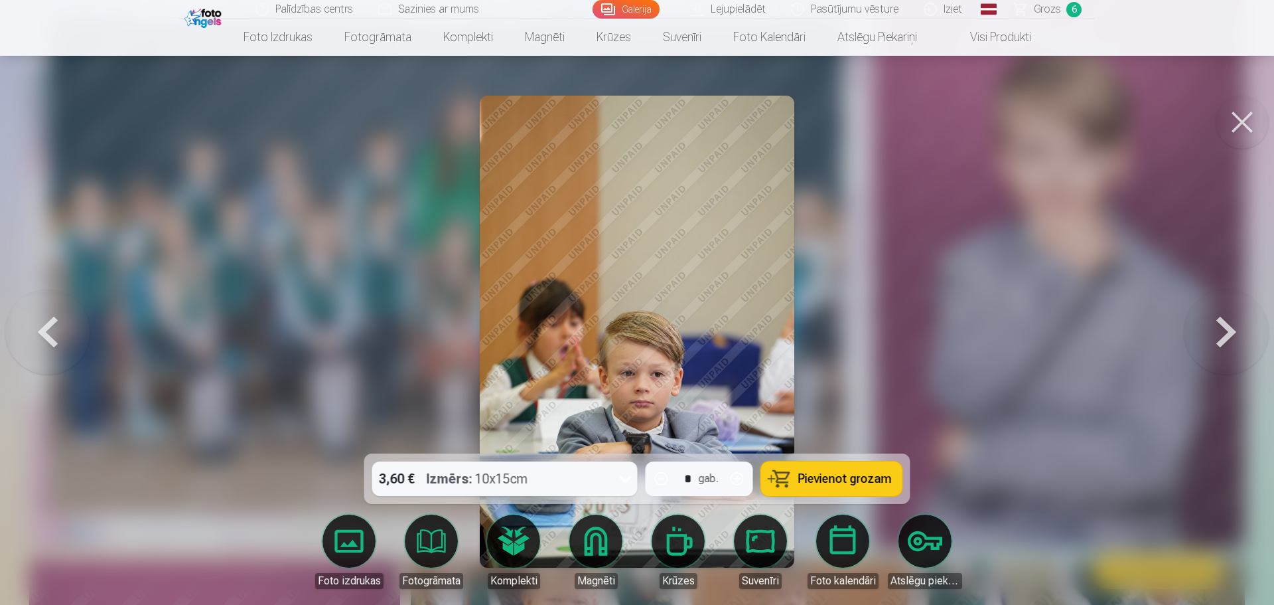
click at [1217, 334] on button at bounding box center [1226, 331] width 85 height 217
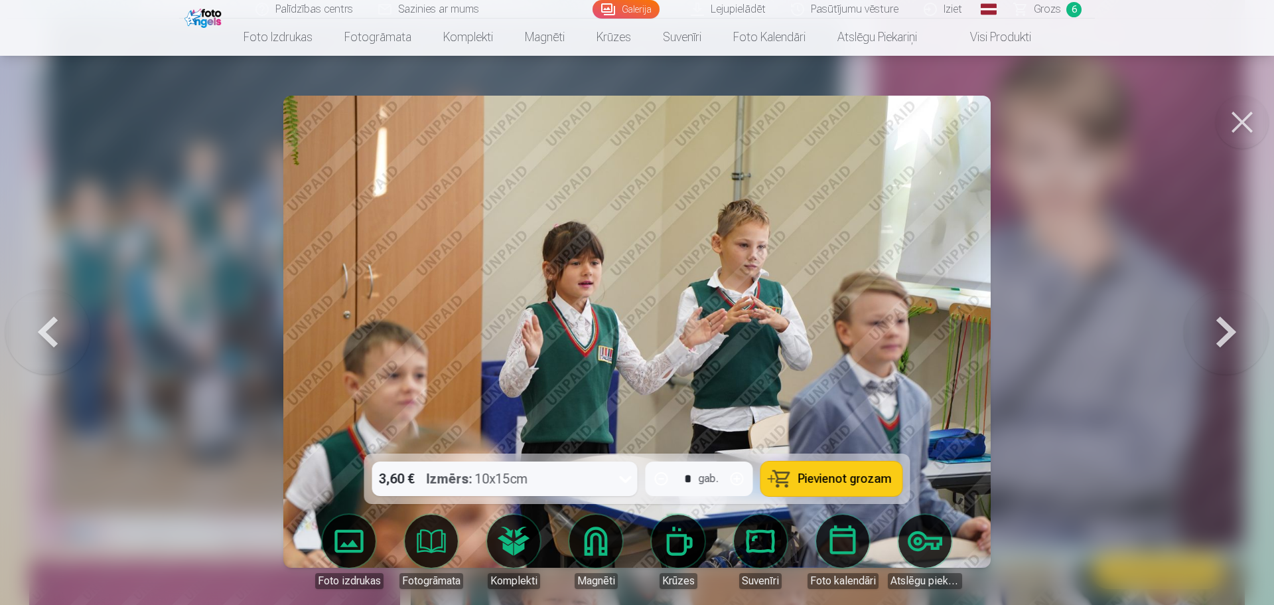
click at [1217, 334] on button at bounding box center [1226, 331] width 85 height 217
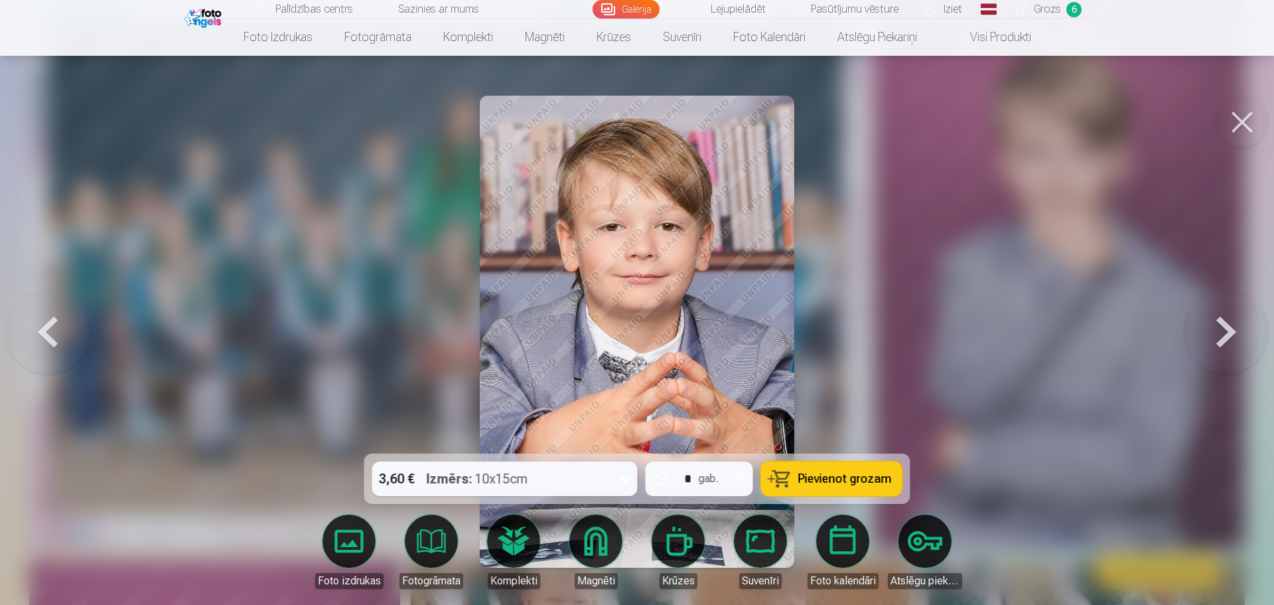
click at [1217, 334] on button at bounding box center [1226, 331] width 85 height 217
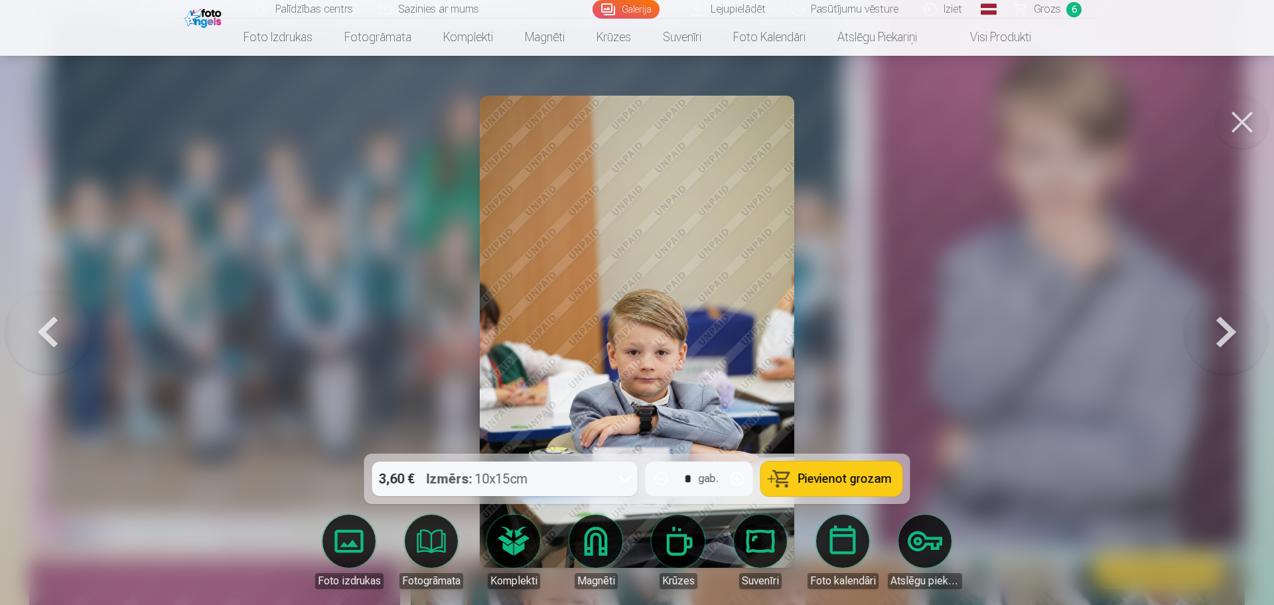
click at [861, 473] on span "Pievienot grozam" at bounding box center [845, 479] width 94 height 12
click at [1222, 338] on button at bounding box center [1226, 331] width 85 height 217
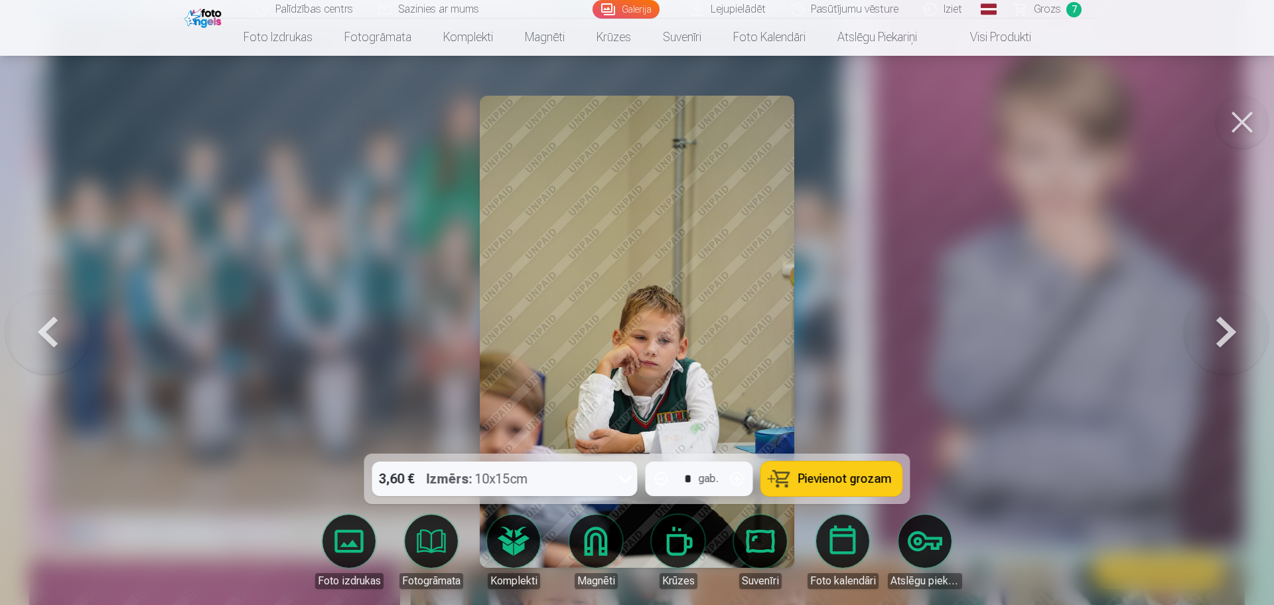
click at [1222, 338] on button at bounding box center [1226, 331] width 85 height 217
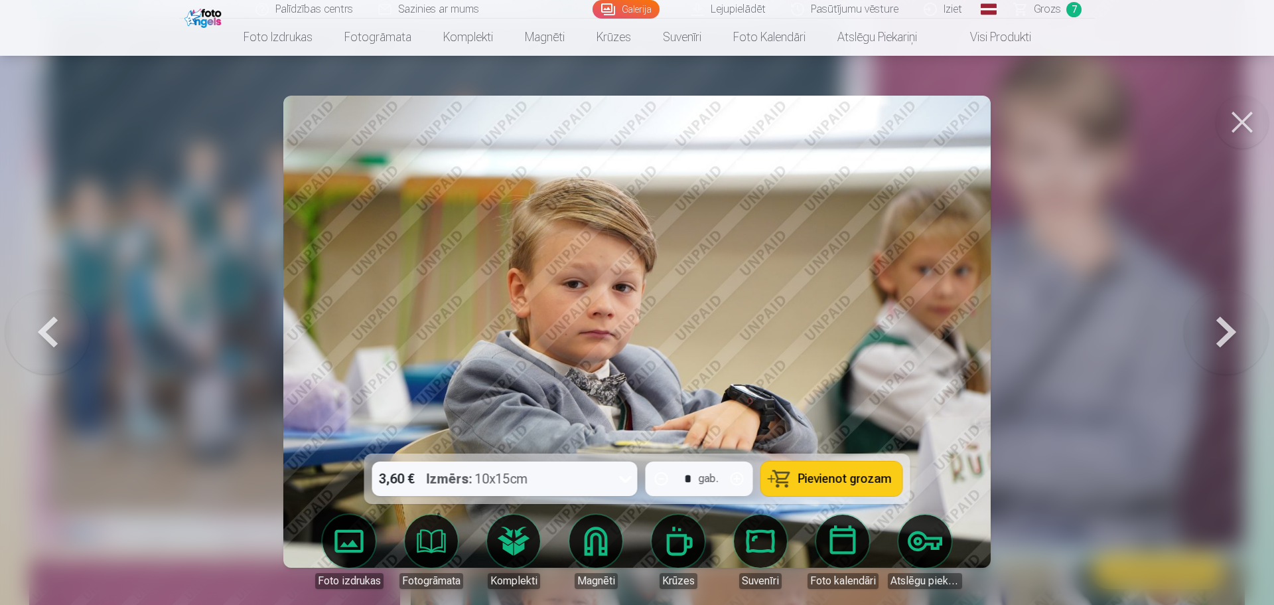
click at [1222, 338] on button at bounding box center [1226, 331] width 85 height 217
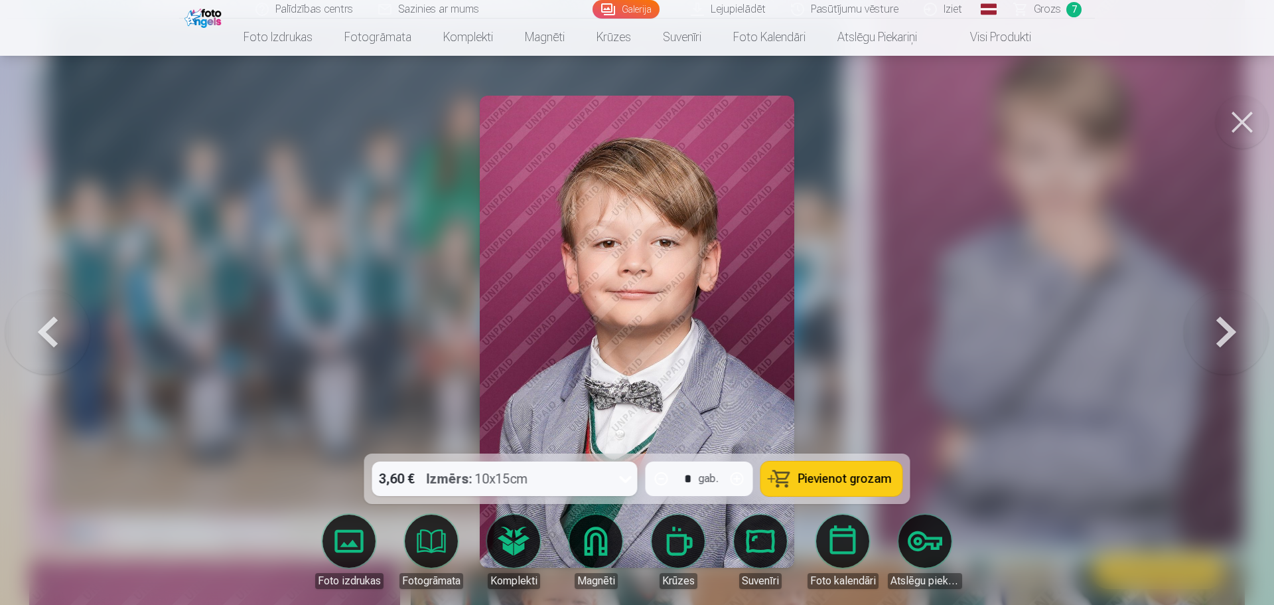
click at [50, 341] on button at bounding box center [47, 331] width 85 height 217
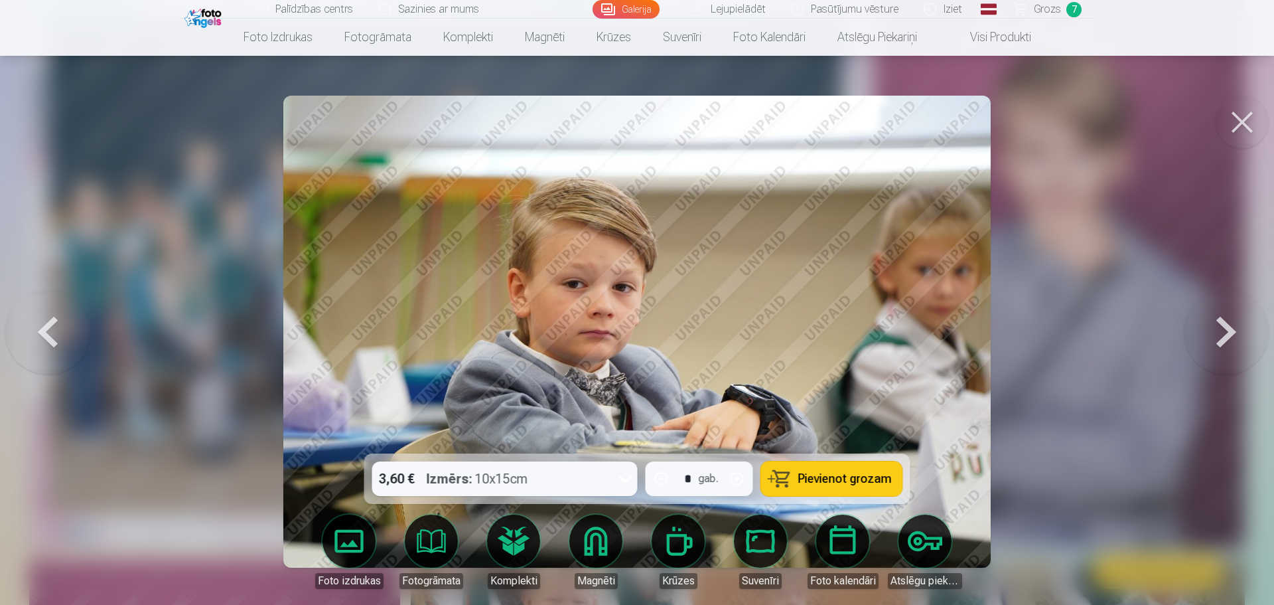
click at [1224, 331] on button at bounding box center [1226, 331] width 85 height 217
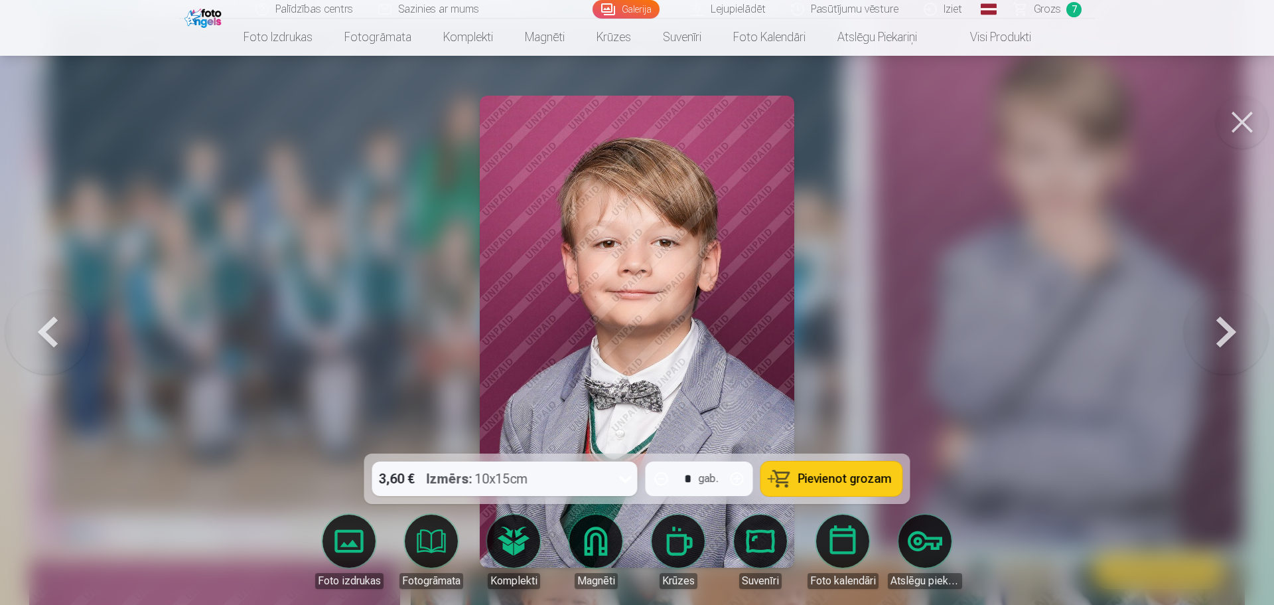
click at [845, 478] on span "Pievienot grozam" at bounding box center [845, 479] width 94 height 12
click at [1219, 328] on button at bounding box center [1226, 331] width 85 height 217
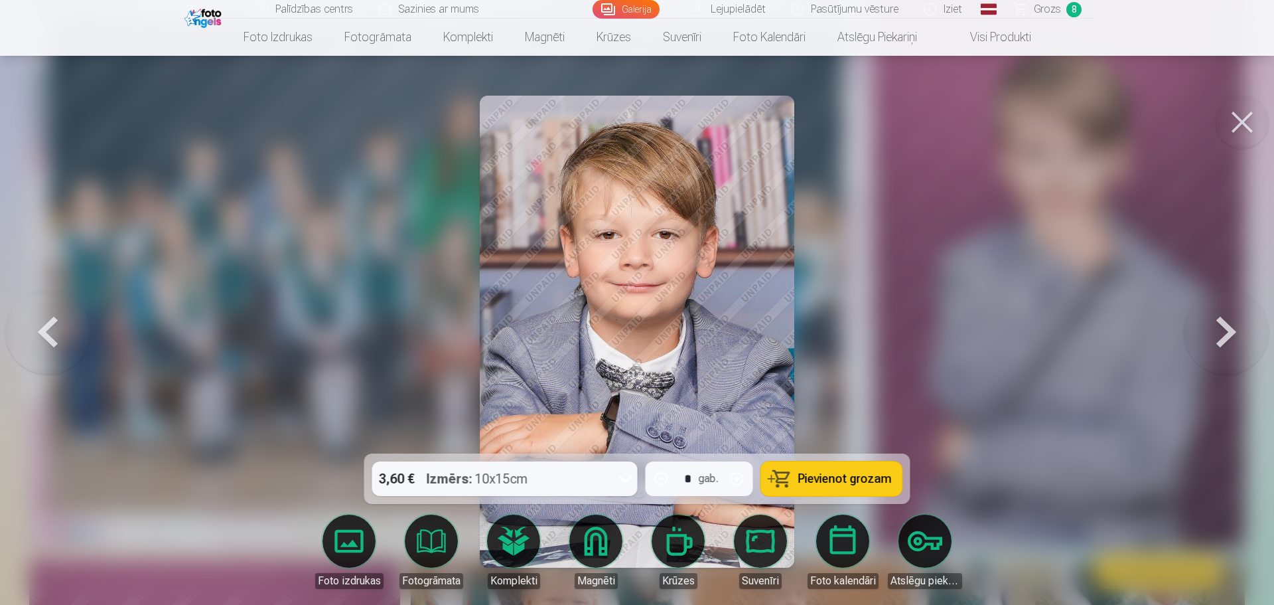
click at [857, 481] on span "Pievienot grozam" at bounding box center [845, 479] width 94 height 12
click at [1224, 342] on button at bounding box center [1226, 331] width 85 height 217
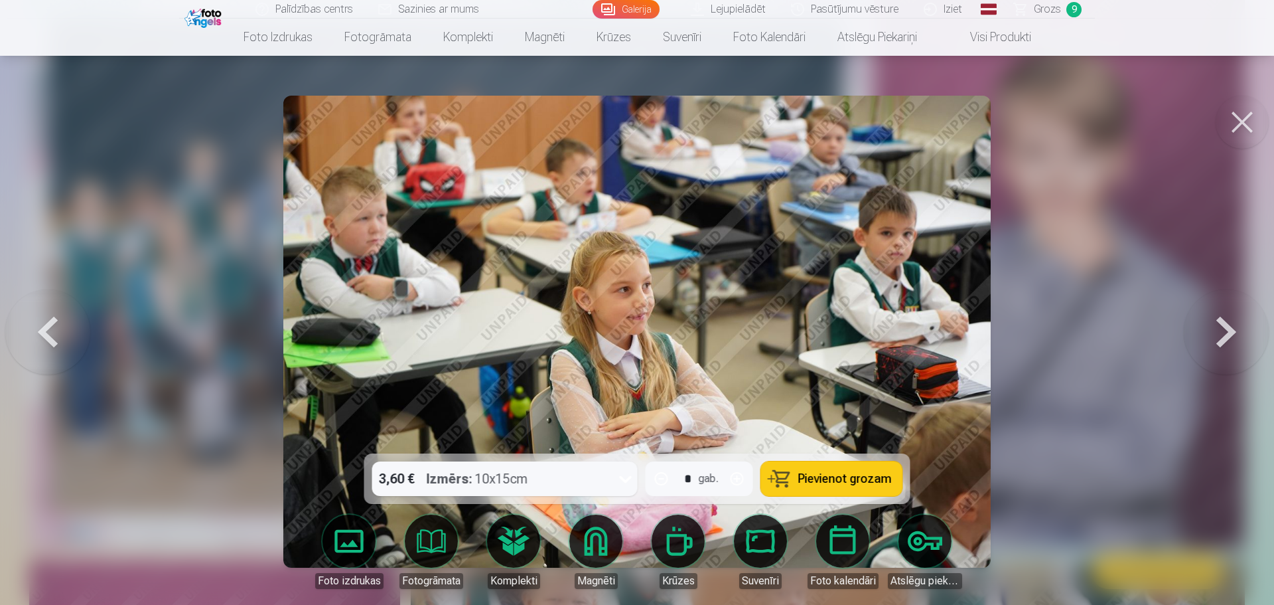
click at [1224, 342] on button at bounding box center [1226, 331] width 85 height 217
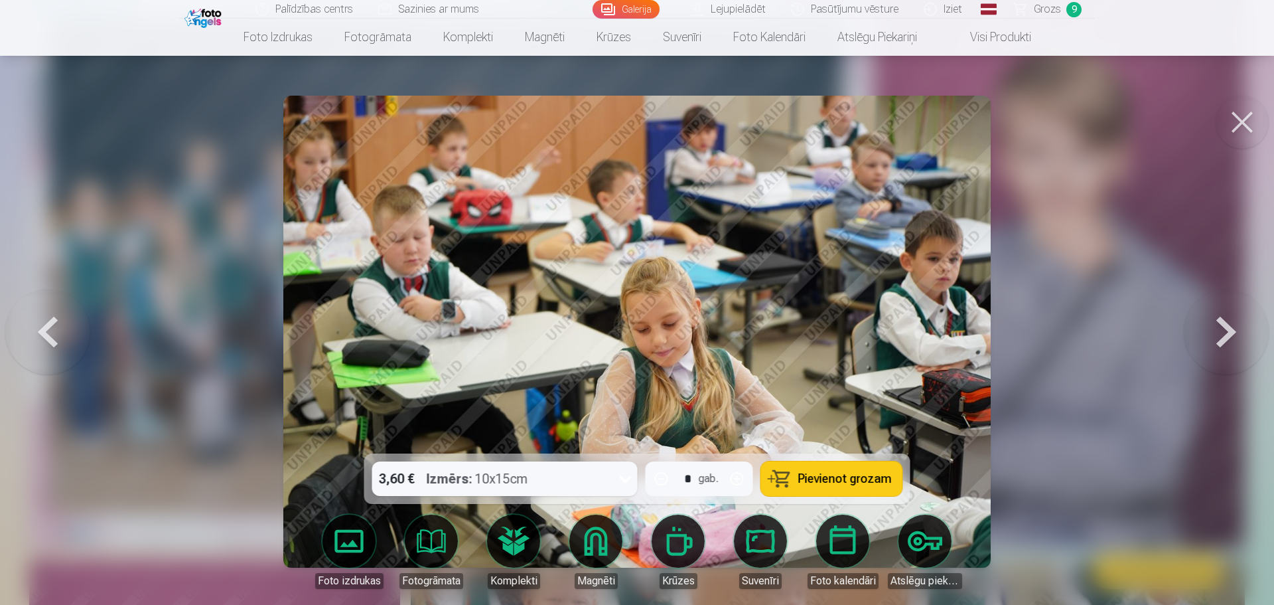
click at [1224, 342] on button at bounding box center [1226, 331] width 85 height 217
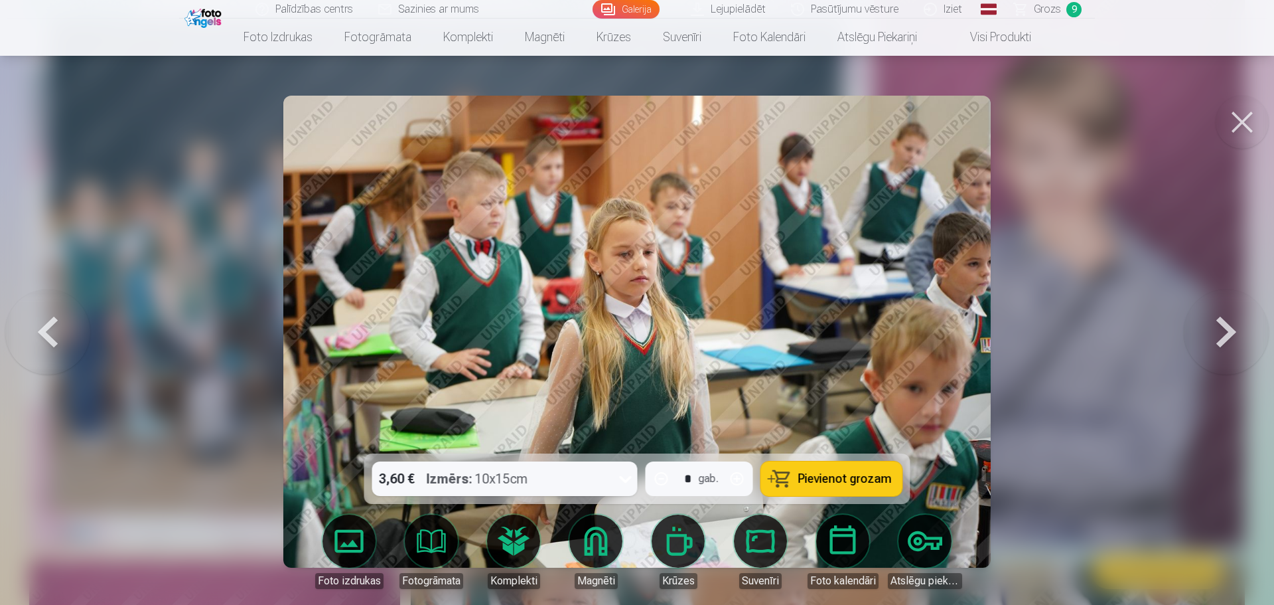
click at [1224, 342] on button at bounding box center [1226, 331] width 85 height 217
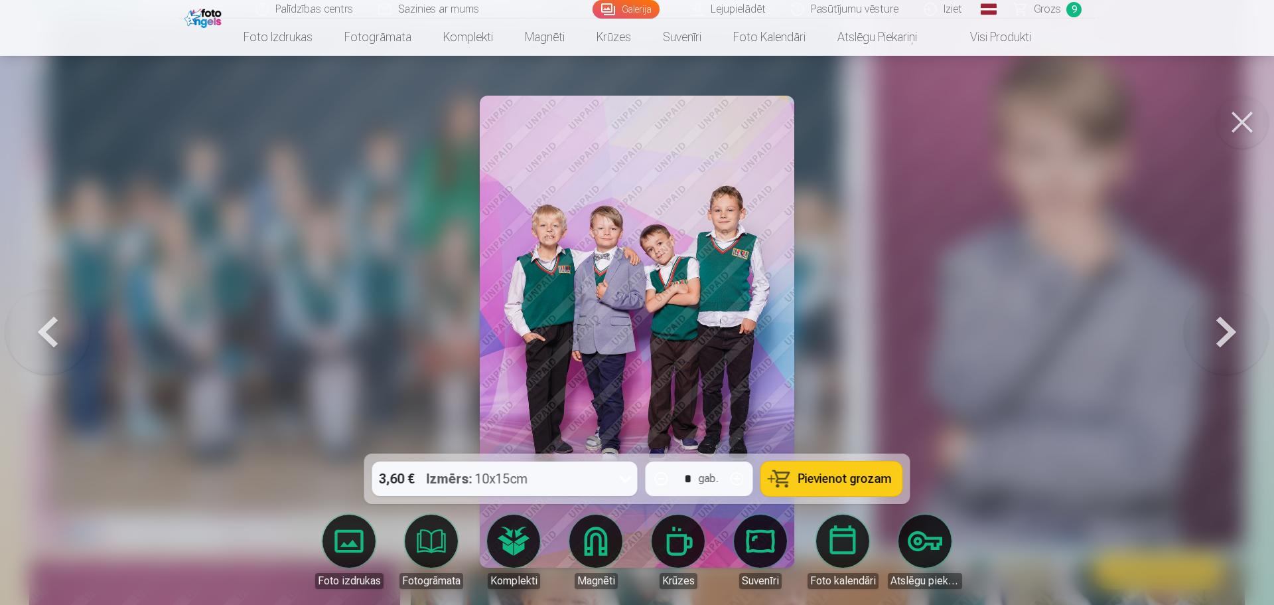
click at [1224, 342] on button at bounding box center [1226, 331] width 85 height 217
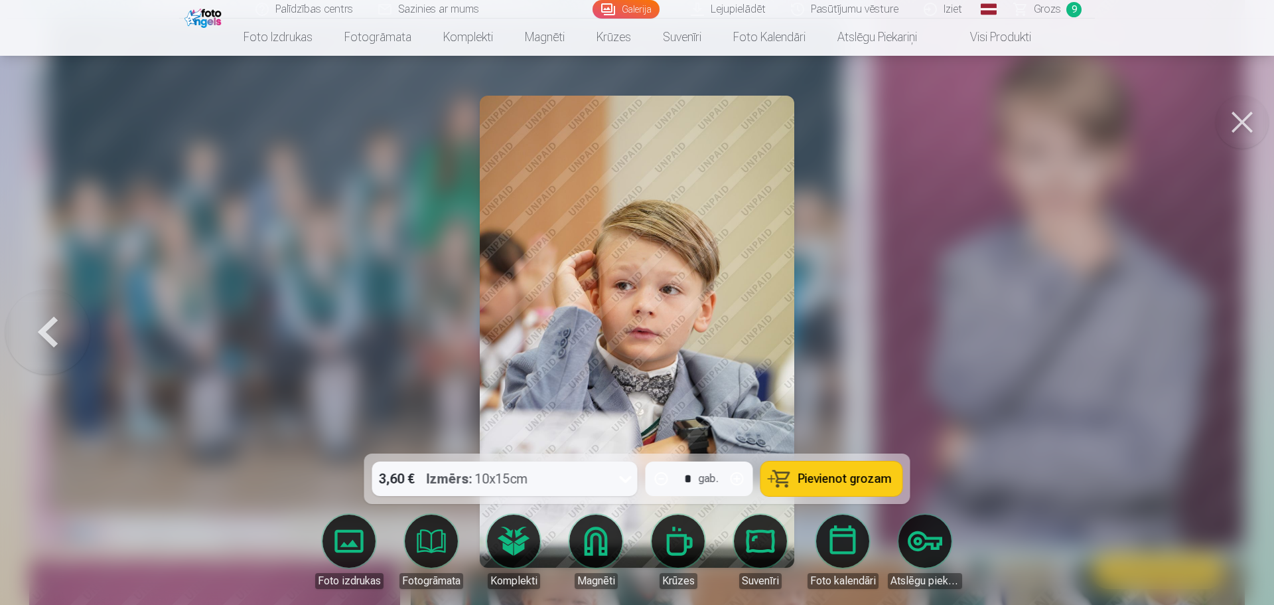
click at [1224, 342] on div at bounding box center [637, 302] width 1274 height 605
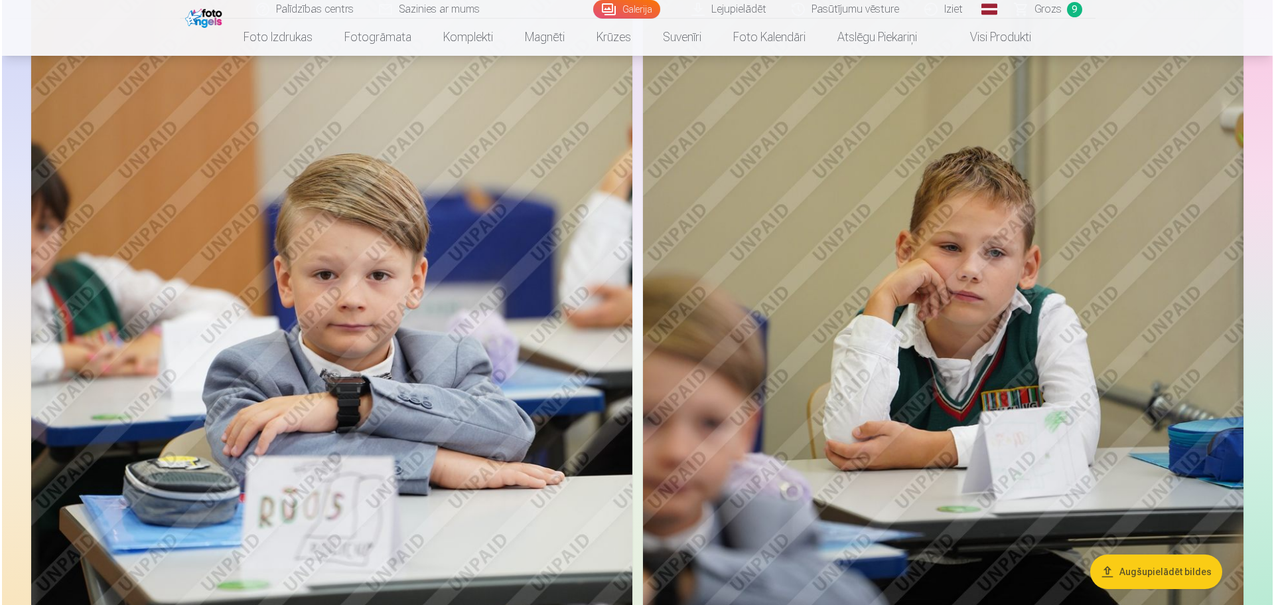
scroll to position [9434, 0]
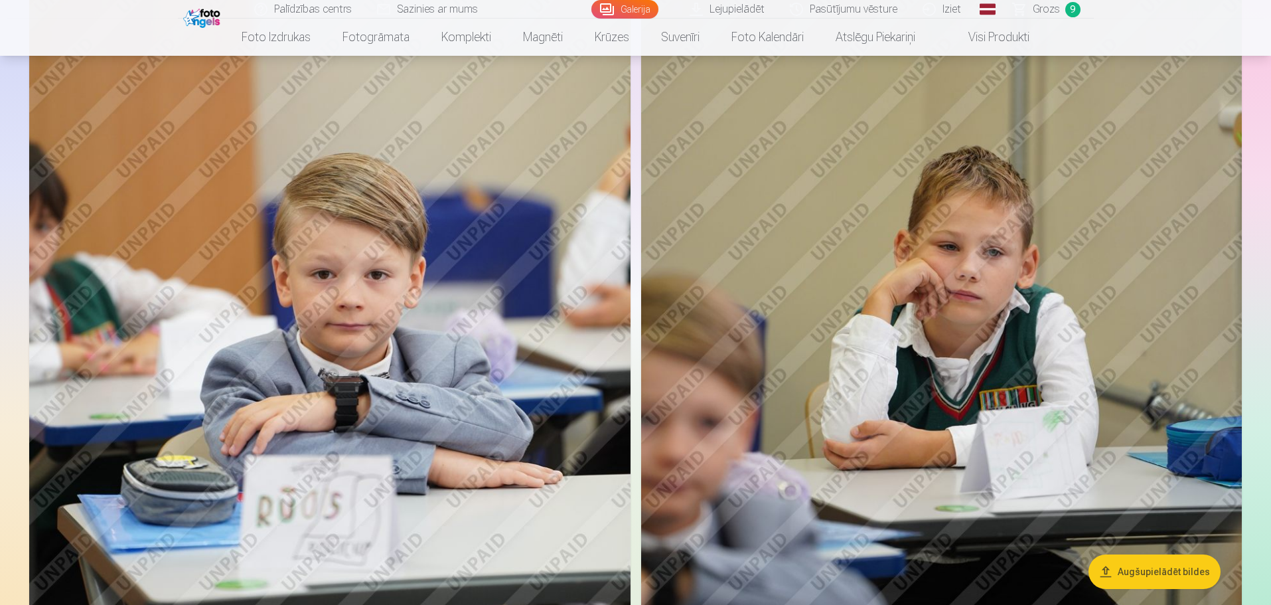
click at [365, 336] on img at bounding box center [329, 235] width 601 height 902
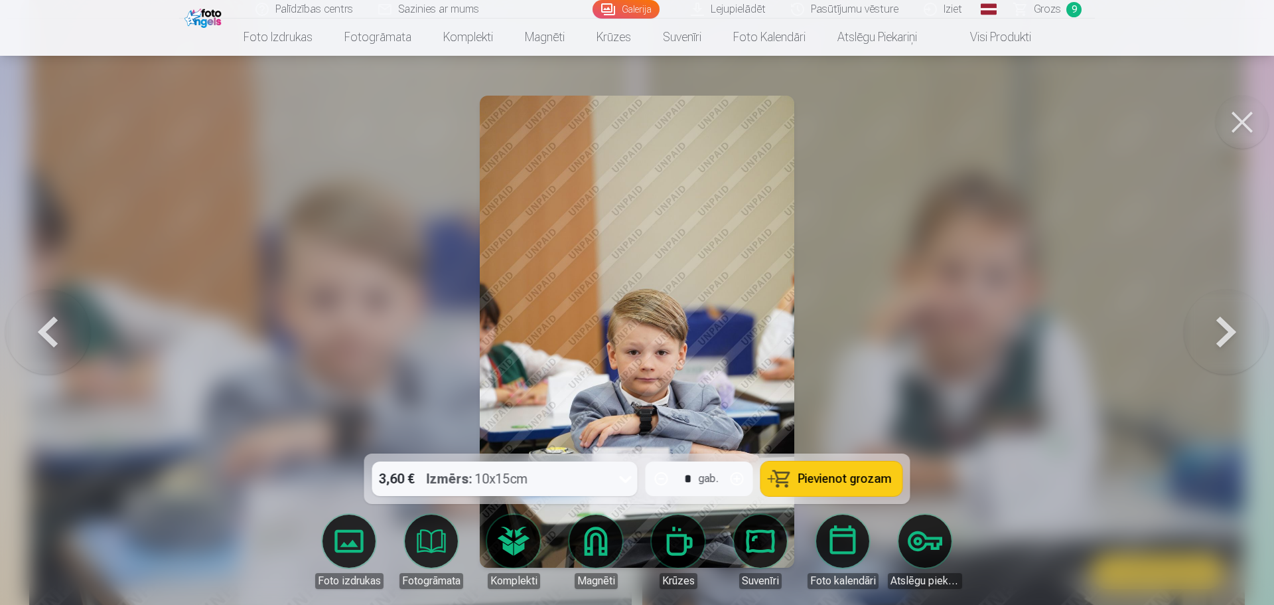
click at [826, 480] on span "Pievienot grozam" at bounding box center [845, 479] width 94 height 12
click at [1037, 13] on span "Grozs" at bounding box center [1046, 9] width 27 height 16
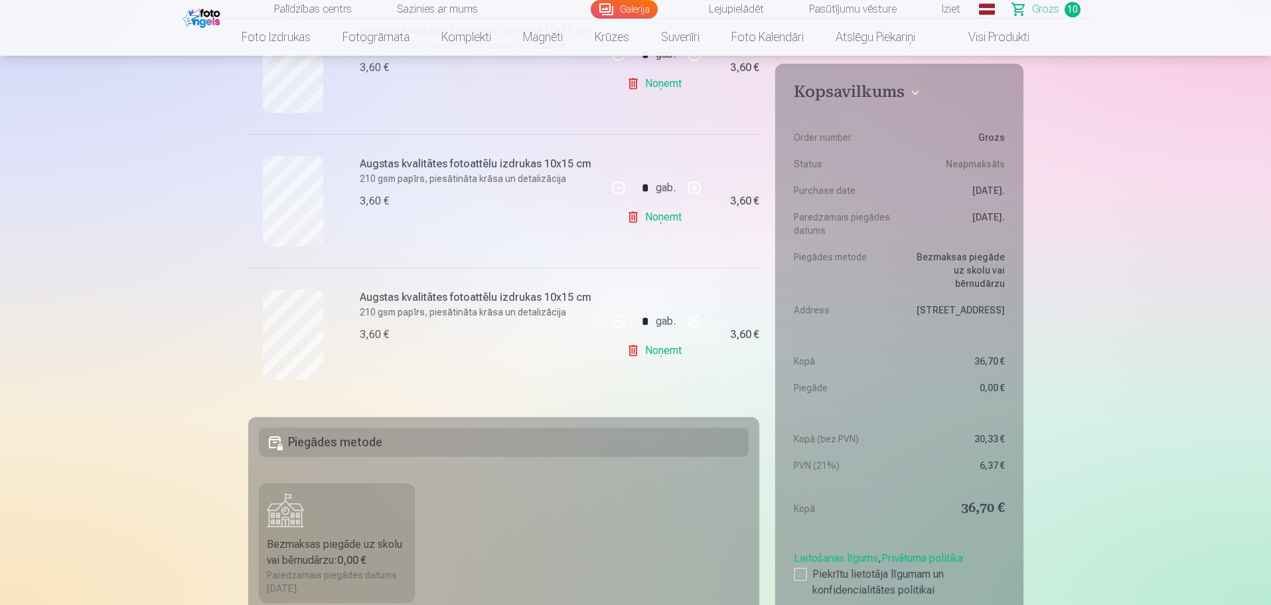
scroll to position [1259, 0]
click at [654, 218] on link "Noņemt" at bounding box center [657, 217] width 60 height 27
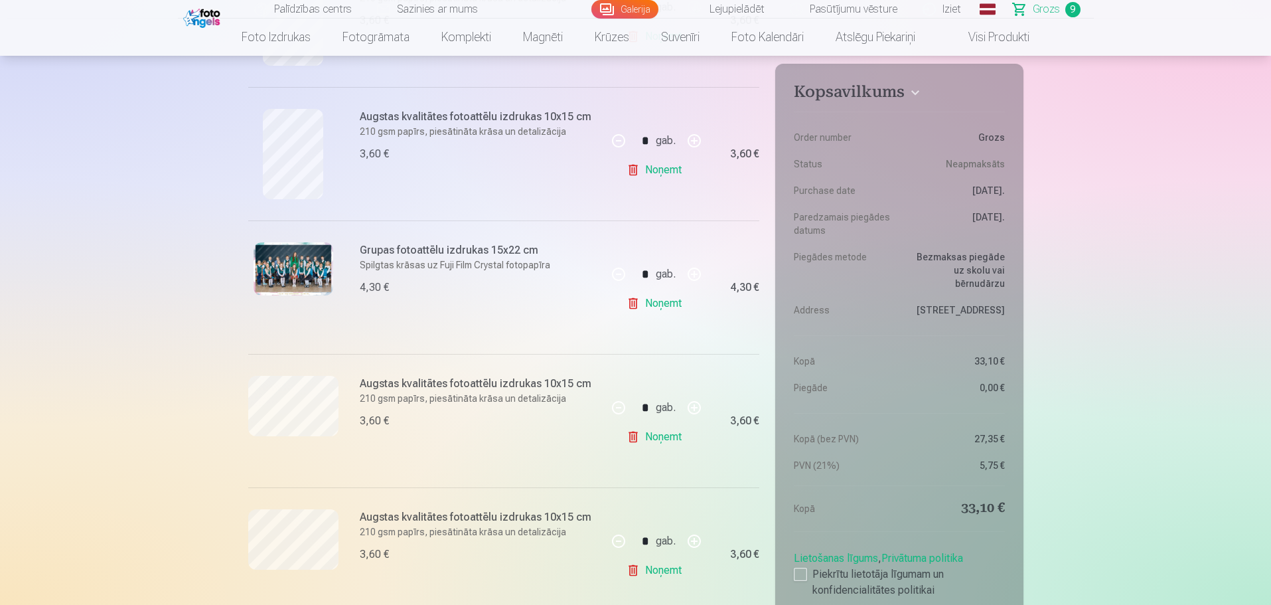
scroll to position [699, 0]
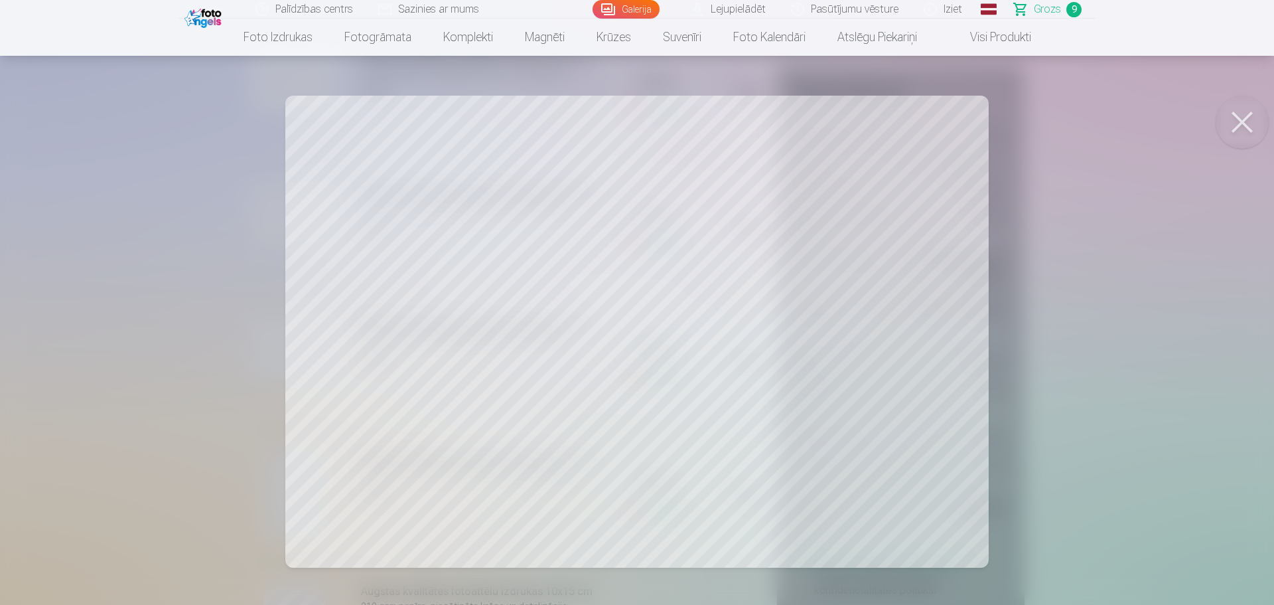
click at [1240, 122] on button at bounding box center [1242, 122] width 53 height 53
click at [1239, 121] on button at bounding box center [1242, 122] width 53 height 53
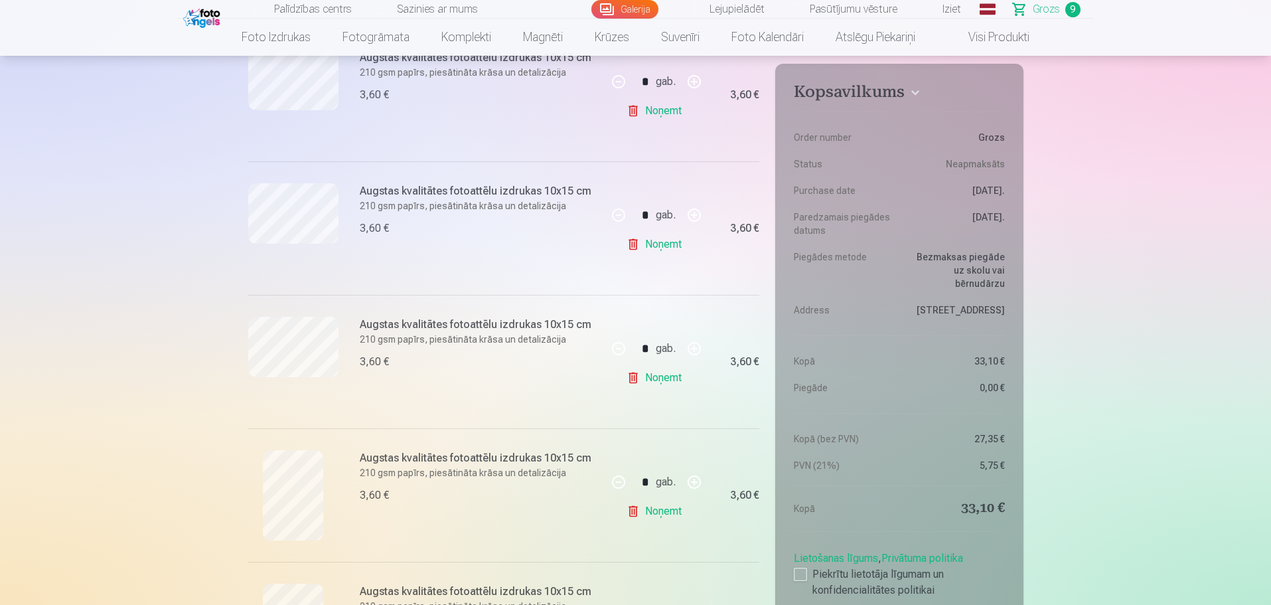
click at [669, 242] on link "Noņemt" at bounding box center [657, 244] width 60 height 27
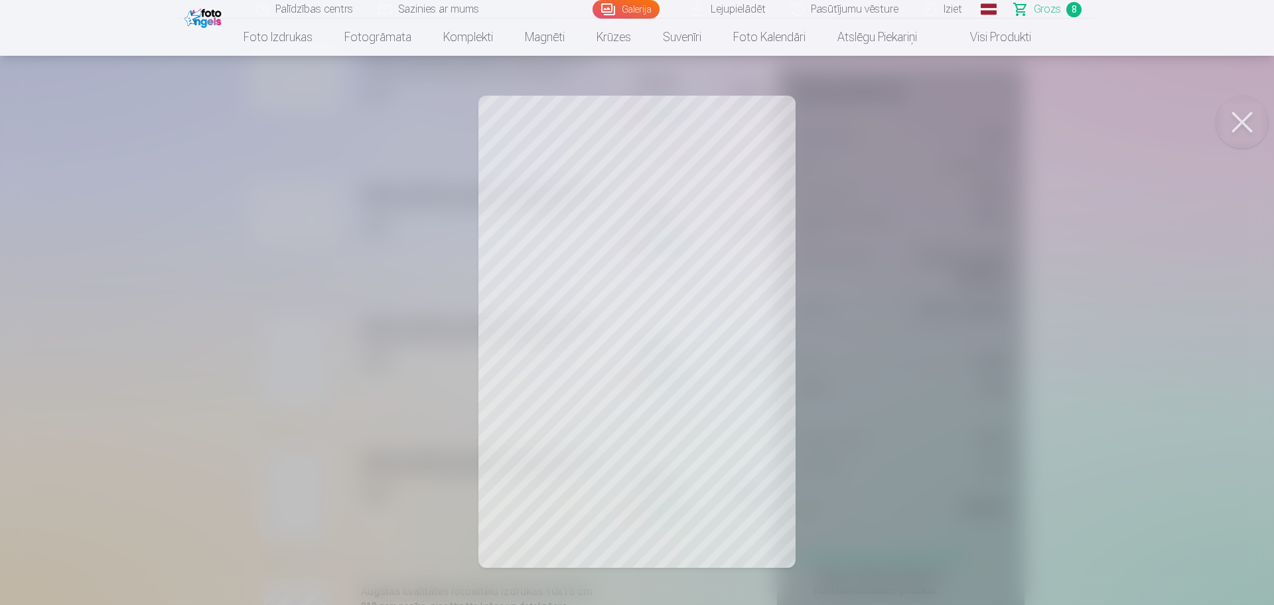
click at [1242, 128] on button at bounding box center [1242, 122] width 53 height 53
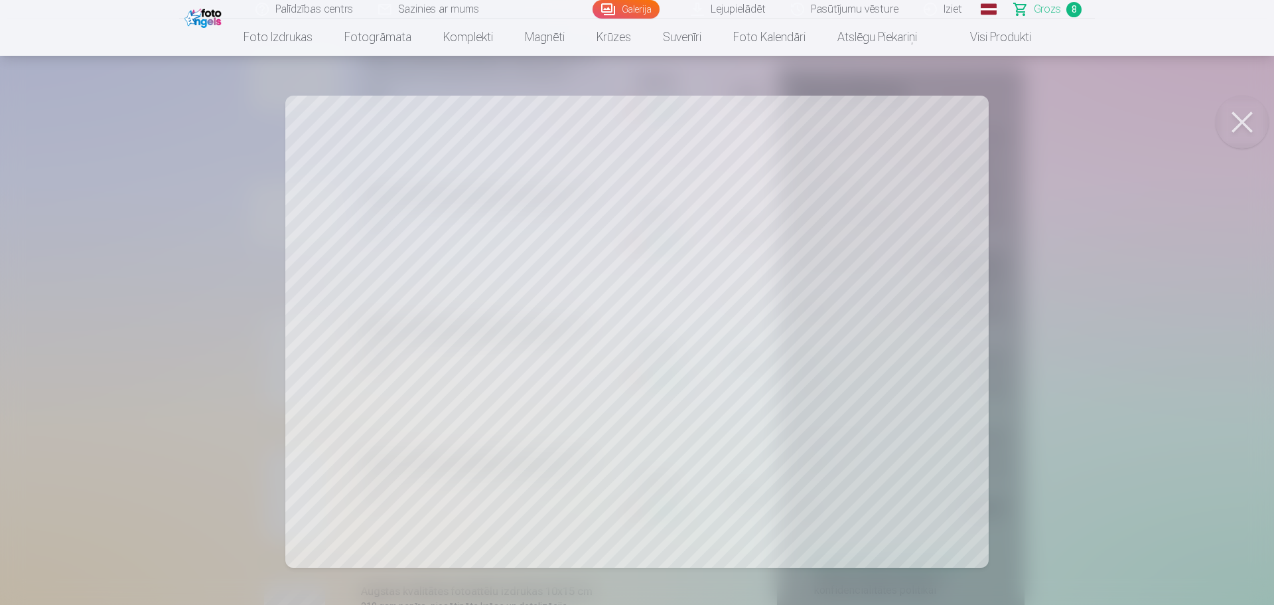
click at [1244, 122] on button at bounding box center [1242, 122] width 53 height 53
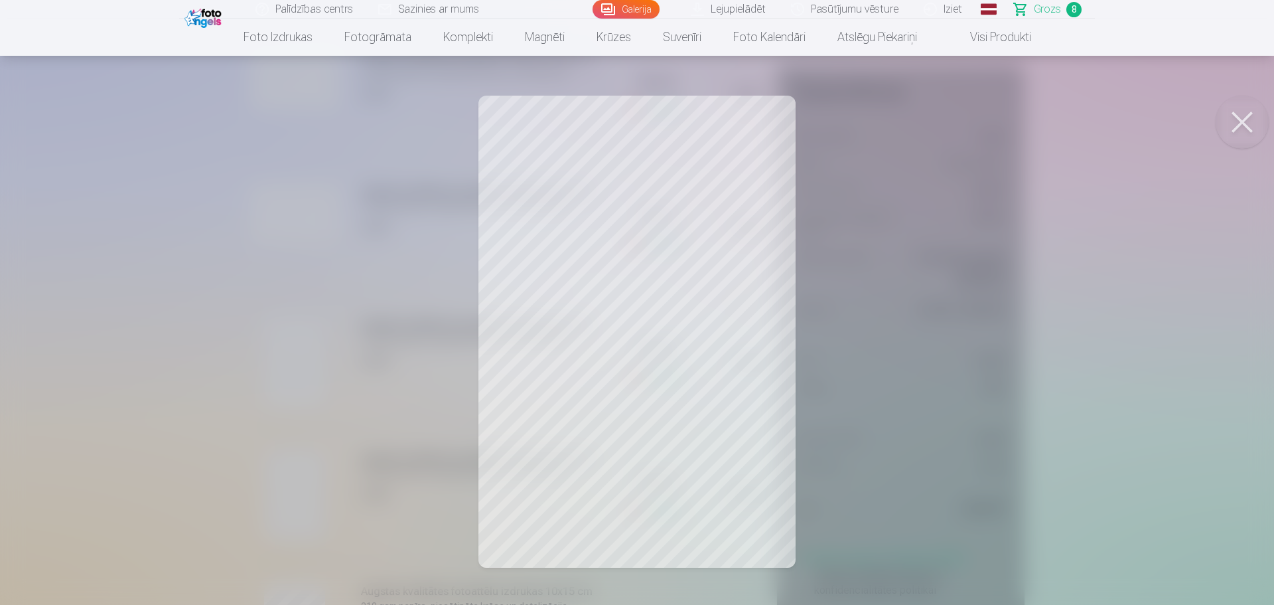
click at [1235, 126] on button at bounding box center [1242, 122] width 53 height 53
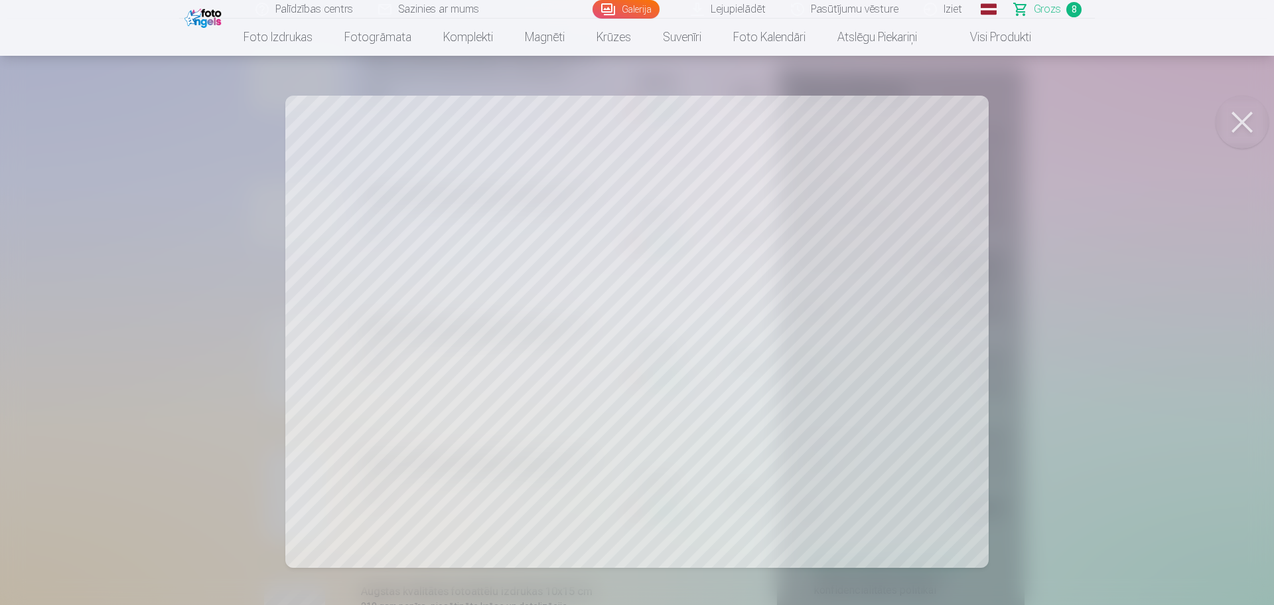
click at [1241, 125] on button at bounding box center [1242, 122] width 53 height 53
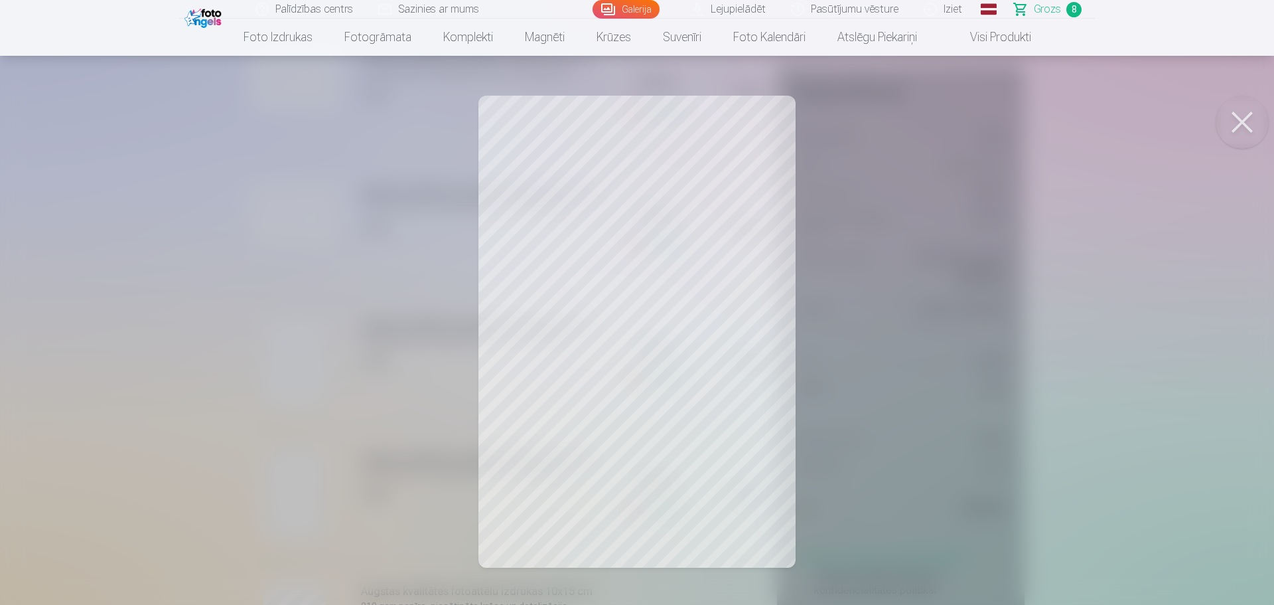
click at [664, 386] on div at bounding box center [637, 302] width 1274 height 605
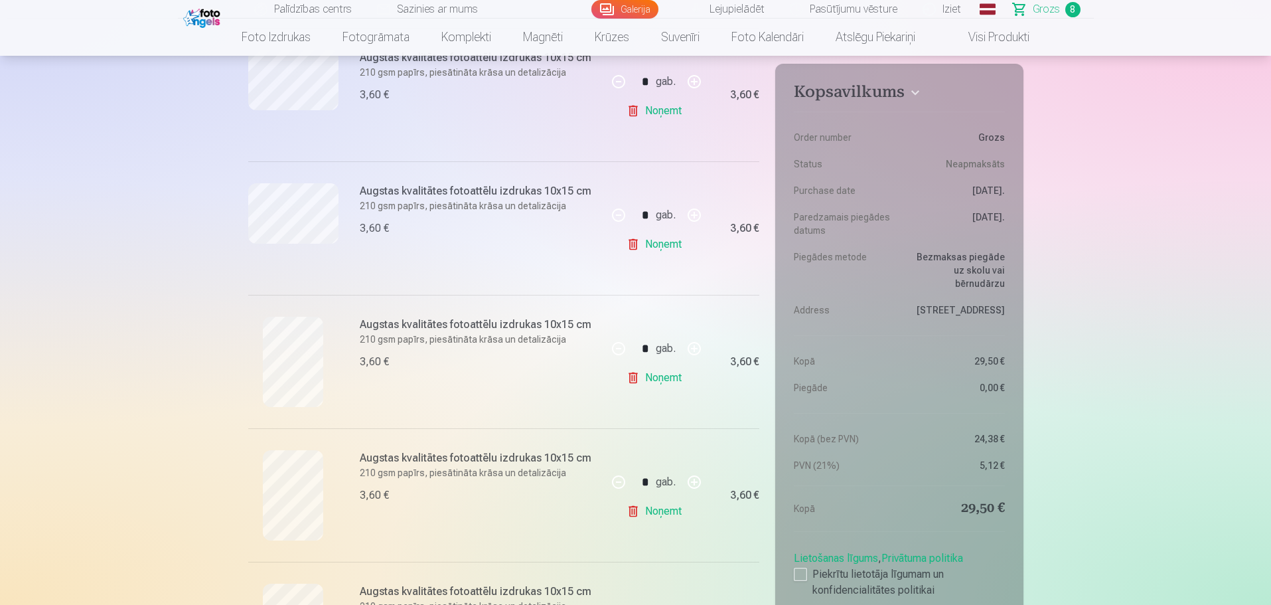
click at [664, 386] on link "Noņemt" at bounding box center [657, 377] width 60 height 27
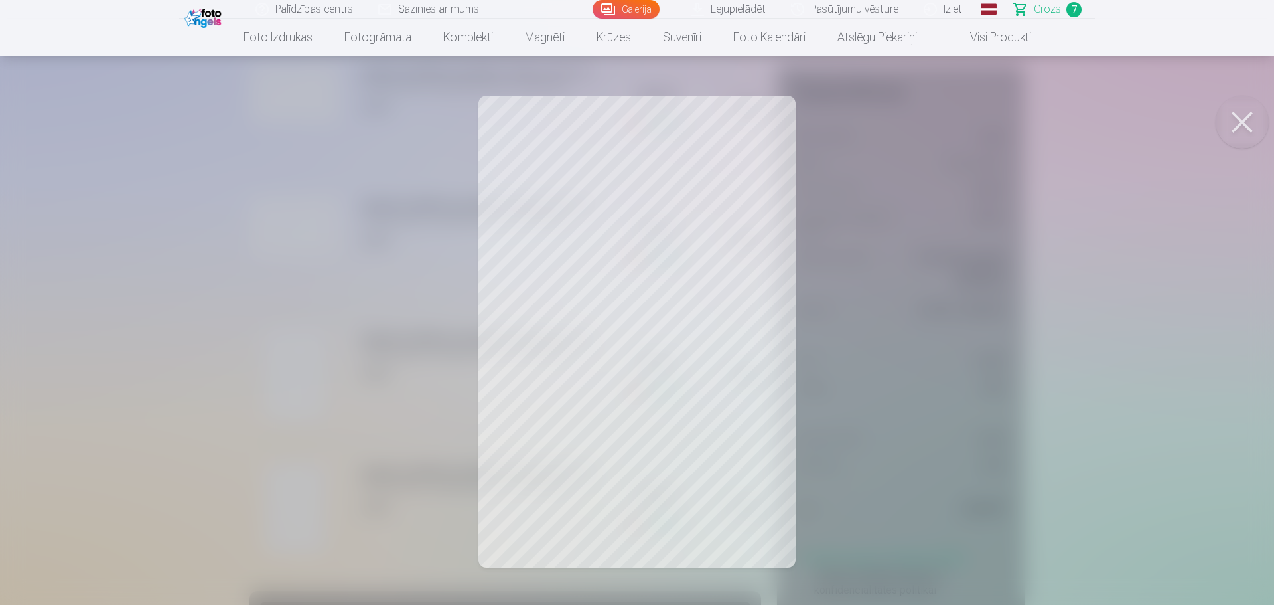
click at [1240, 119] on button at bounding box center [1242, 122] width 53 height 53
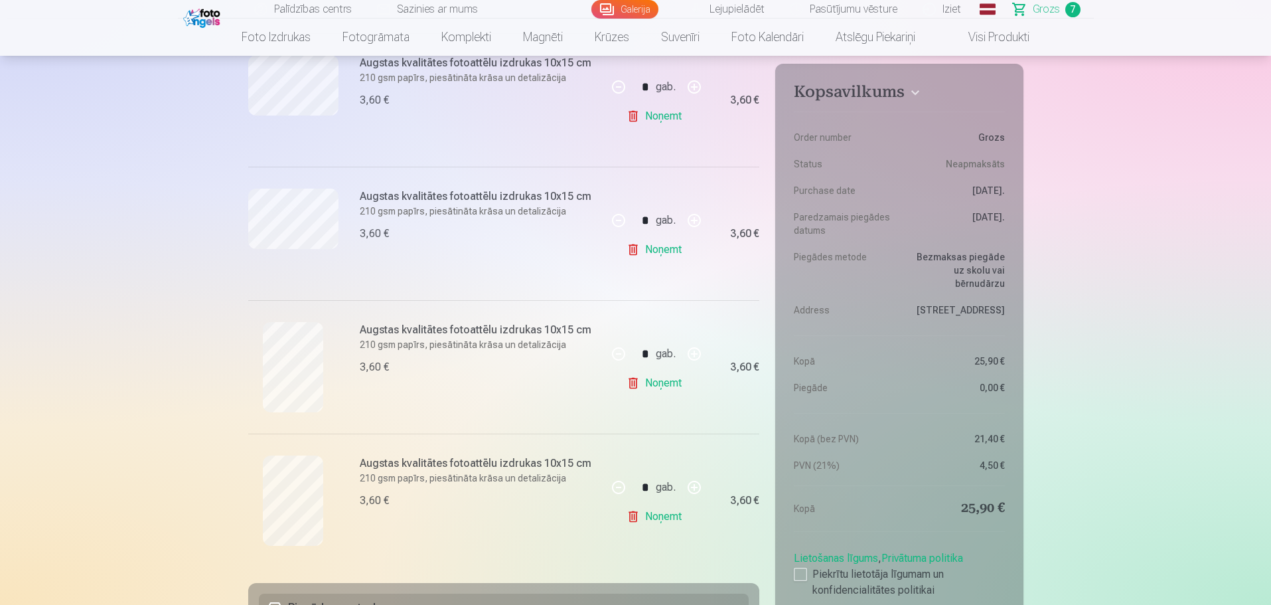
scroll to position [703, 0]
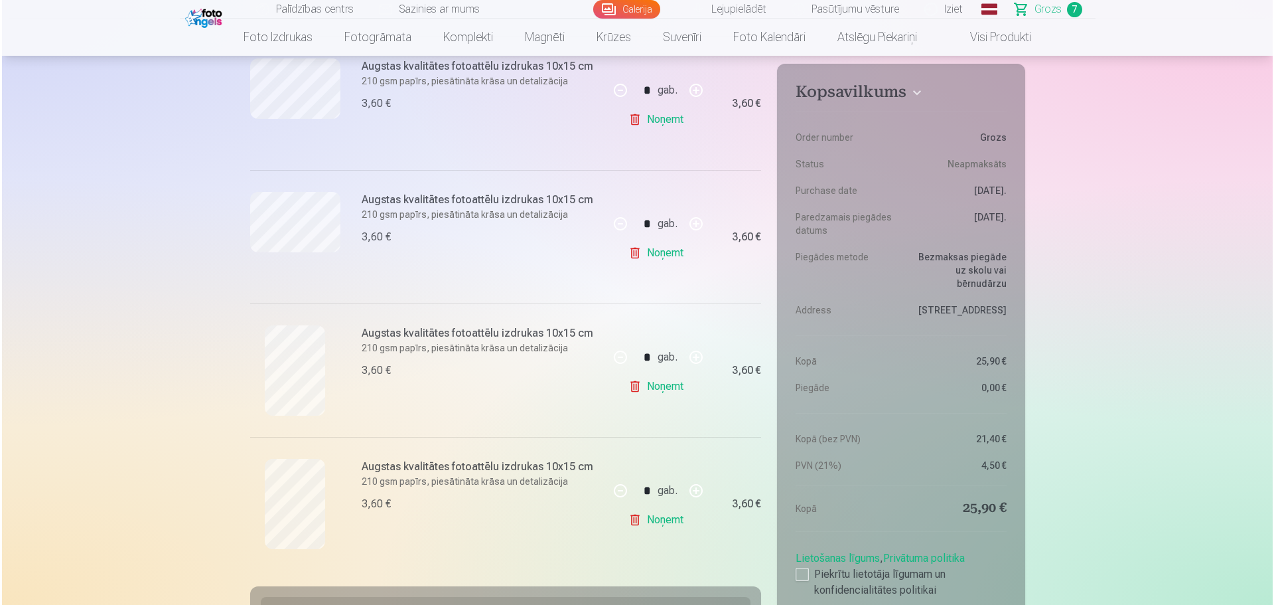
scroll to position [5550, 0]
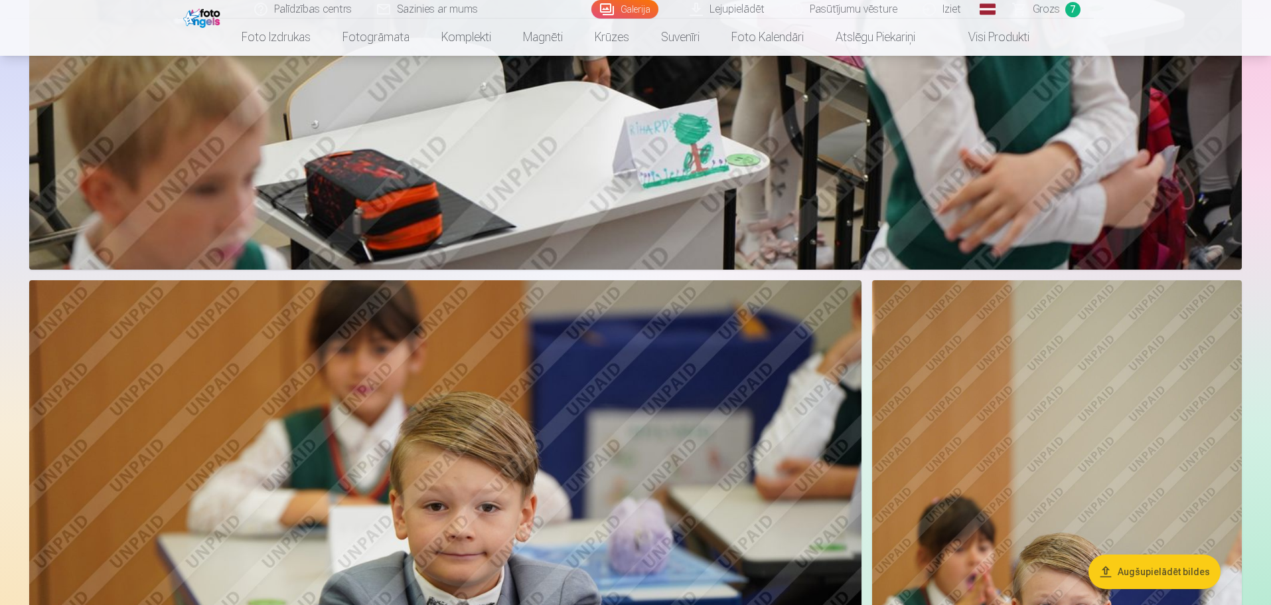
scroll to position [7721, 0]
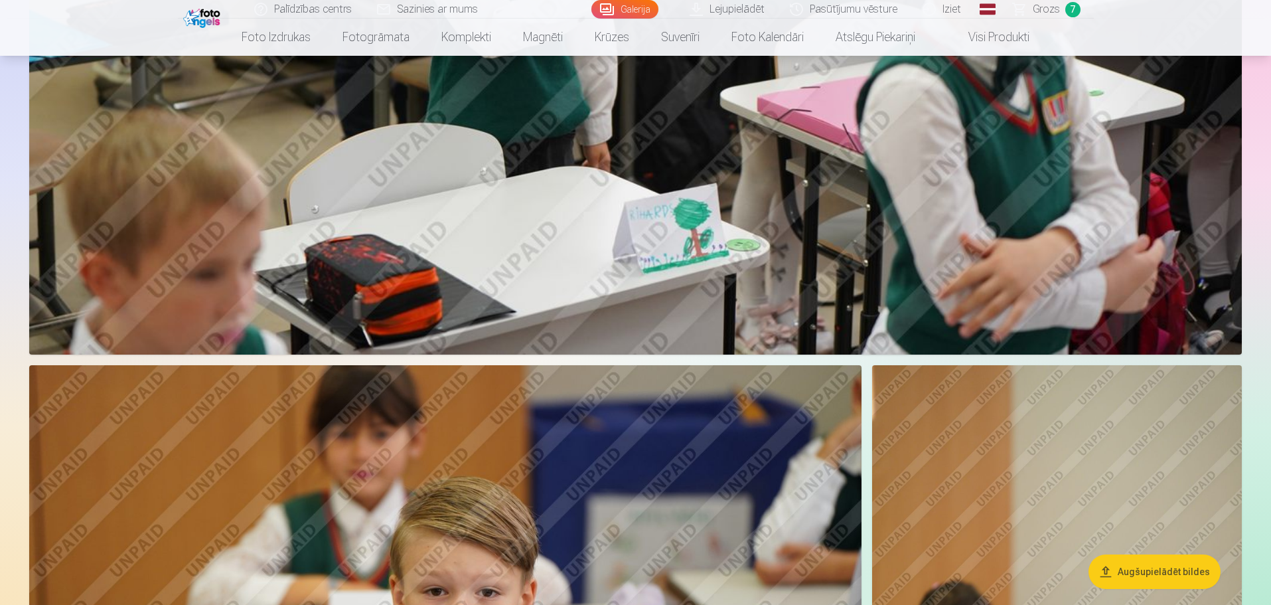
click at [1046, 11] on span "Grozs" at bounding box center [1046, 9] width 27 height 16
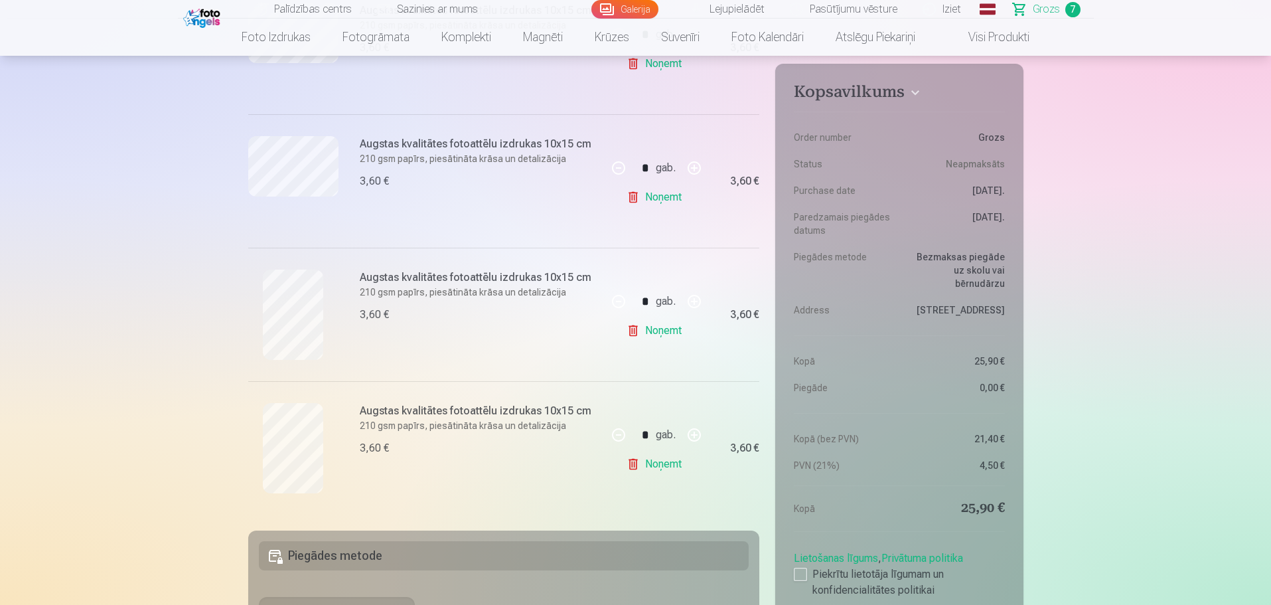
scroll to position [761, 0]
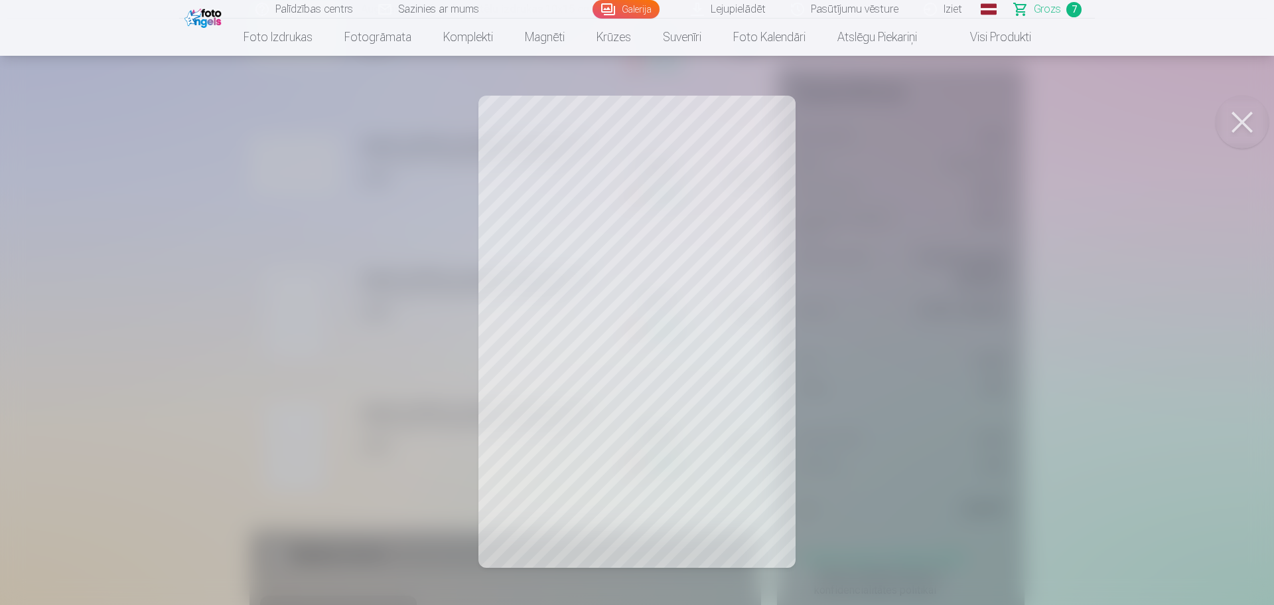
click at [1239, 119] on button at bounding box center [1242, 122] width 53 height 53
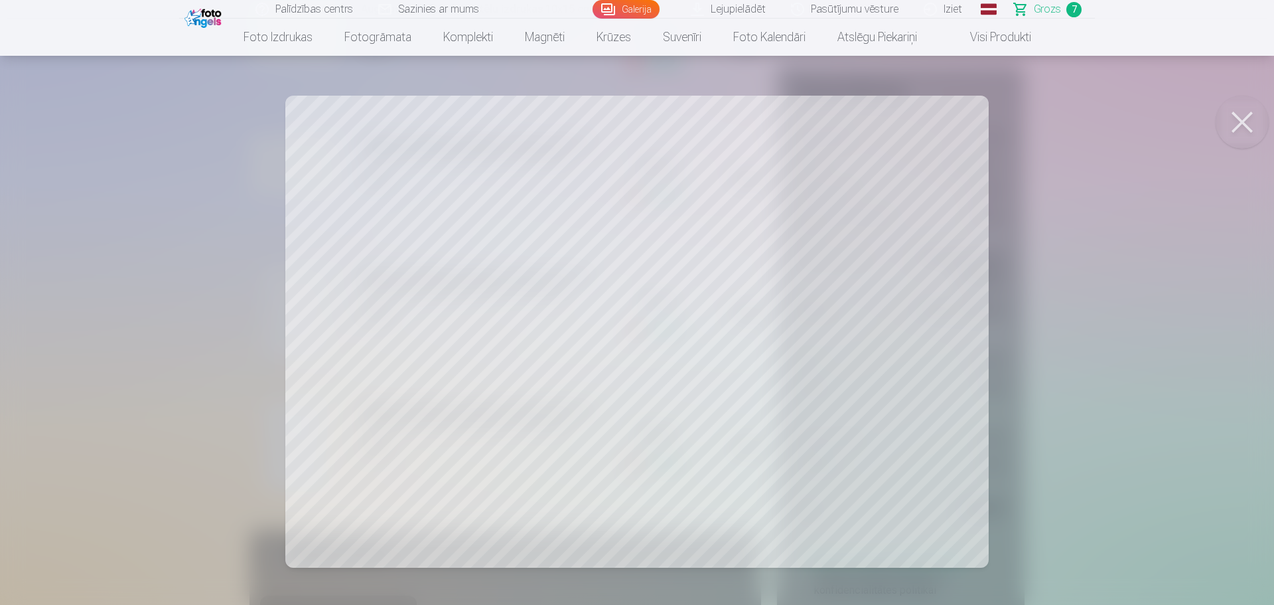
click at [1240, 119] on button at bounding box center [1242, 122] width 53 height 53
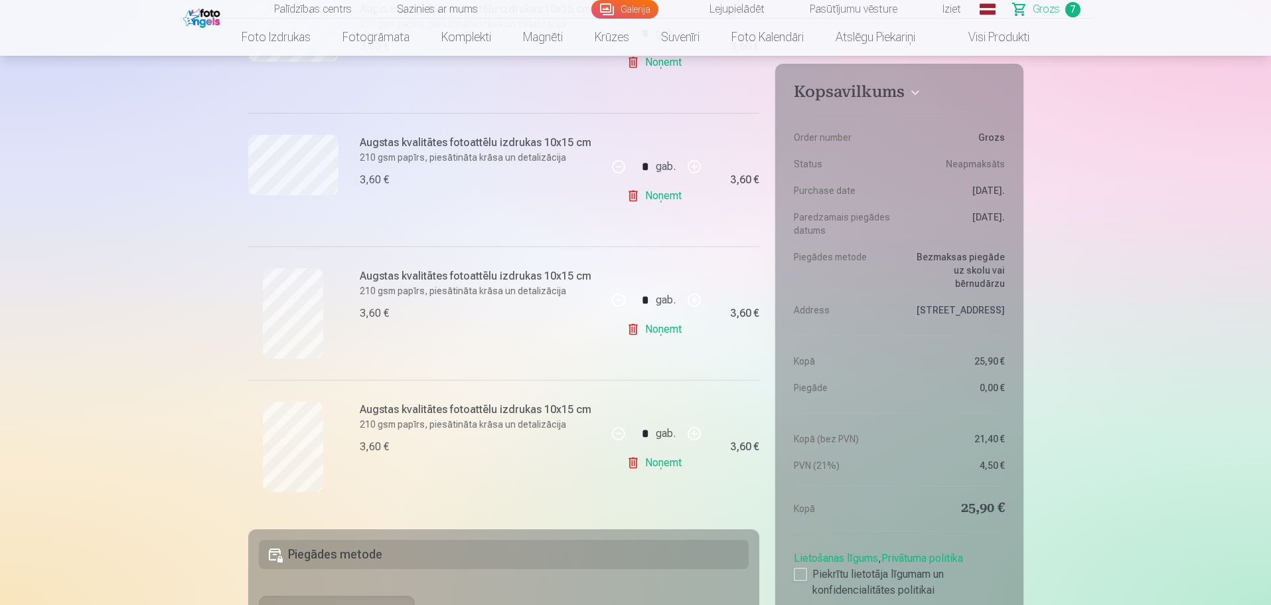
click at [660, 202] on link "Noņemt" at bounding box center [657, 196] width 60 height 27
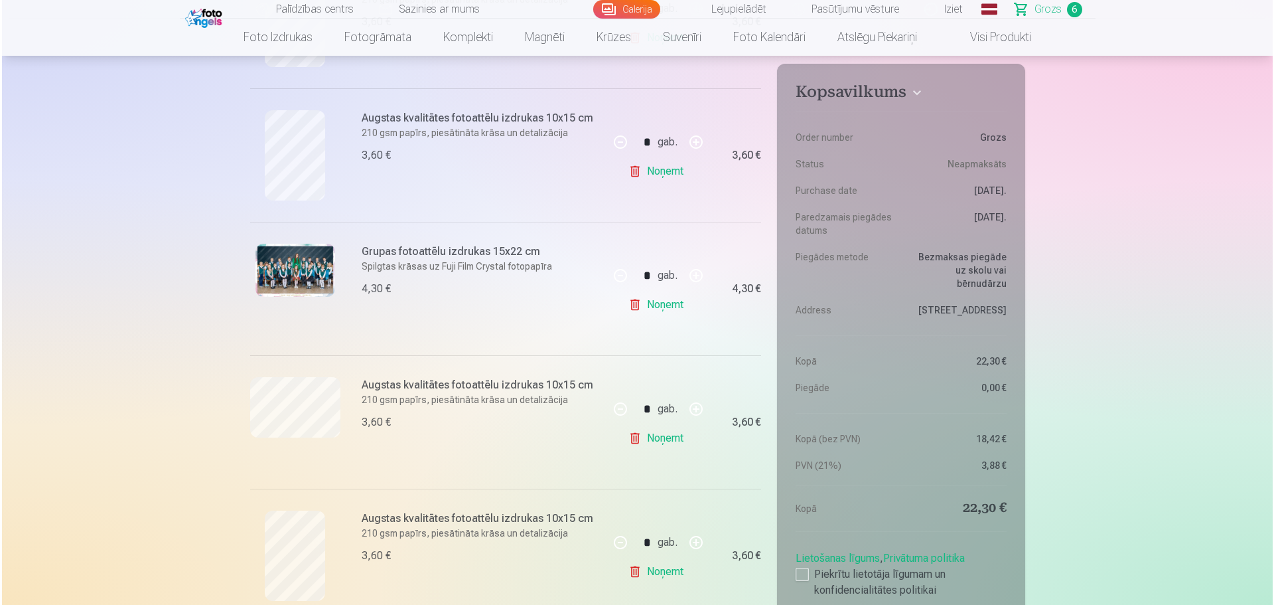
scroll to position [368, 0]
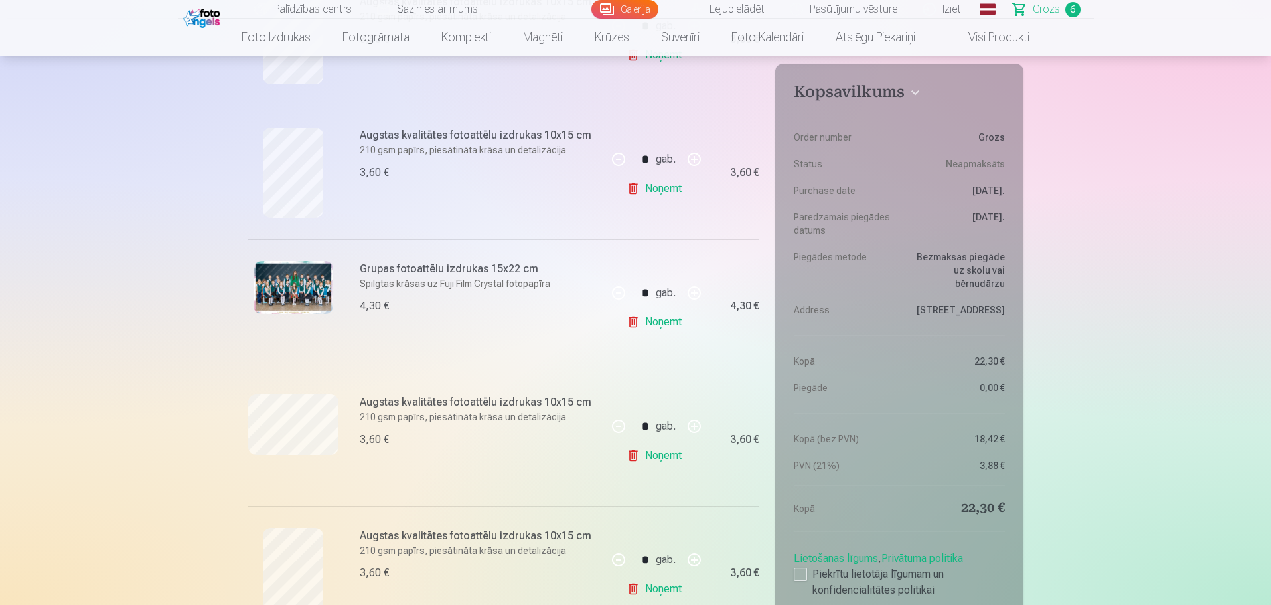
click at [289, 279] on img at bounding box center [294, 287] width 80 height 53
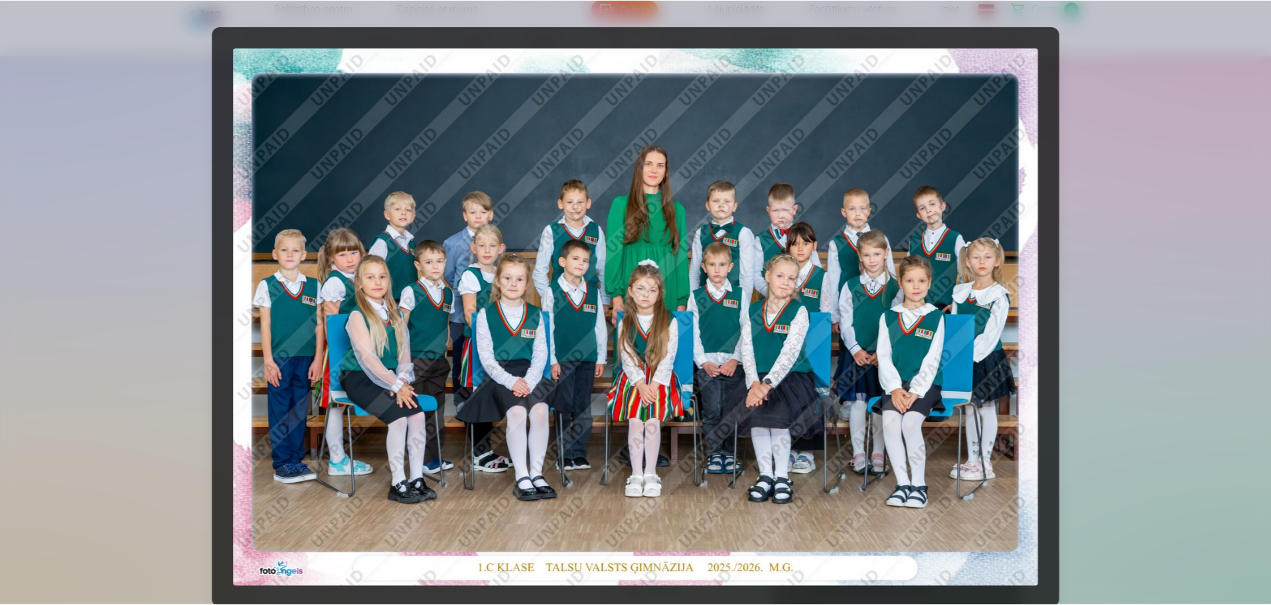
scroll to position [5416, 0]
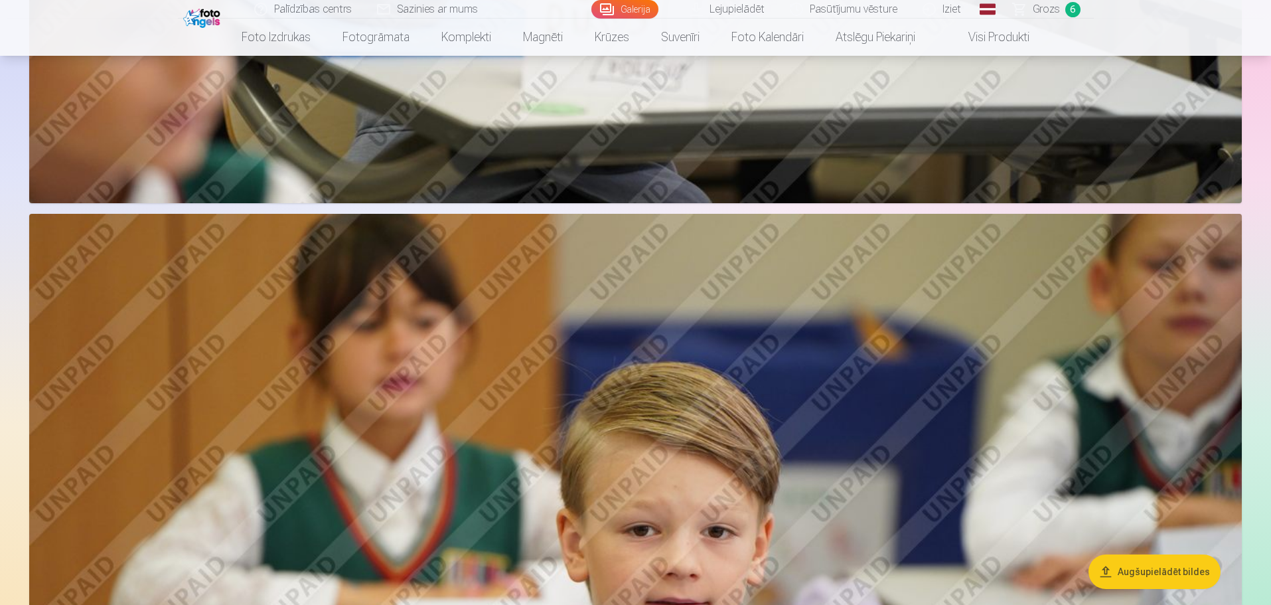
click at [1036, 6] on span "Grozs" at bounding box center [1046, 9] width 27 height 16
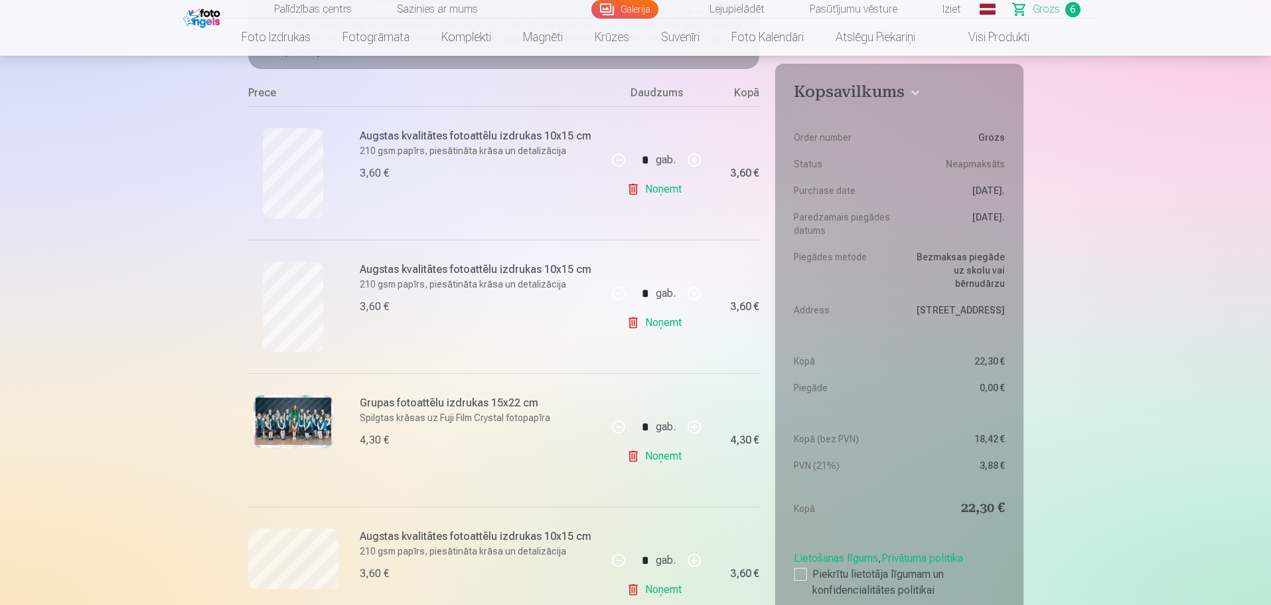
scroll to position [240, 0]
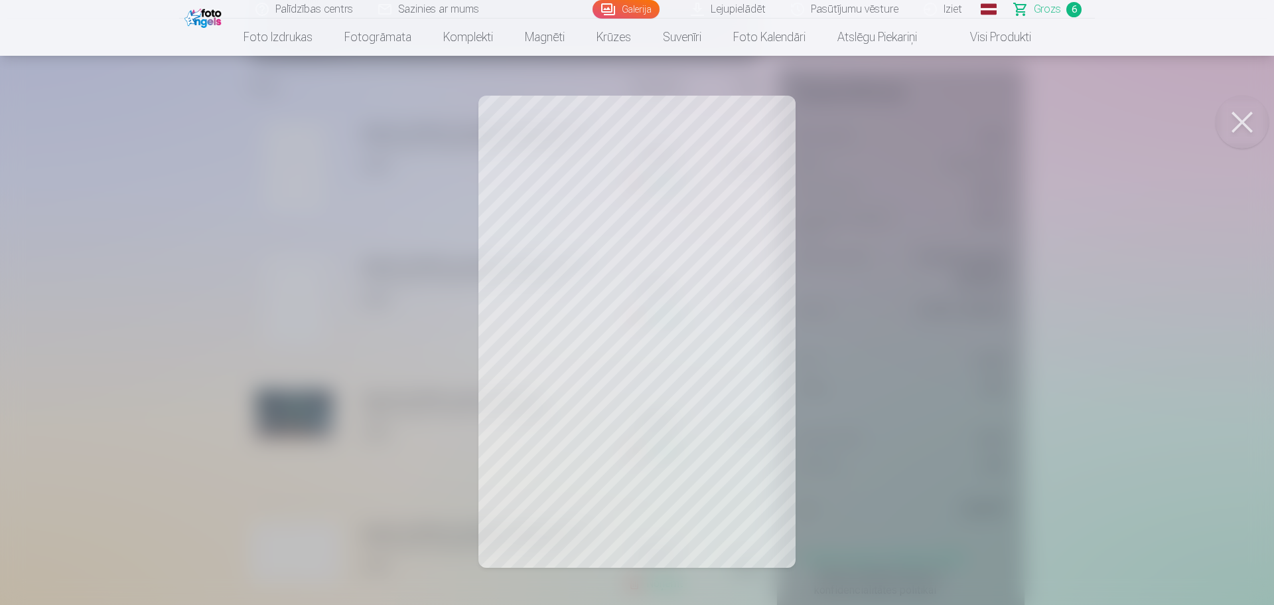
click at [291, 179] on div at bounding box center [637, 302] width 1274 height 605
click at [230, 184] on div at bounding box center [637, 302] width 1274 height 605
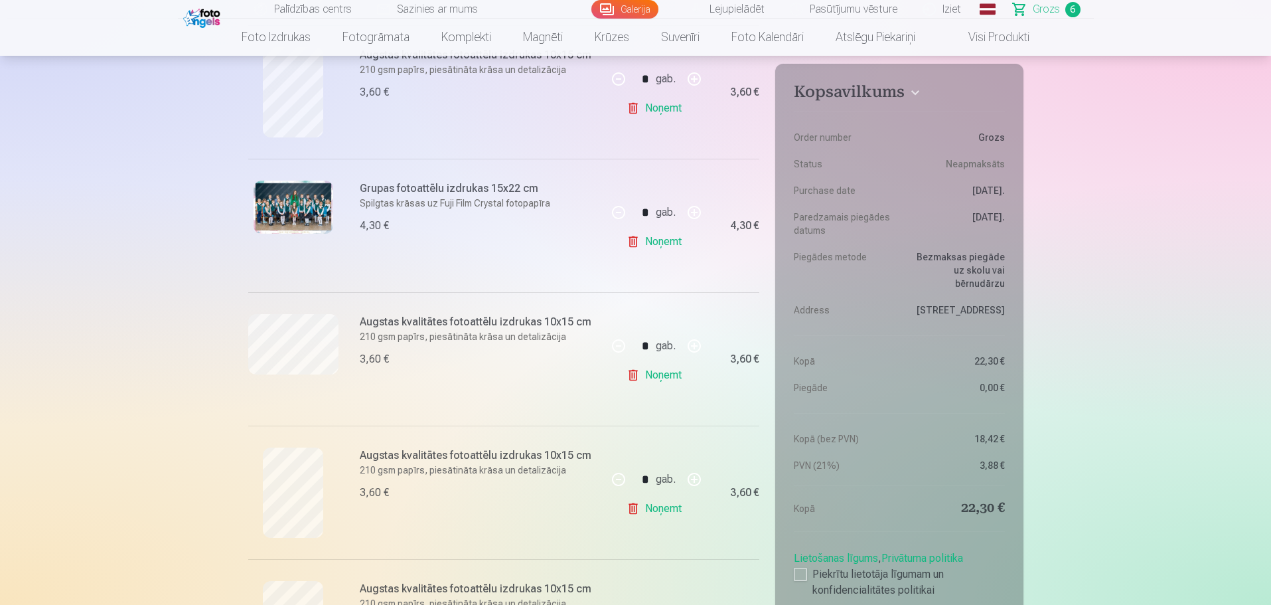
scroll to position [512, 0]
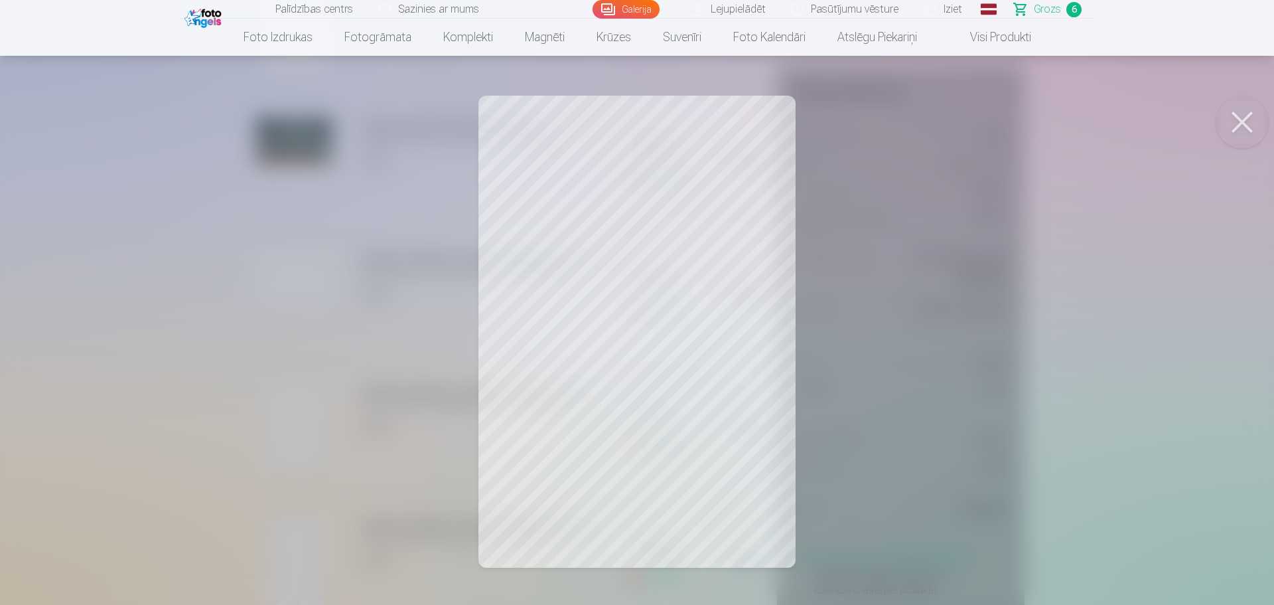
click at [192, 386] on div at bounding box center [637, 302] width 1274 height 605
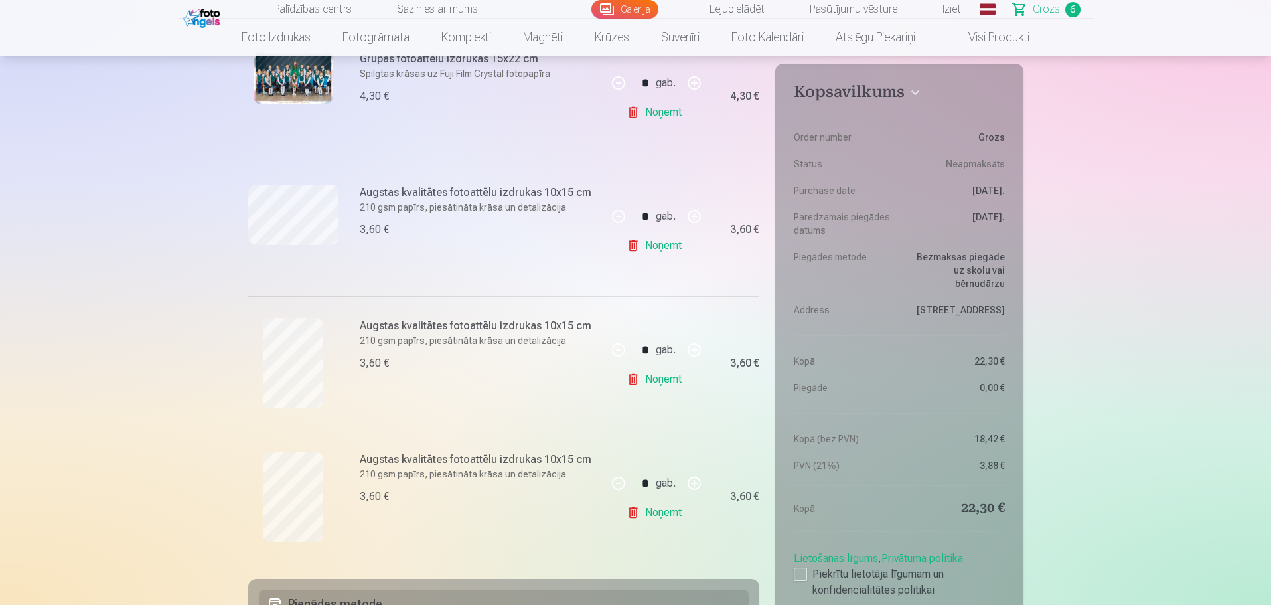
scroll to position [576, 0]
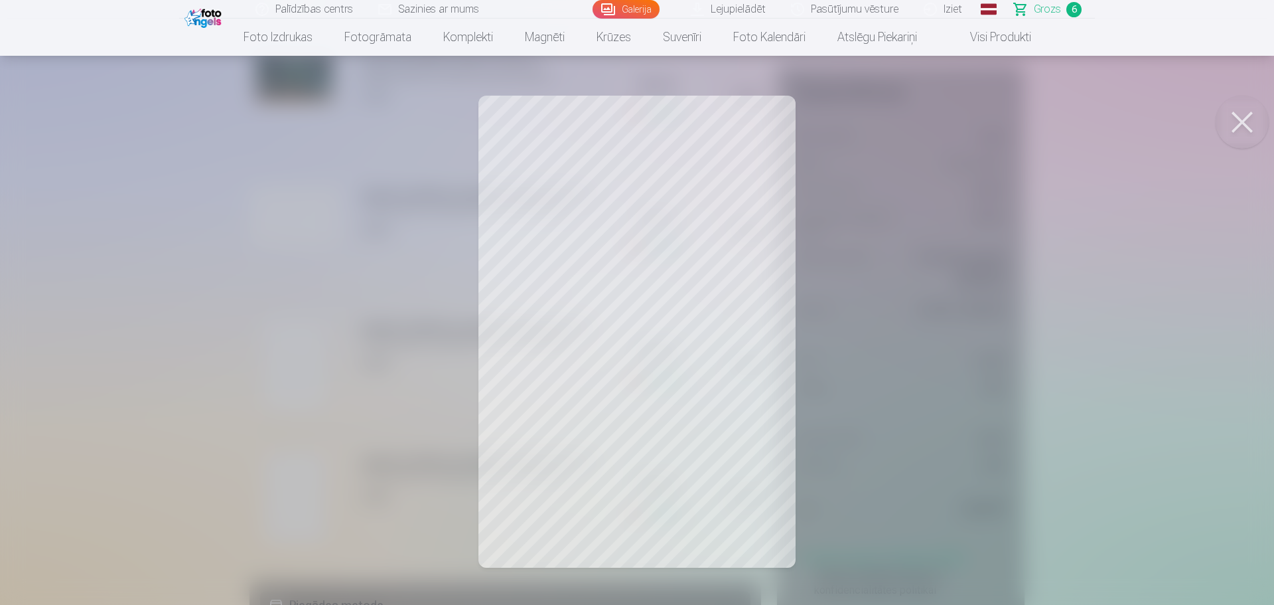
click at [182, 305] on div at bounding box center [637, 302] width 1274 height 605
click at [176, 295] on div at bounding box center [637, 302] width 1274 height 605
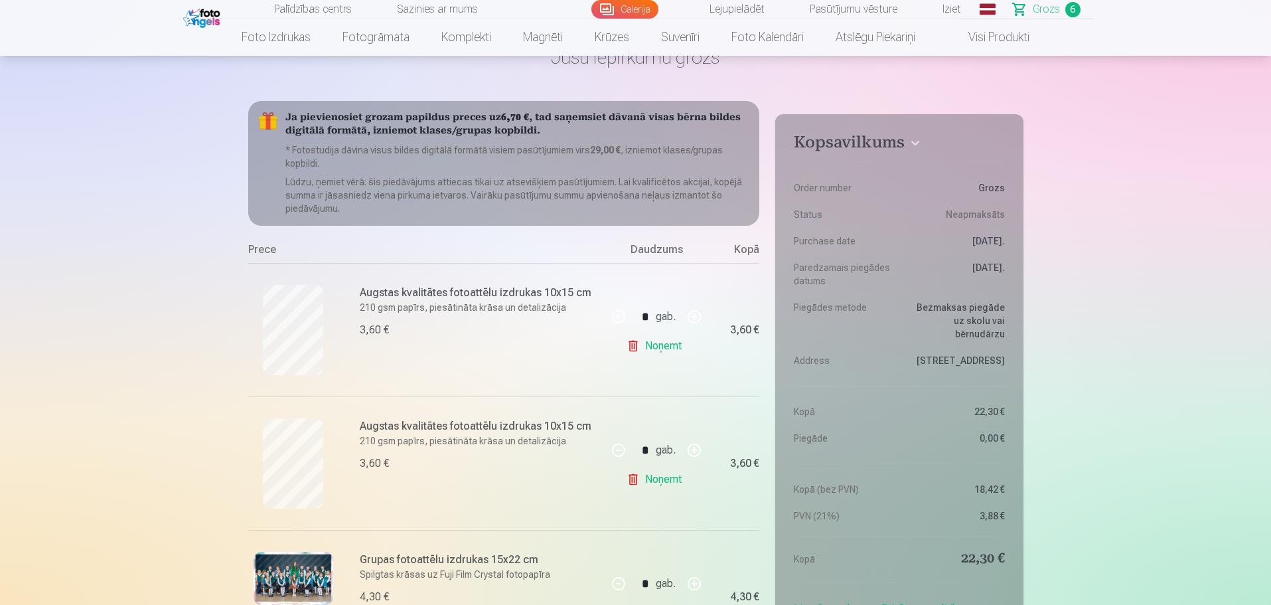
scroll to position [76, 0]
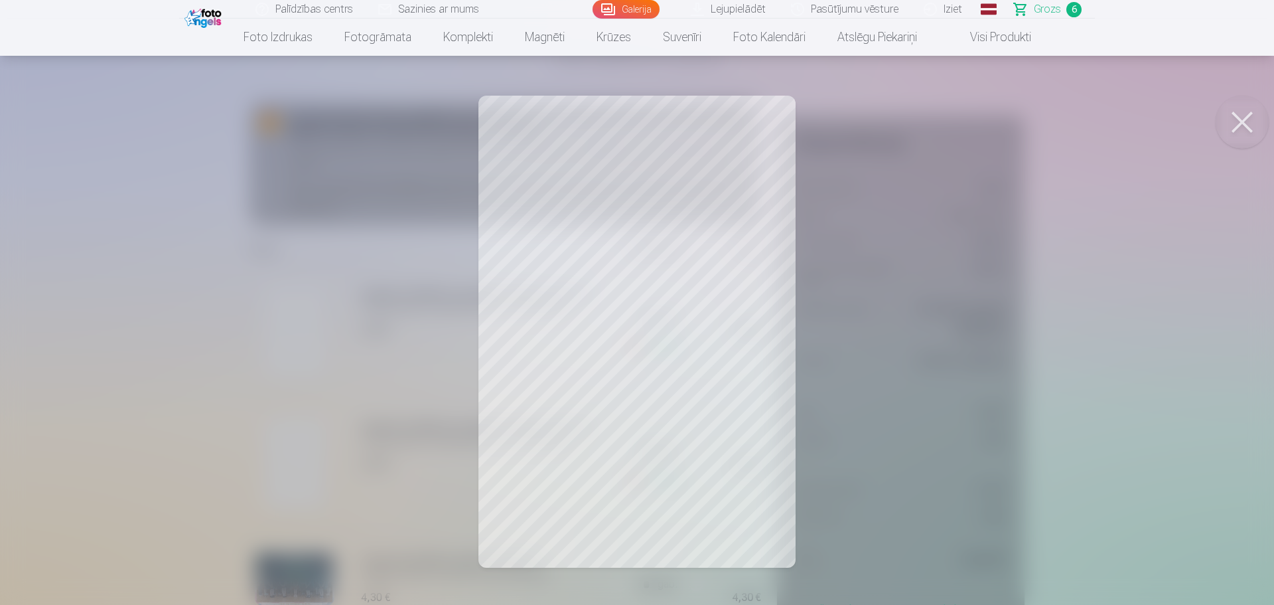
click at [212, 384] on div at bounding box center [637, 302] width 1274 height 605
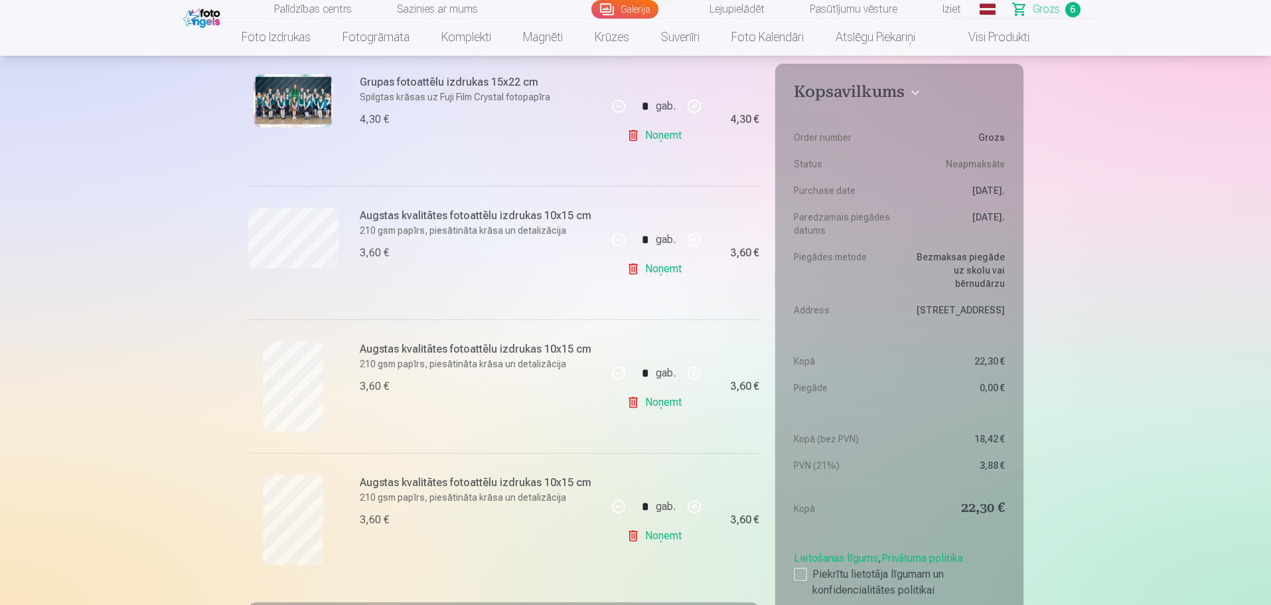
scroll to position [555, 0]
click at [666, 400] on link "Noņemt" at bounding box center [657, 401] width 60 height 27
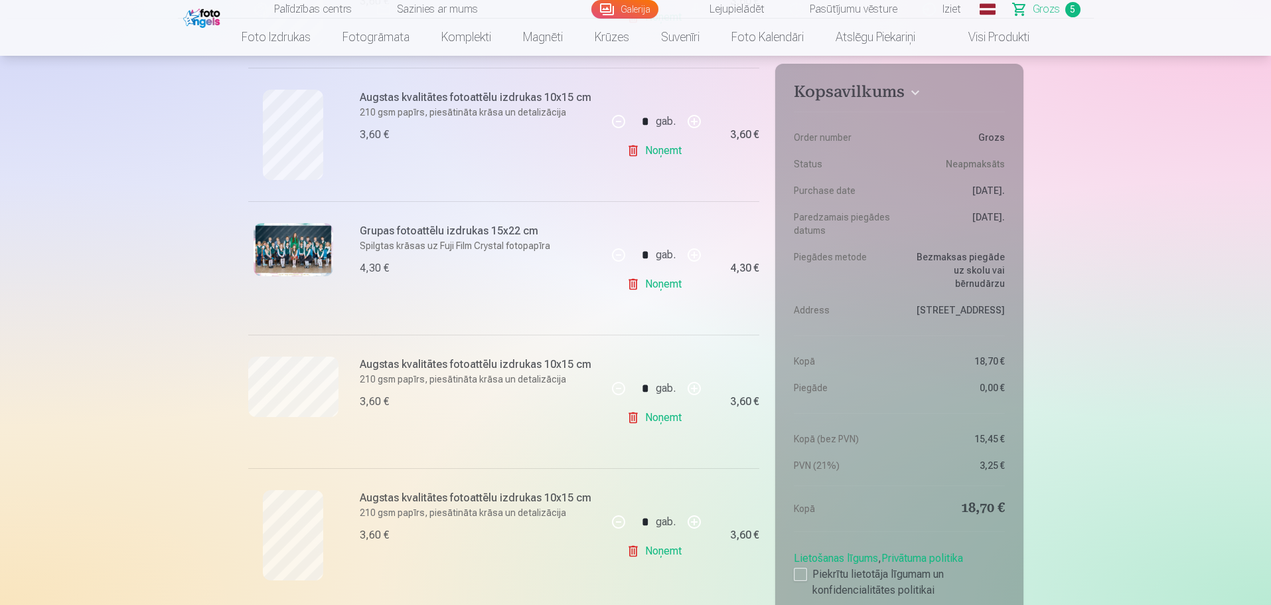
scroll to position [404, 0]
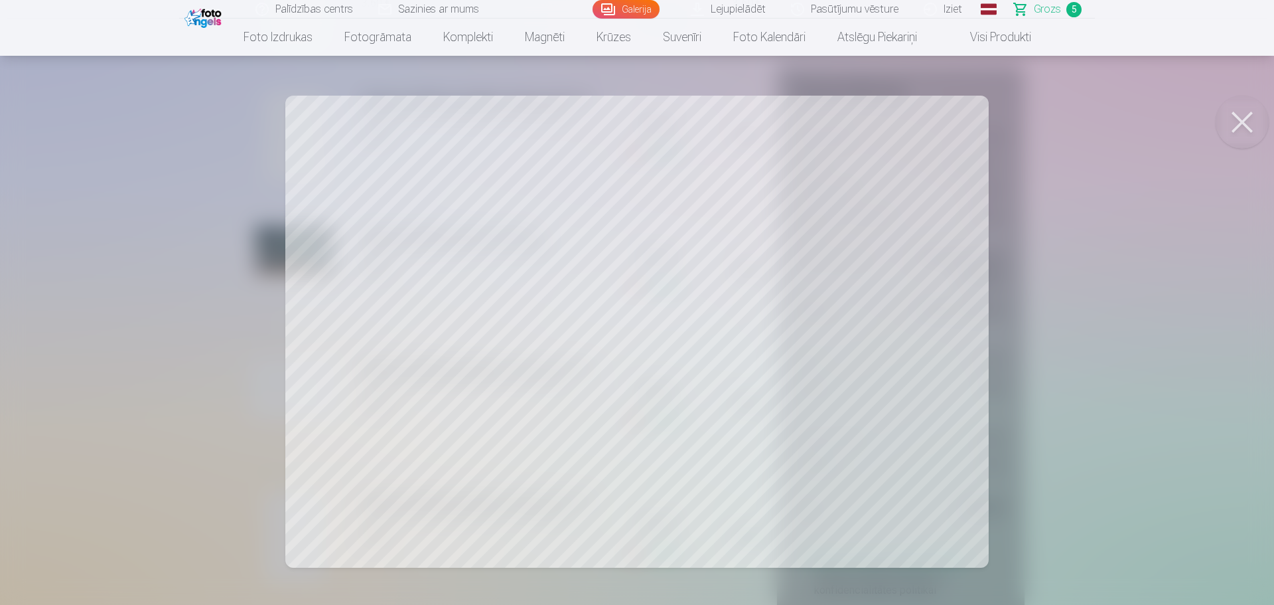
click at [1239, 119] on button at bounding box center [1242, 122] width 53 height 53
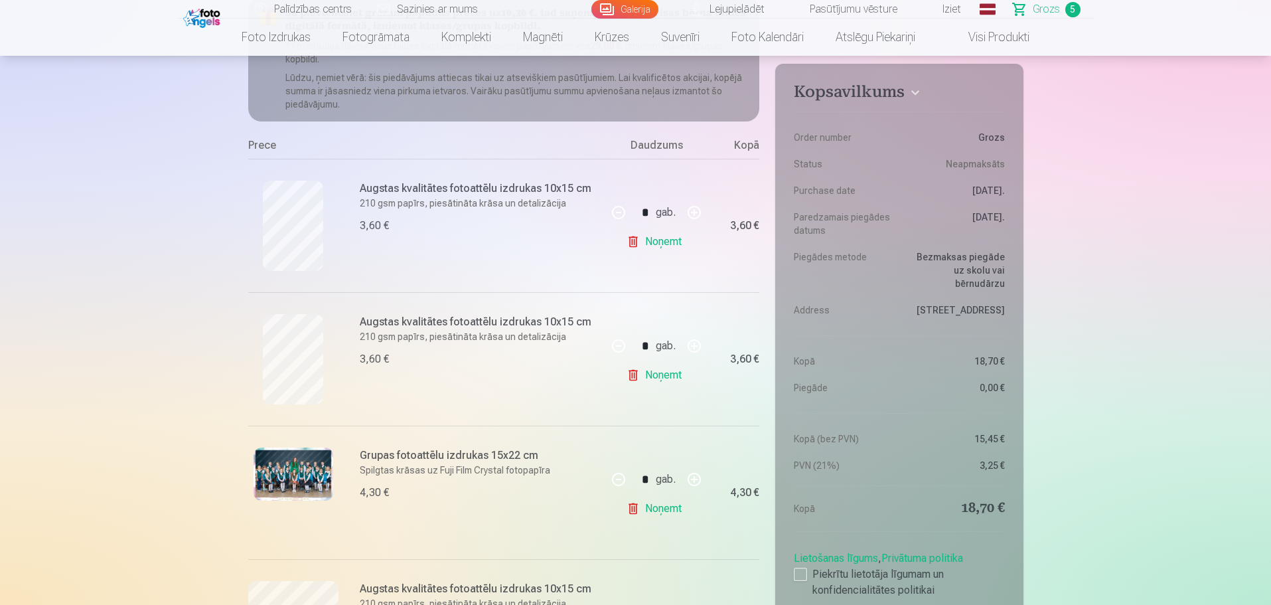
scroll to position [183, 0]
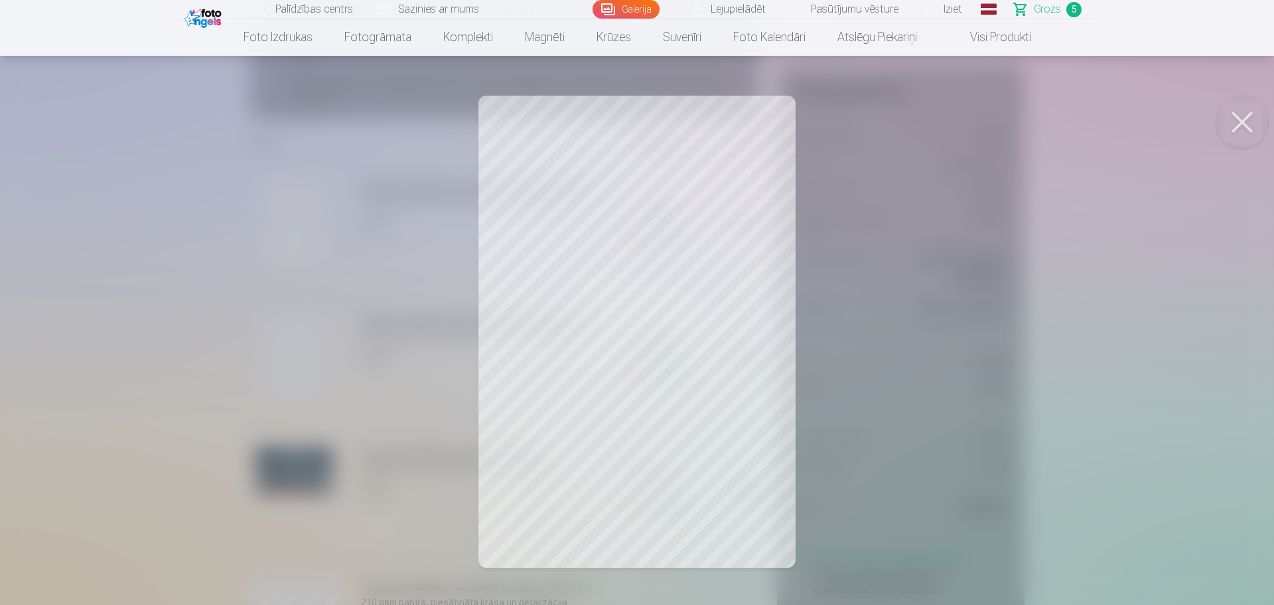
click at [1244, 118] on button at bounding box center [1242, 122] width 53 height 53
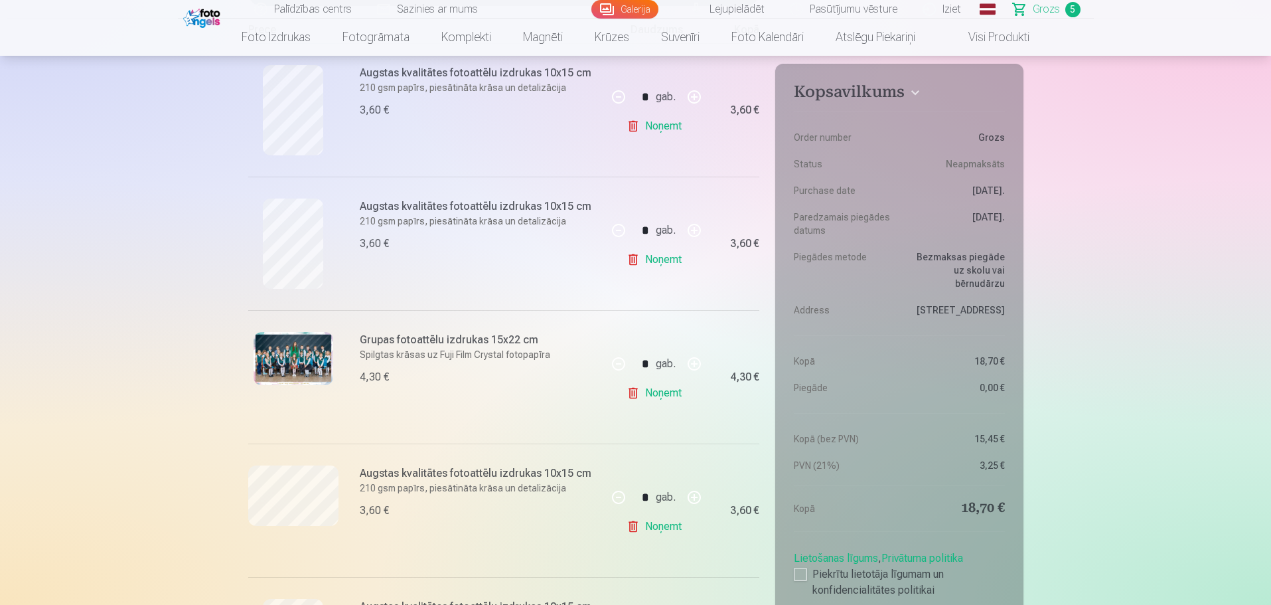
scroll to position [277, 0]
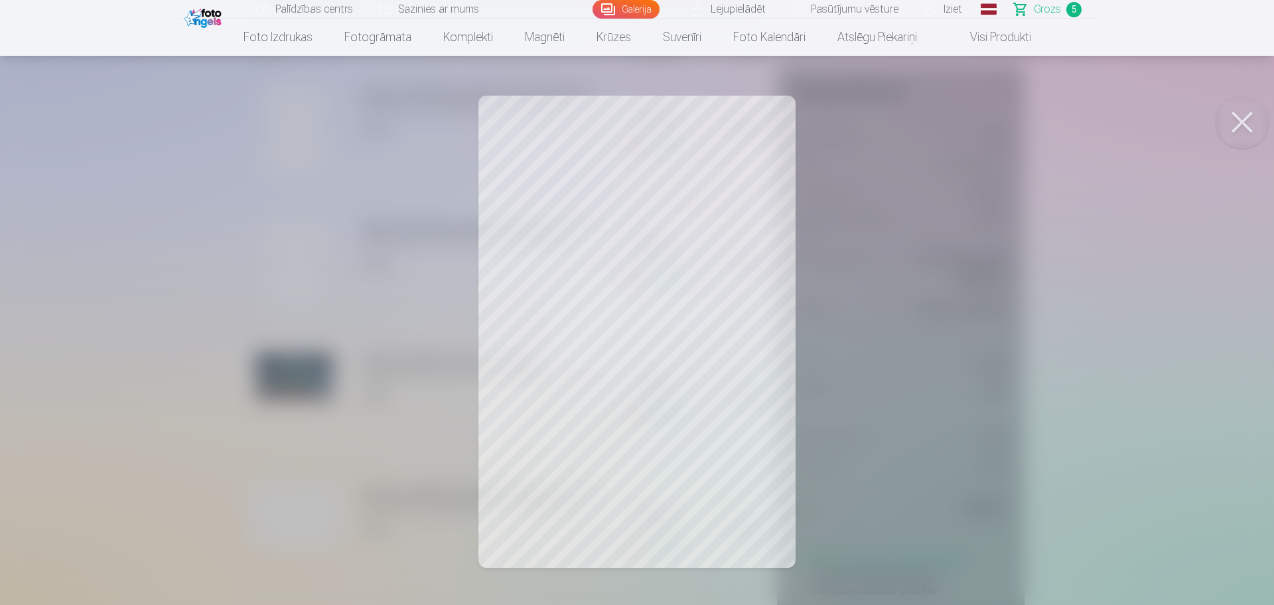
click at [1244, 118] on button at bounding box center [1242, 122] width 53 height 53
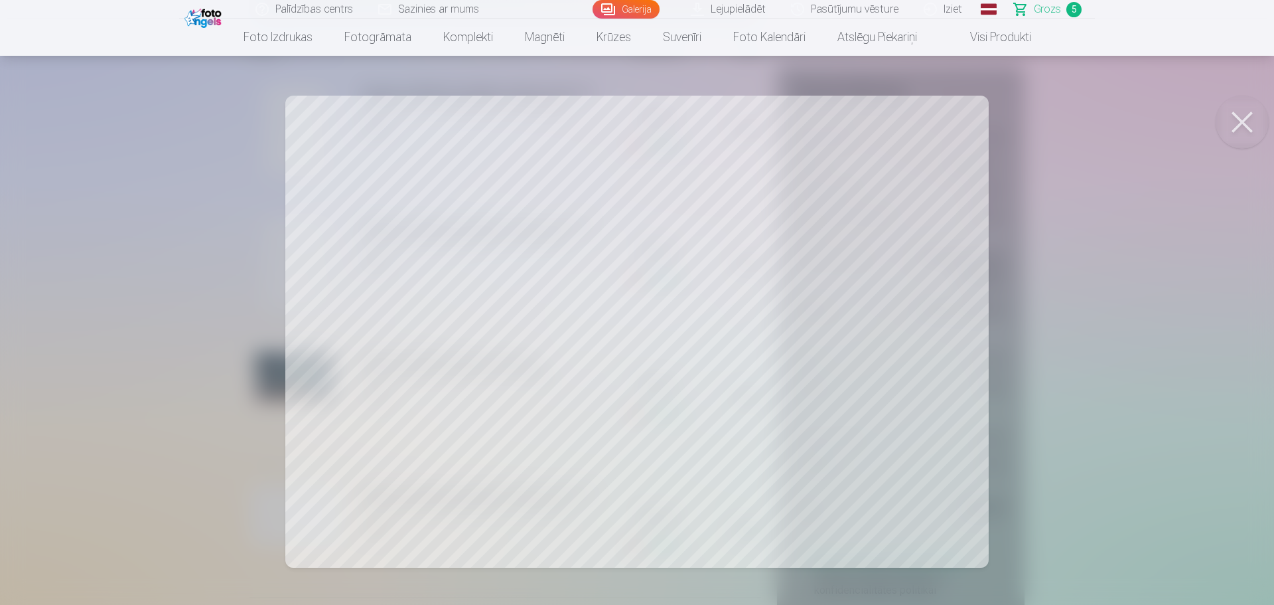
click at [1245, 125] on button at bounding box center [1242, 122] width 53 height 53
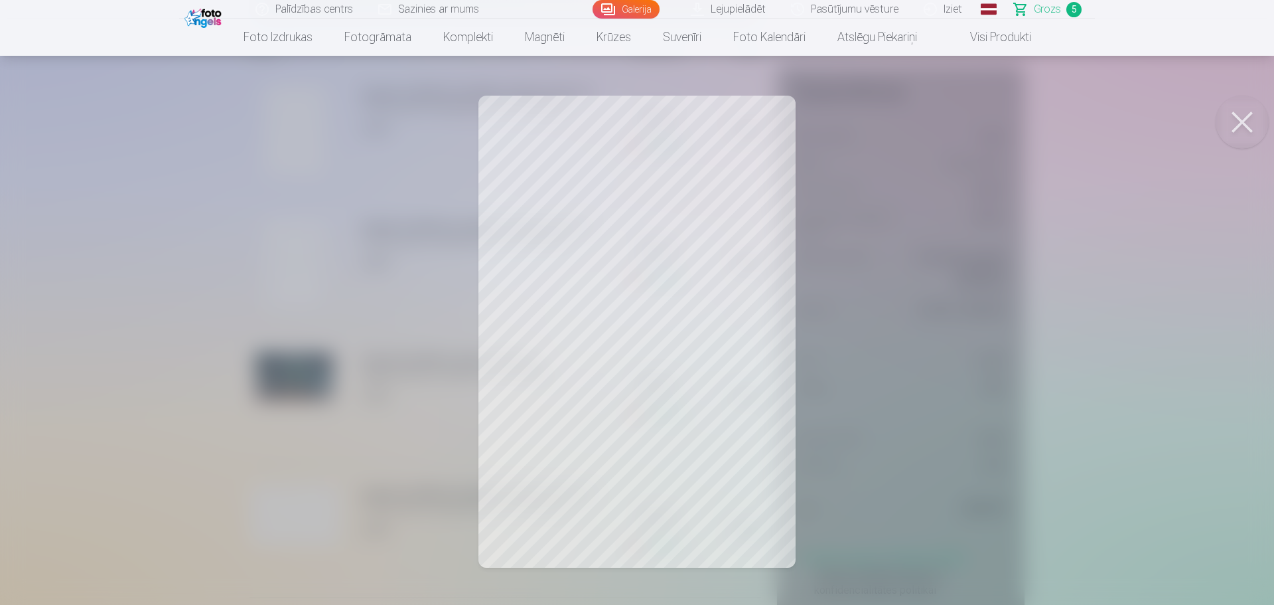
click at [1232, 121] on button at bounding box center [1242, 122] width 53 height 53
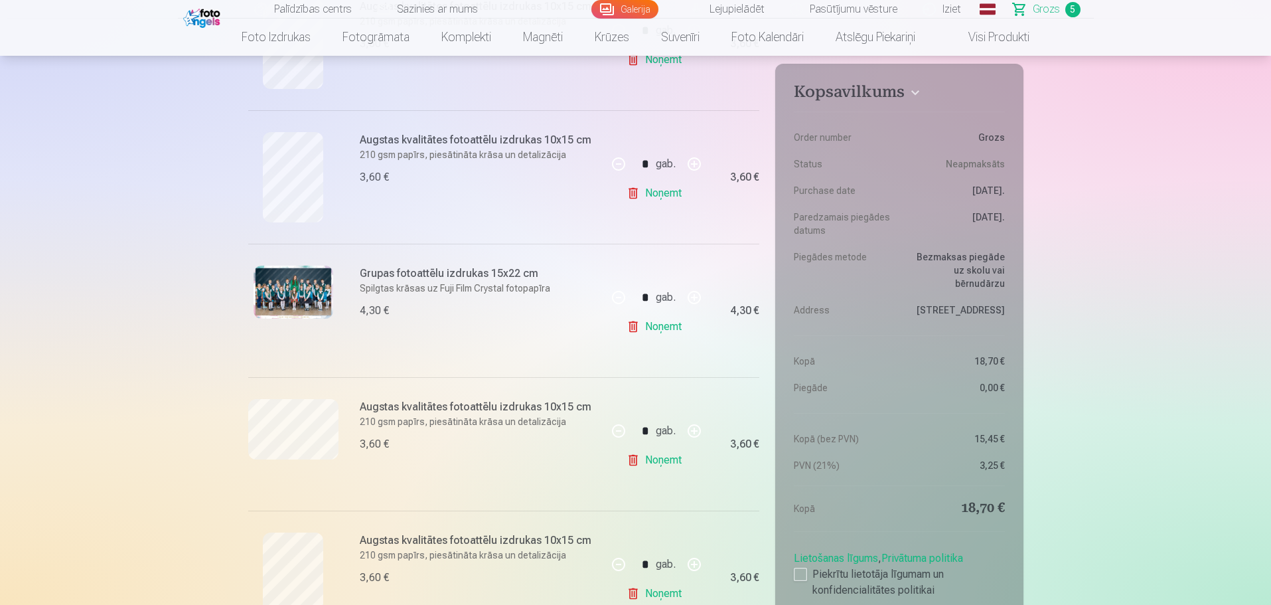
scroll to position [372, 0]
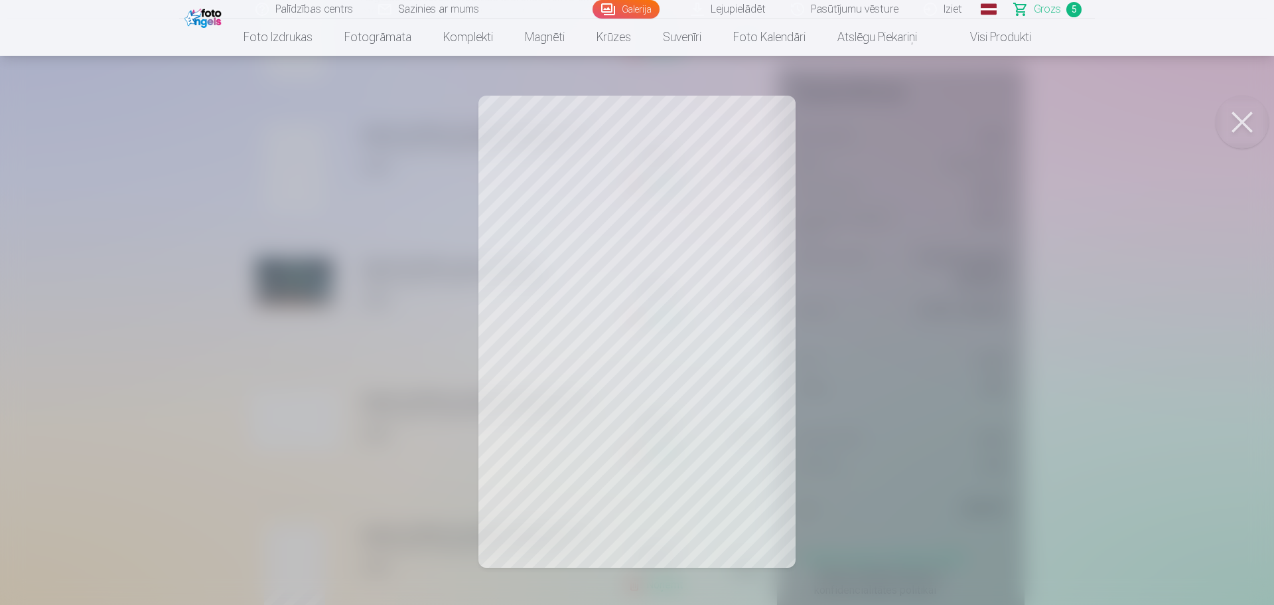
click at [1241, 123] on button at bounding box center [1242, 122] width 53 height 53
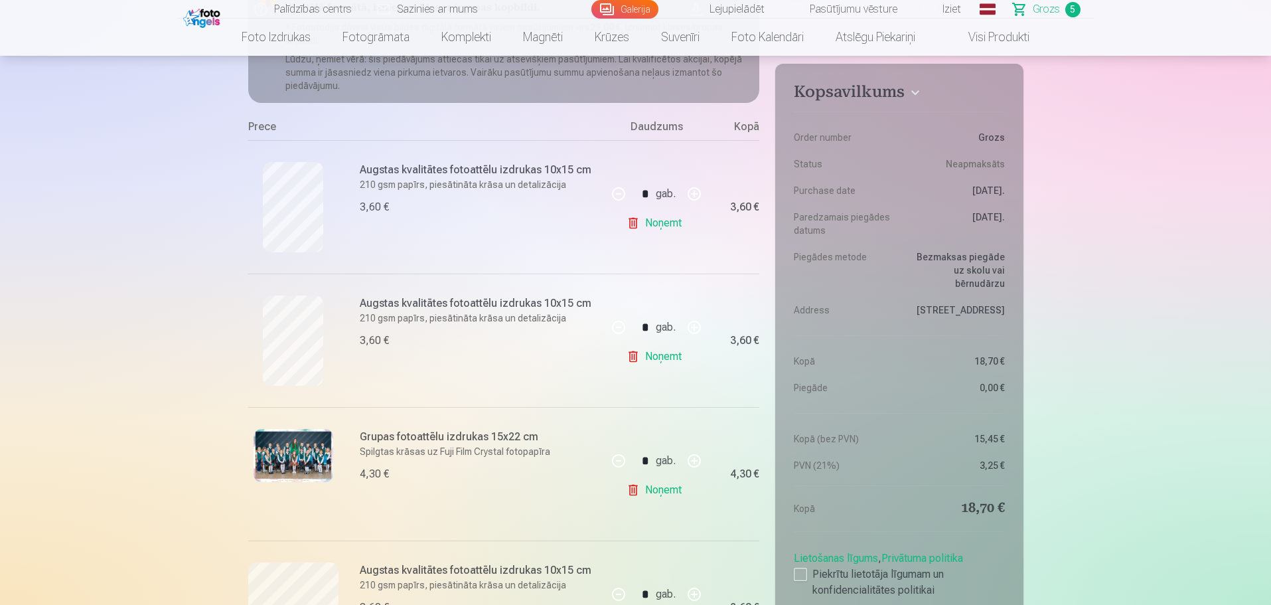
scroll to position [199, 0]
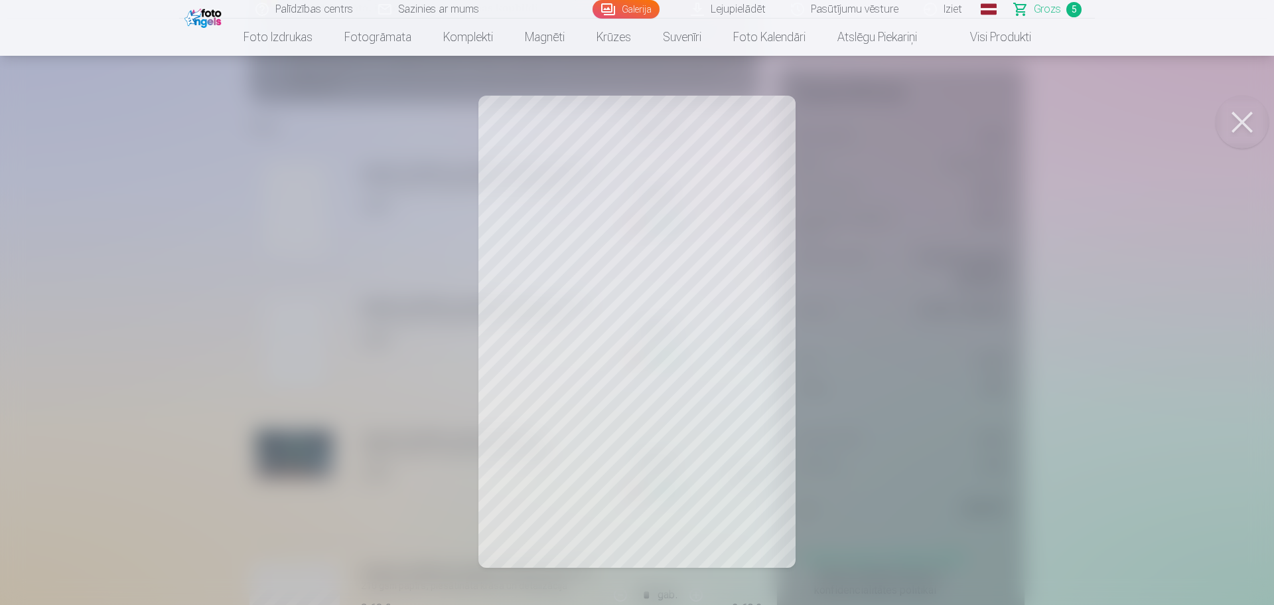
click at [1246, 125] on button at bounding box center [1242, 122] width 53 height 53
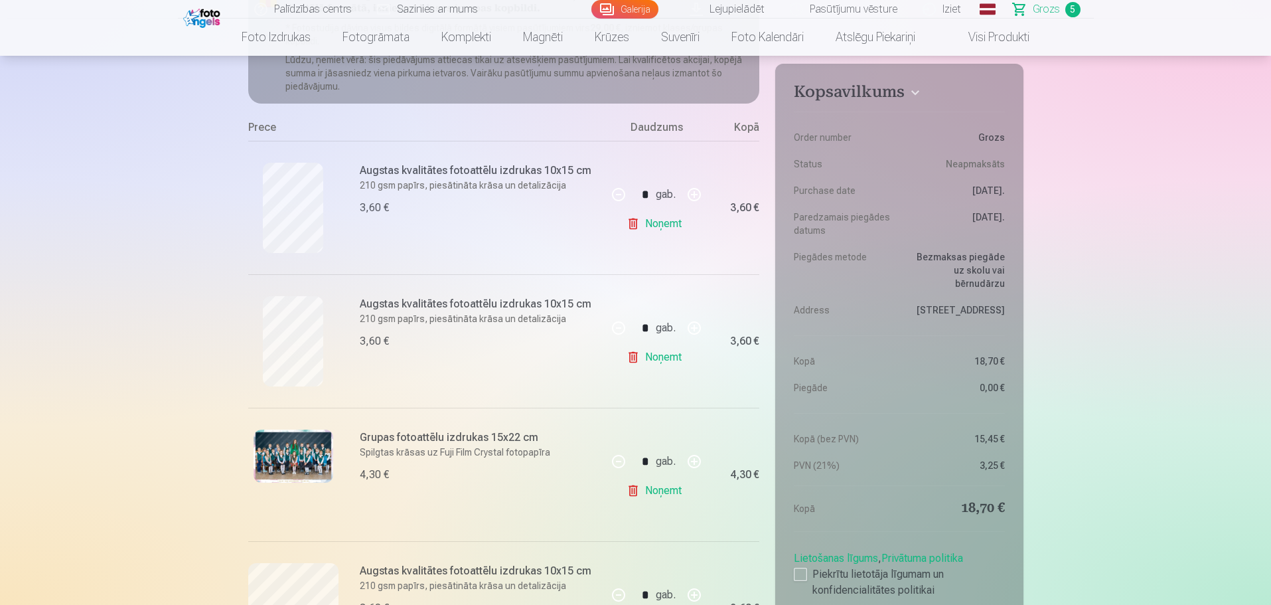
scroll to position [524, 0]
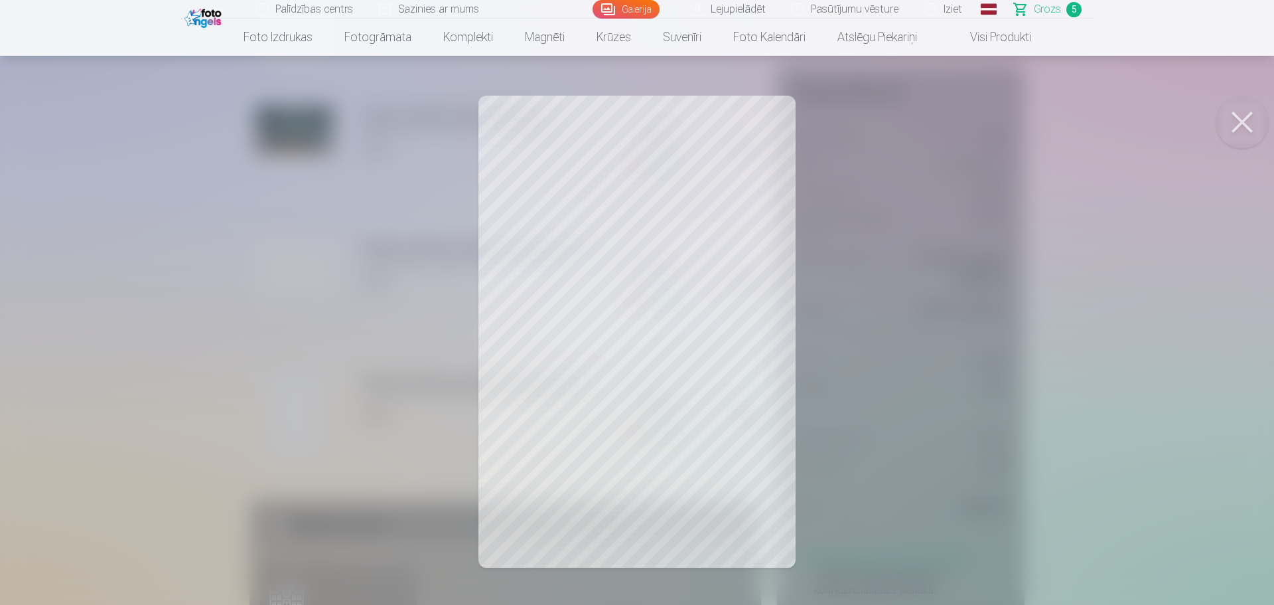
click at [1240, 123] on button at bounding box center [1242, 122] width 53 height 53
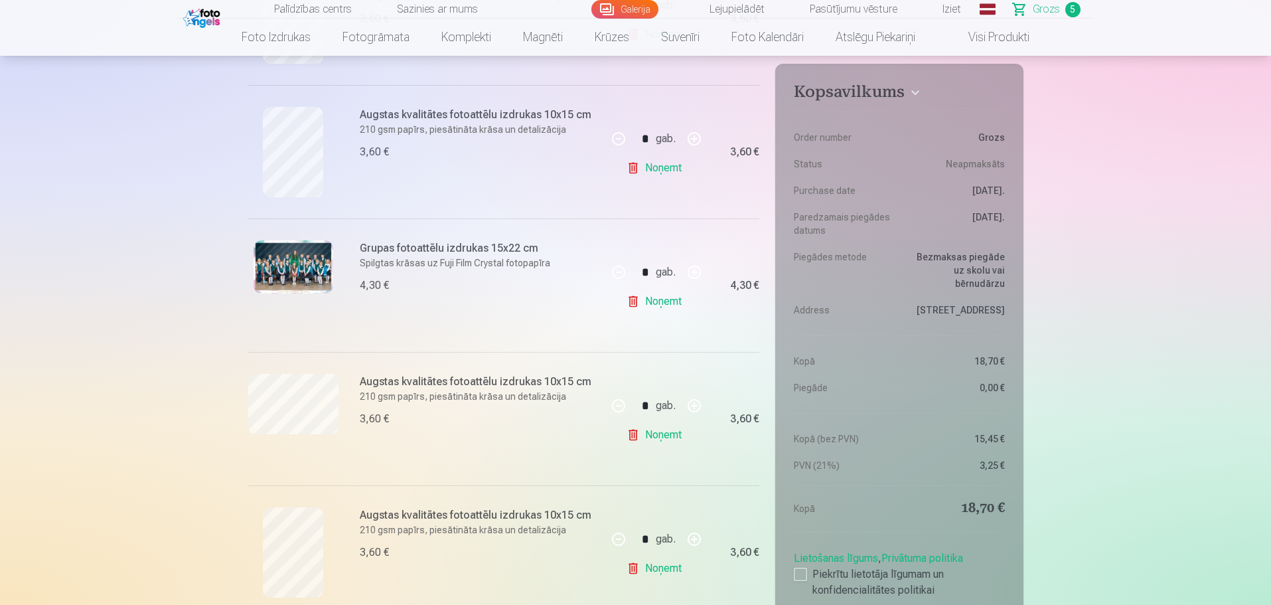
scroll to position [0, 0]
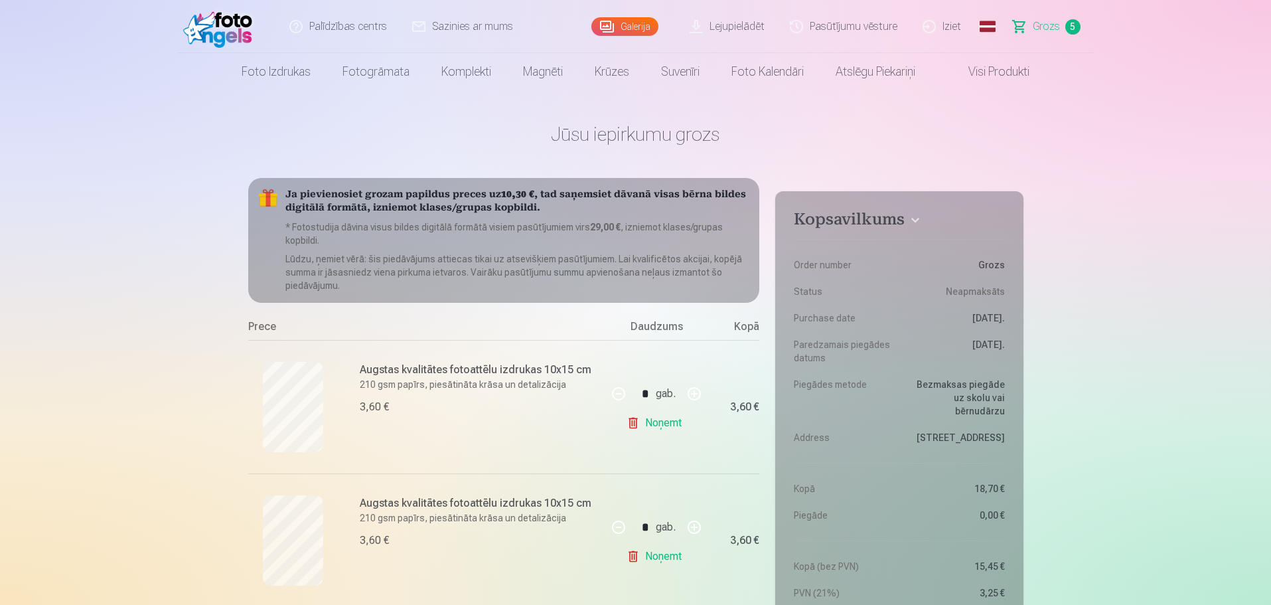
click at [630, 23] on link "Galerija" at bounding box center [624, 26] width 67 height 19
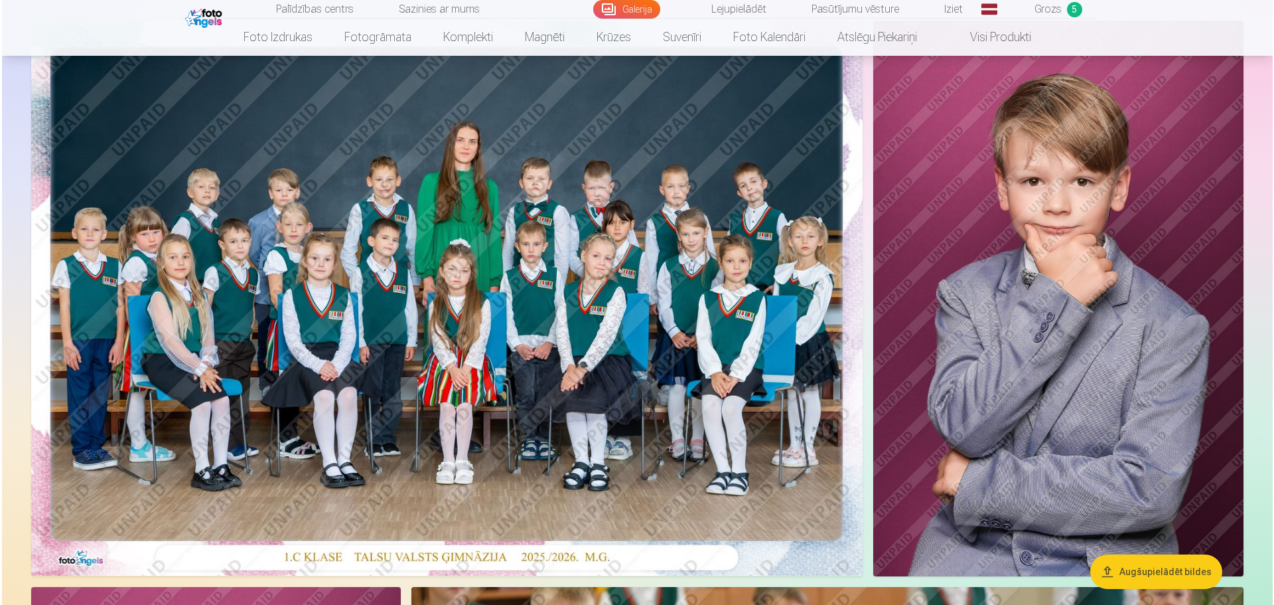
scroll to position [123, 0]
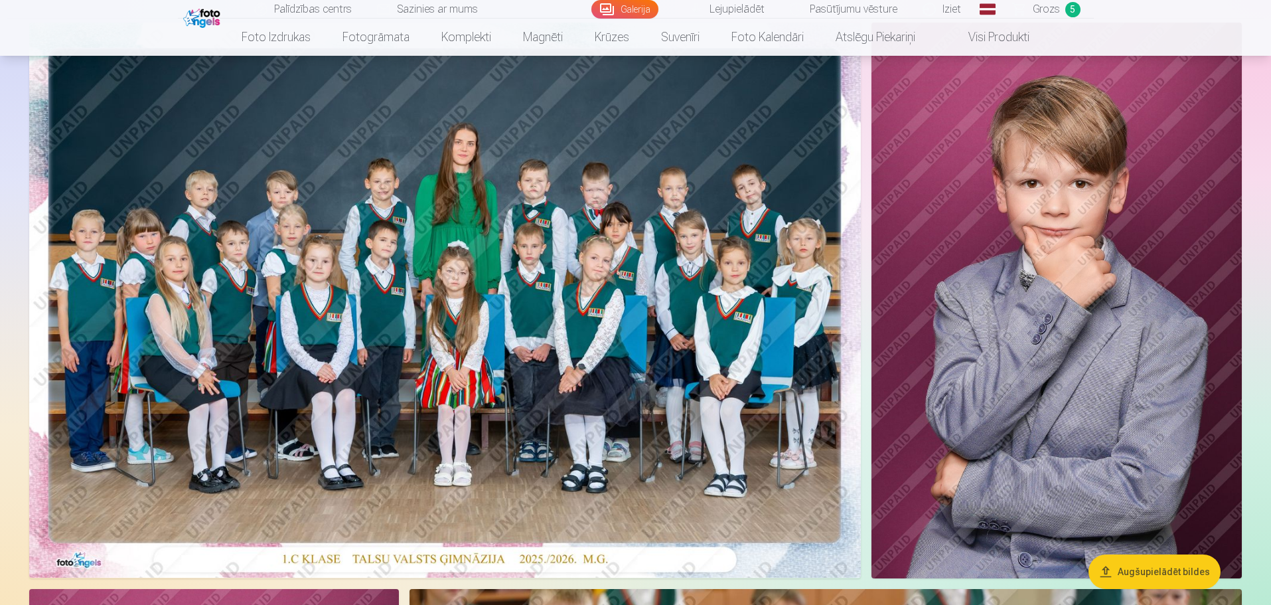
click at [1057, 352] on img at bounding box center [1056, 300] width 370 height 555
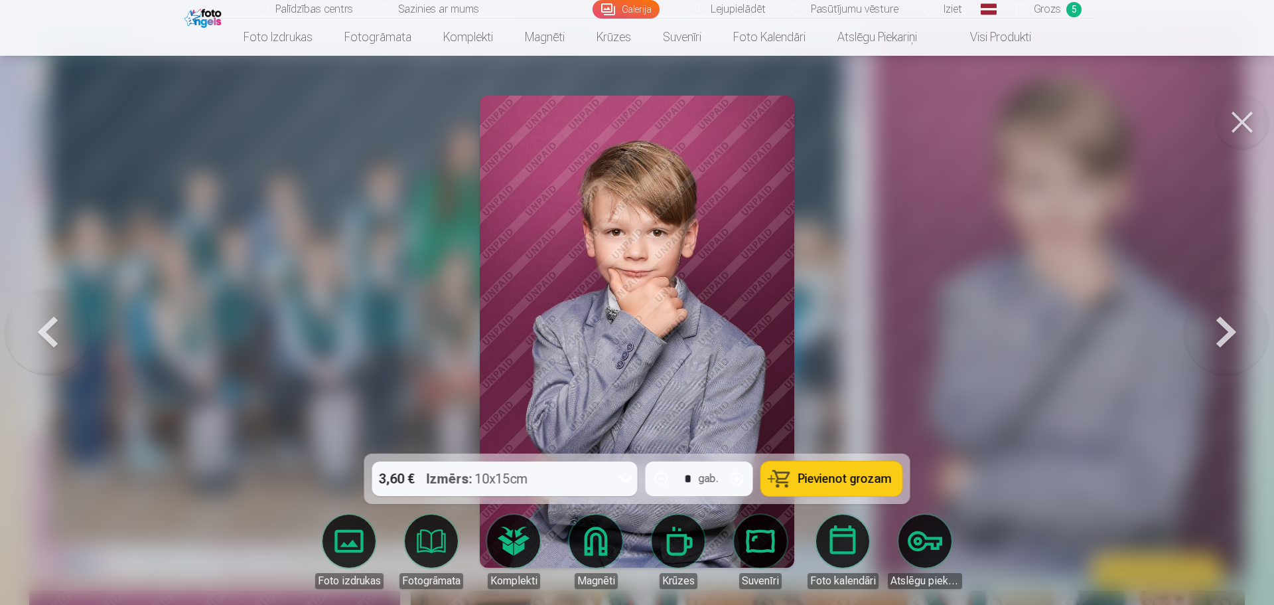
click at [840, 482] on span "Pievienot grozam" at bounding box center [845, 479] width 94 height 12
click at [1049, 13] on span "Grozs" at bounding box center [1047, 9] width 27 height 16
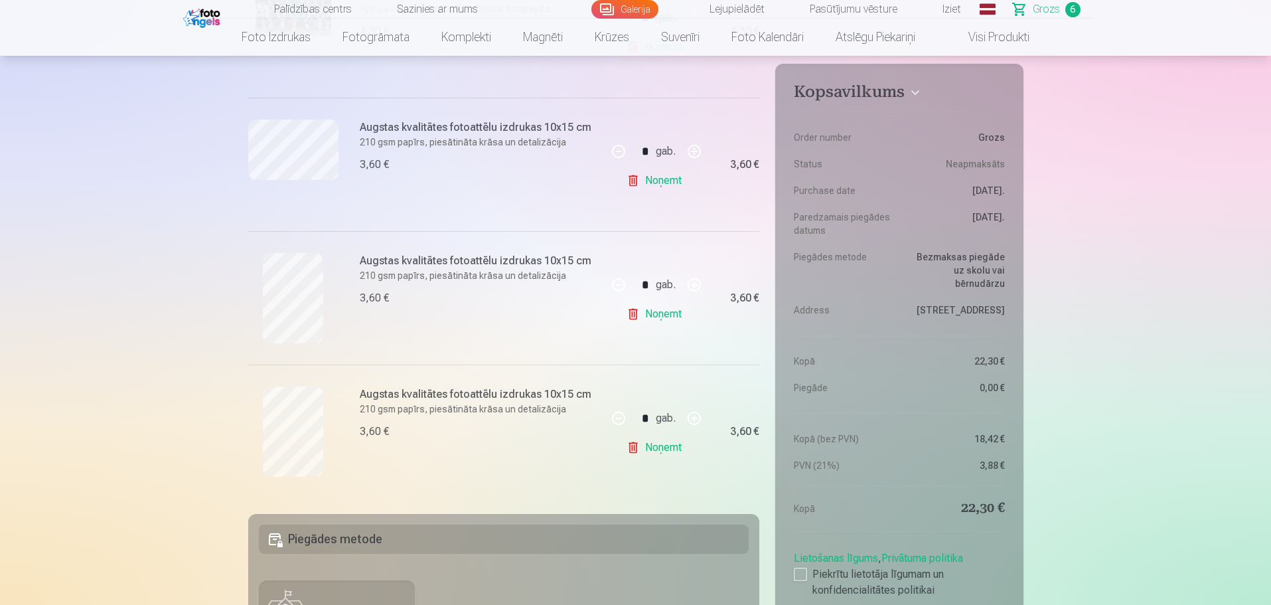
scroll to position [643, 0]
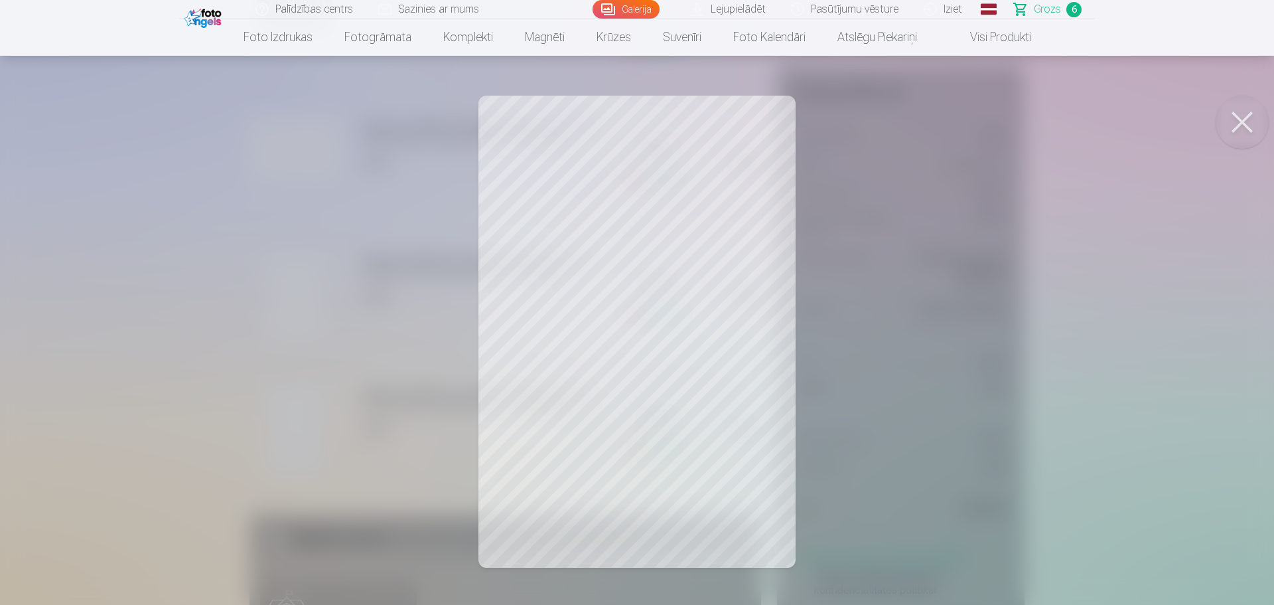
click at [1238, 124] on button at bounding box center [1242, 122] width 53 height 53
click at [1242, 119] on button at bounding box center [1242, 122] width 53 height 53
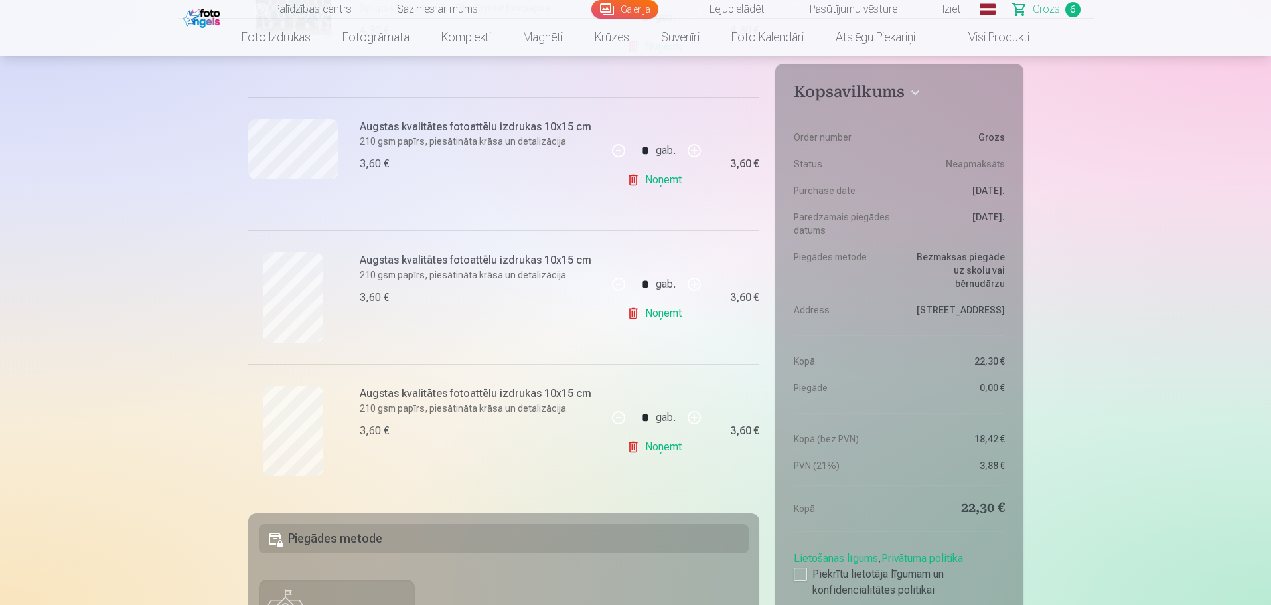
click at [634, 10] on link "Galerija" at bounding box center [624, 9] width 67 height 19
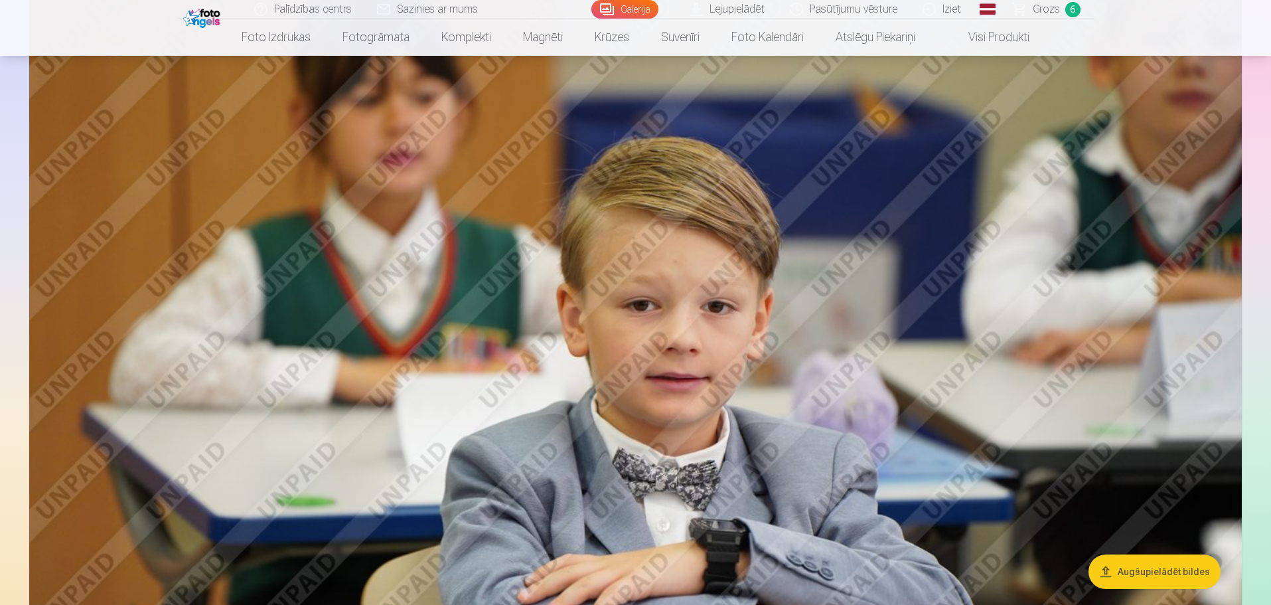
scroll to position [5641, 0]
click at [1147, 573] on button "Augšupielādēt bildes" at bounding box center [1154, 571] width 132 height 35
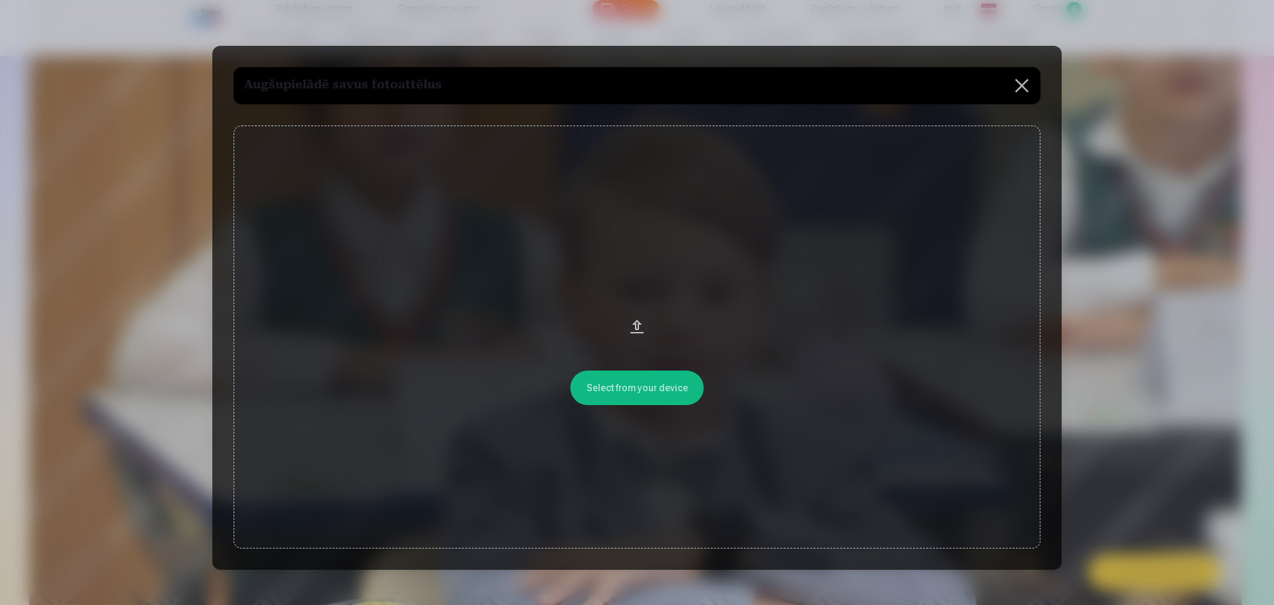
click at [1013, 92] on button at bounding box center [1021, 85] width 37 height 37
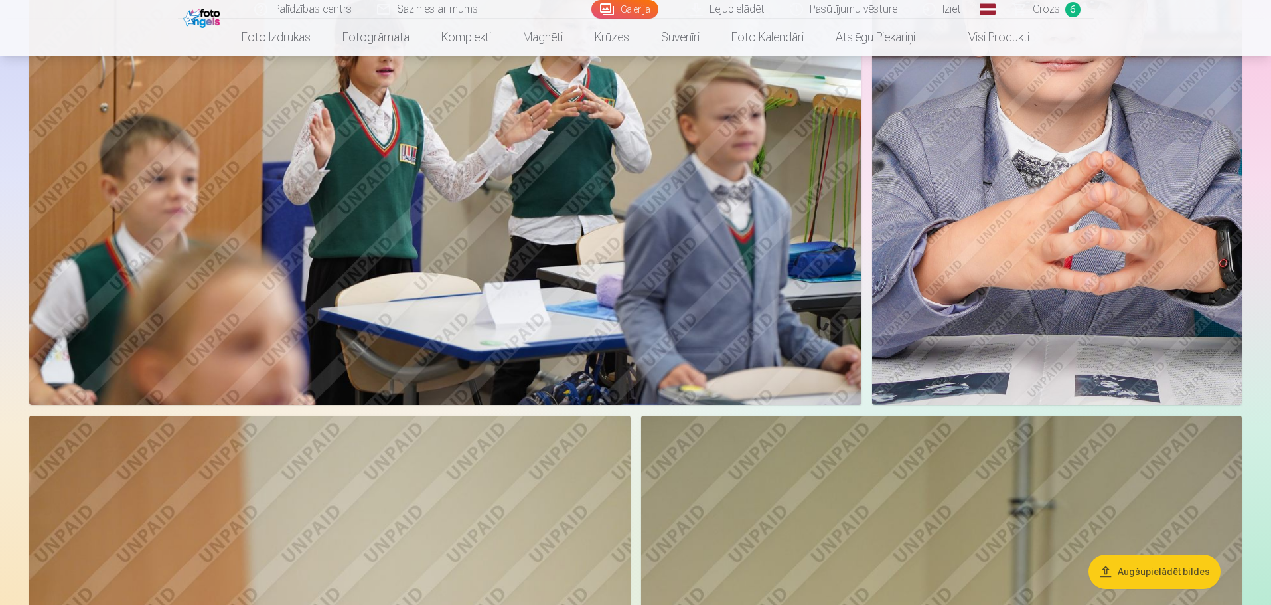
scroll to position [8780, 0]
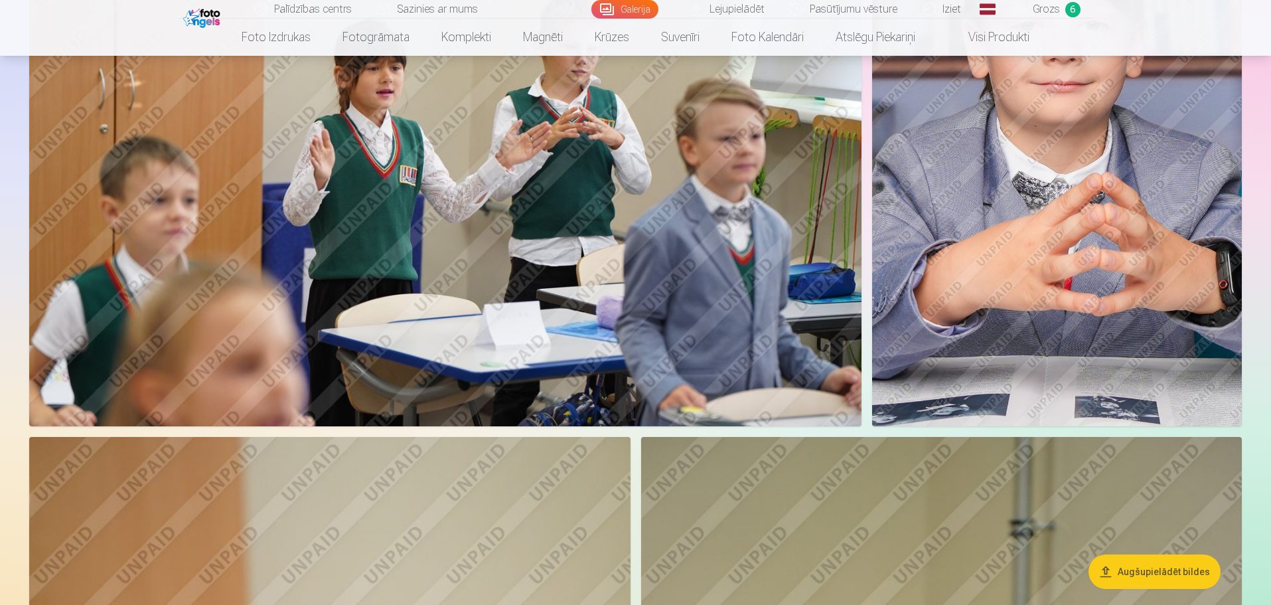
click at [1041, 11] on span "Grozs" at bounding box center [1046, 9] width 27 height 16
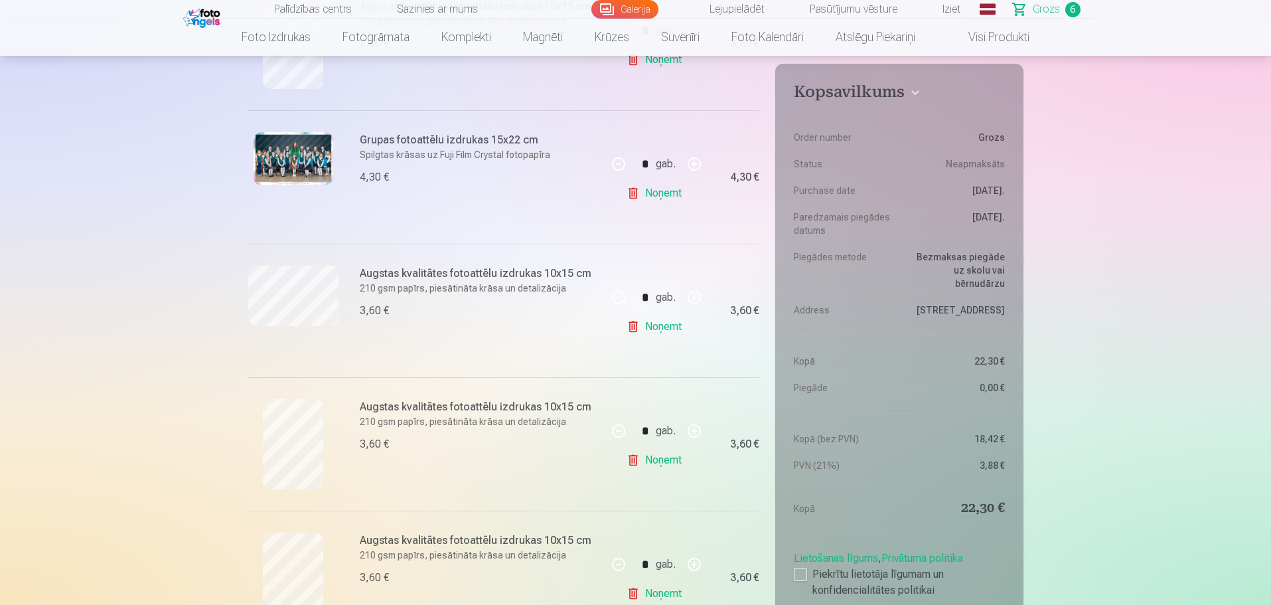
scroll to position [496, 0]
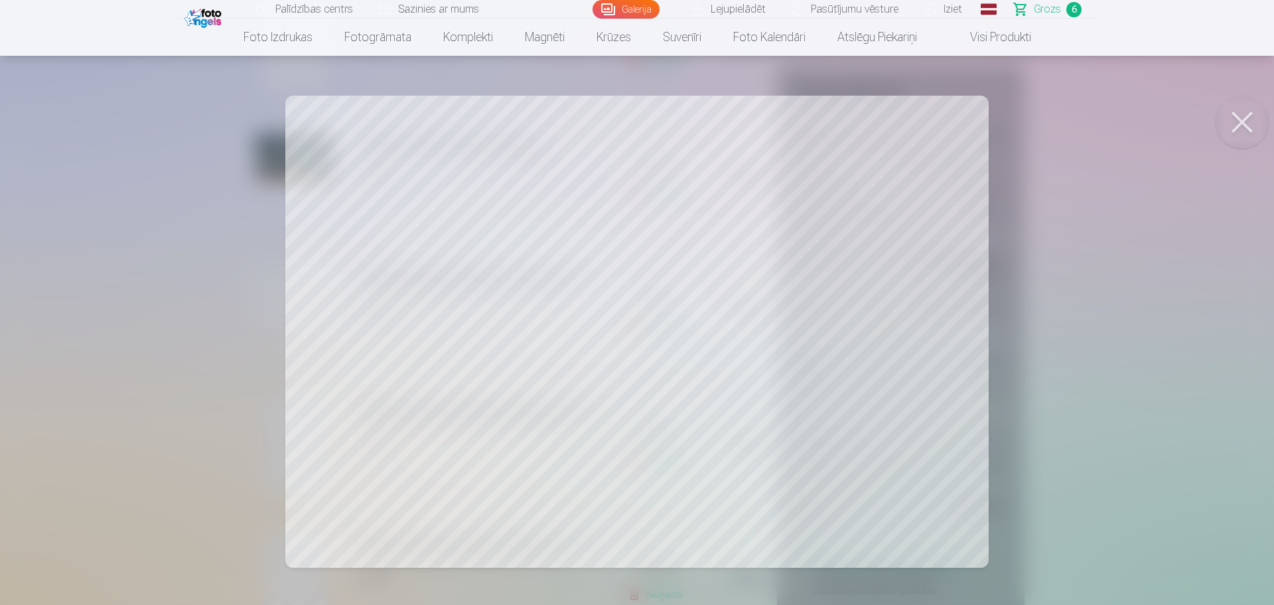
click at [1248, 123] on button at bounding box center [1242, 122] width 53 height 53
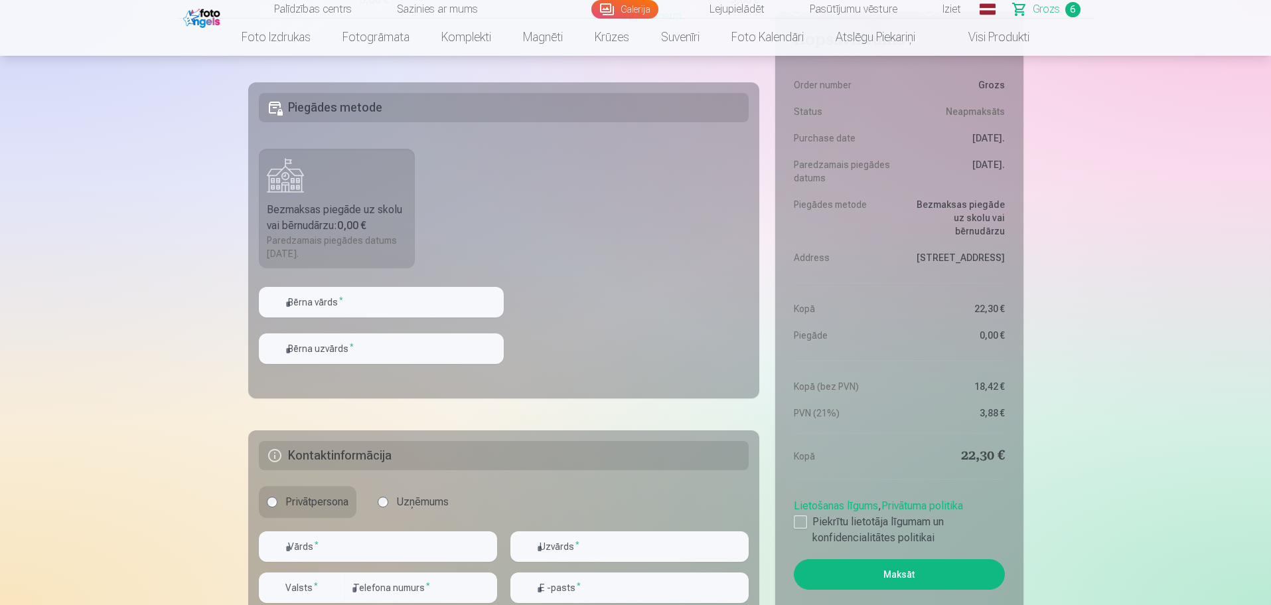
scroll to position [1073, 0]
click at [313, 313] on input "text" at bounding box center [381, 303] width 245 height 31
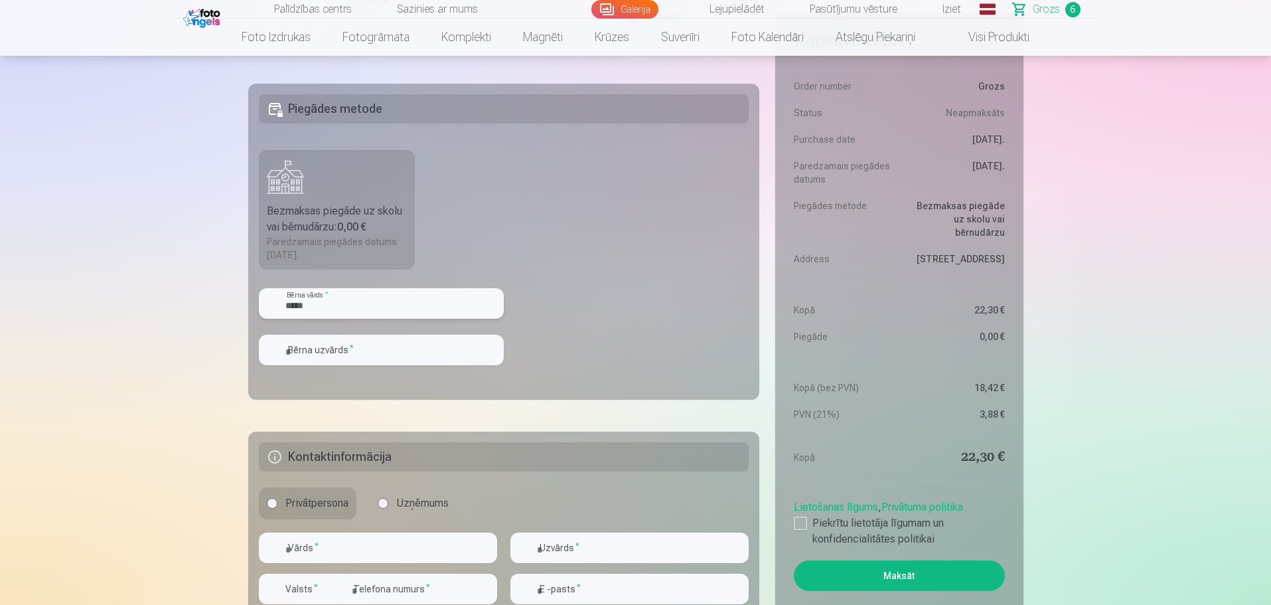
type input "*****"
type input "**********"
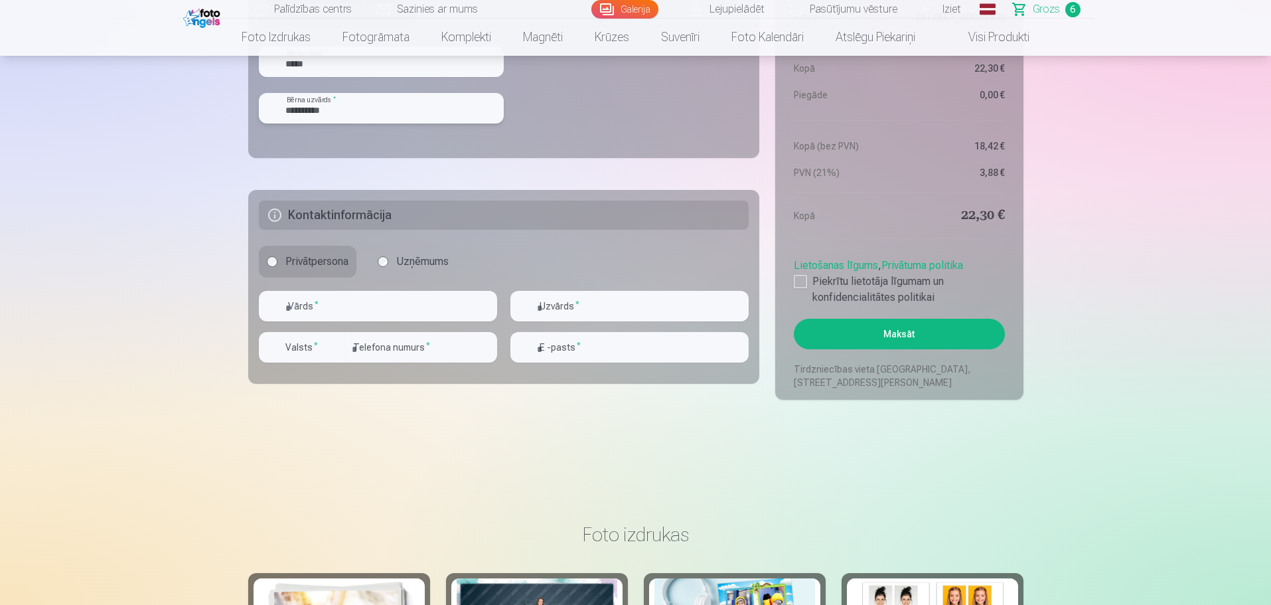
scroll to position [1318, 0]
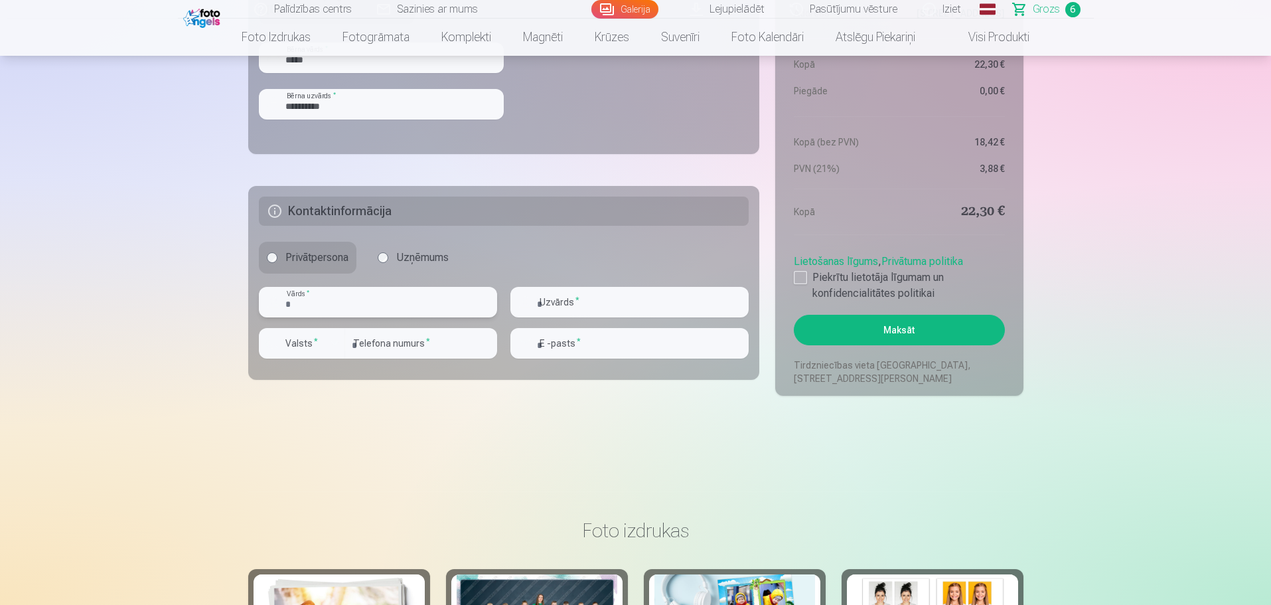
click at [327, 301] on input "text" at bounding box center [378, 302] width 238 height 31
type input "****"
type input "**********"
type input "********"
type input "**********"
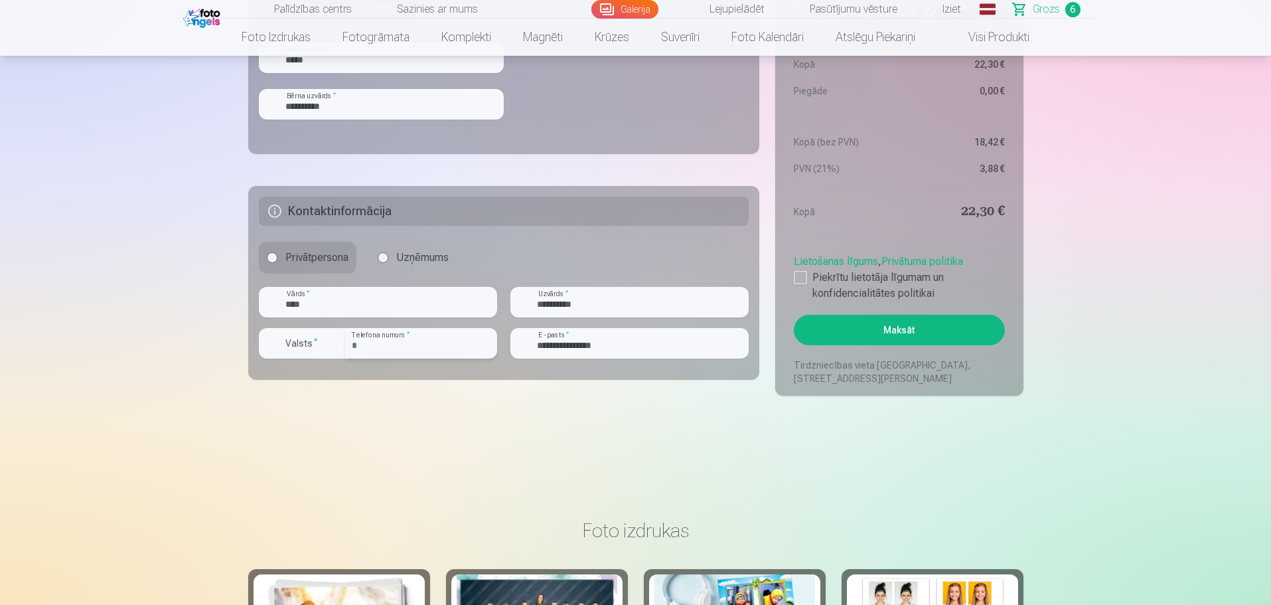
drag, startPoint x: 410, startPoint y: 350, endPoint x: 237, endPoint y: 322, distance: 175.6
type input "********"
drag, startPoint x: 632, startPoint y: 336, endPoint x: 457, endPoint y: 350, distance: 175.7
click at [457, 350] on div "**********" at bounding box center [504, 328] width 490 height 82
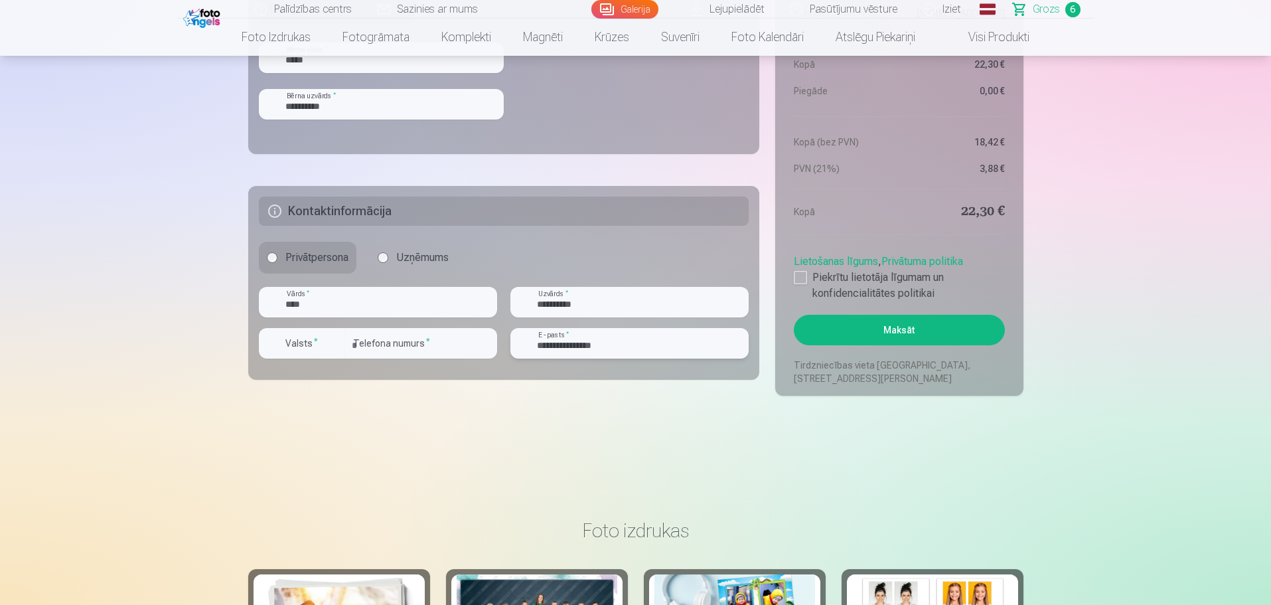
click at [623, 346] on input "**********" at bounding box center [629, 343] width 238 height 31
click at [599, 347] on input "**********" at bounding box center [629, 343] width 238 height 31
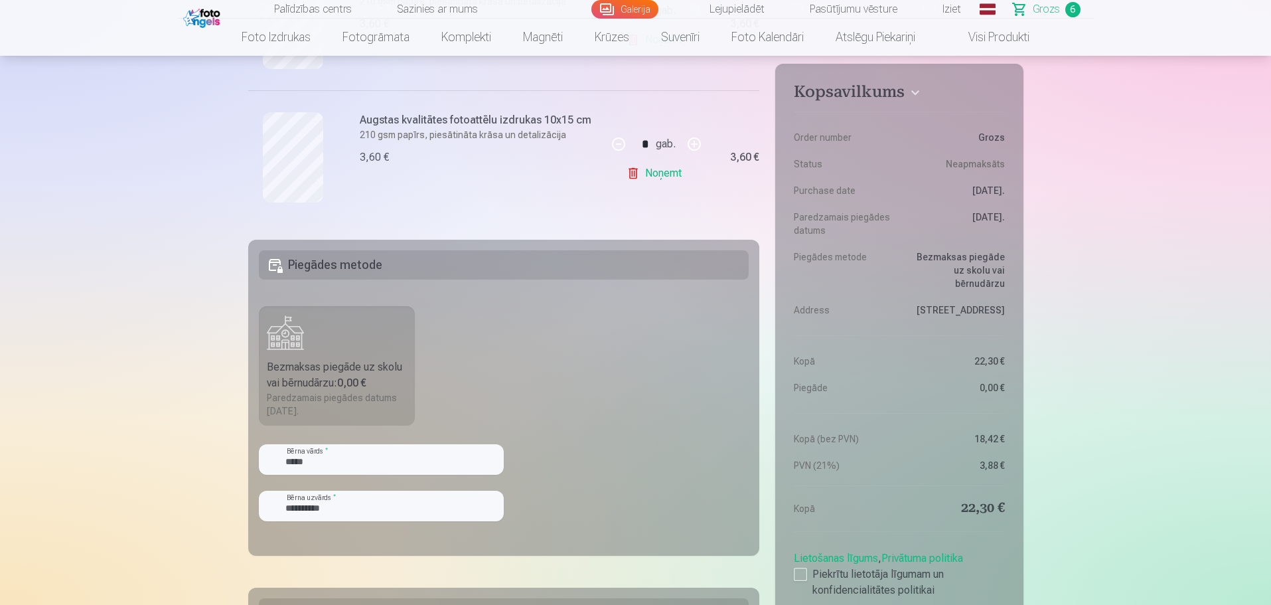
scroll to position [917, 0]
type input "**********"
click at [800, 579] on div at bounding box center [800, 573] width 13 height 13
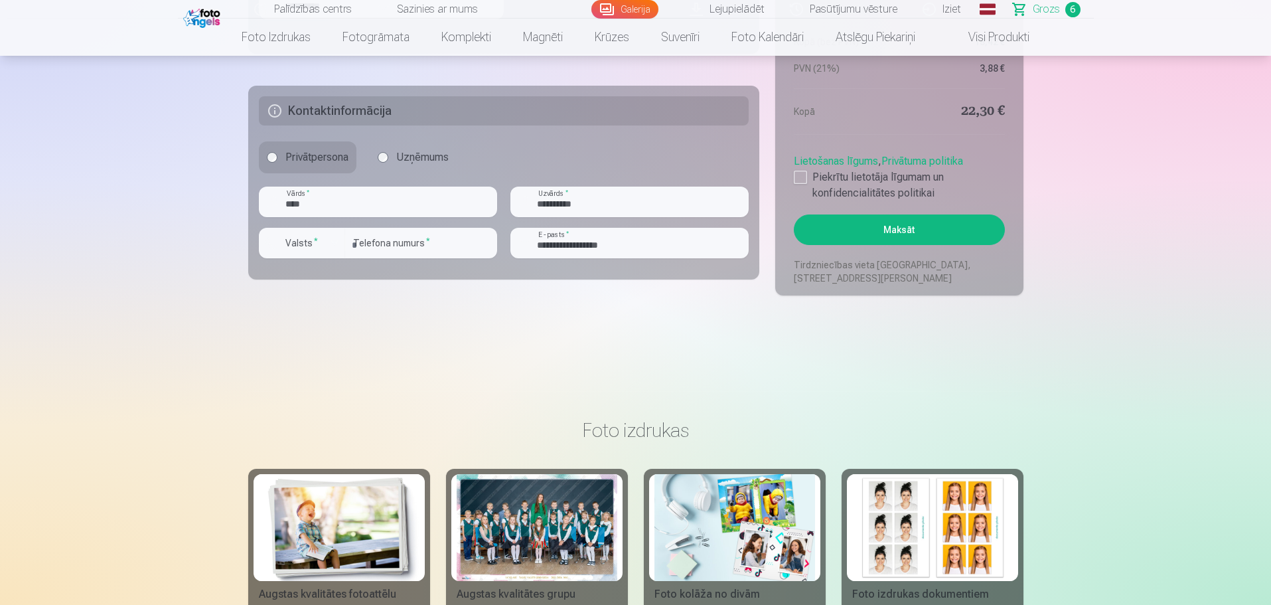
scroll to position [1420, 0]
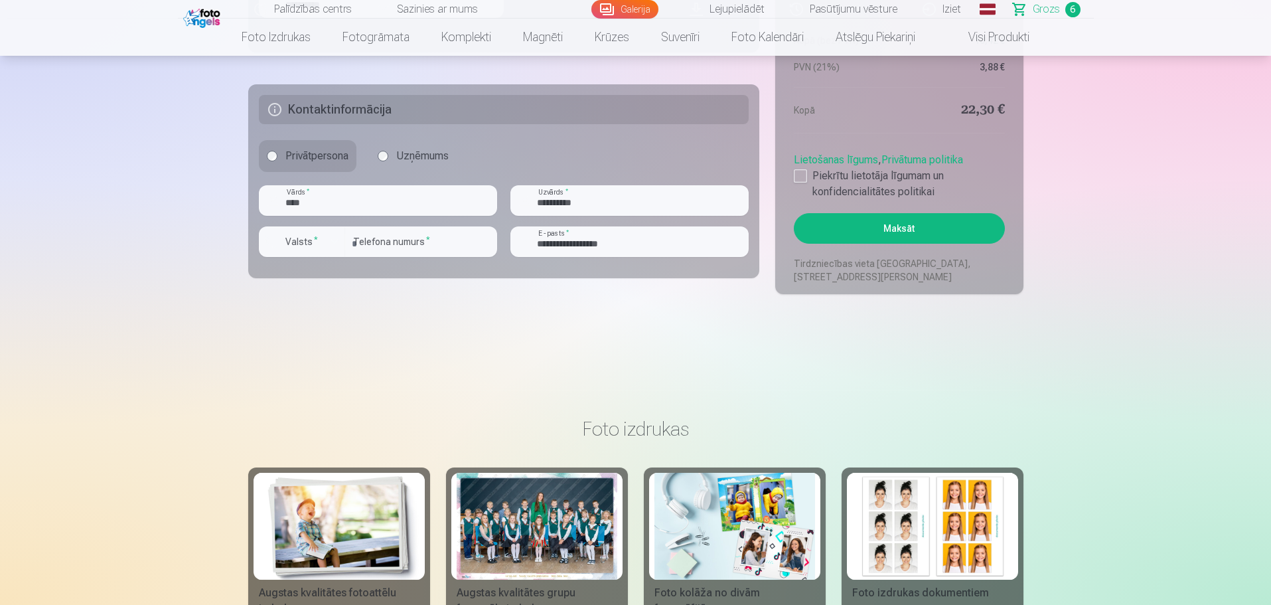
click at [883, 224] on button "Maksāt" at bounding box center [899, 228] width 210 height 31
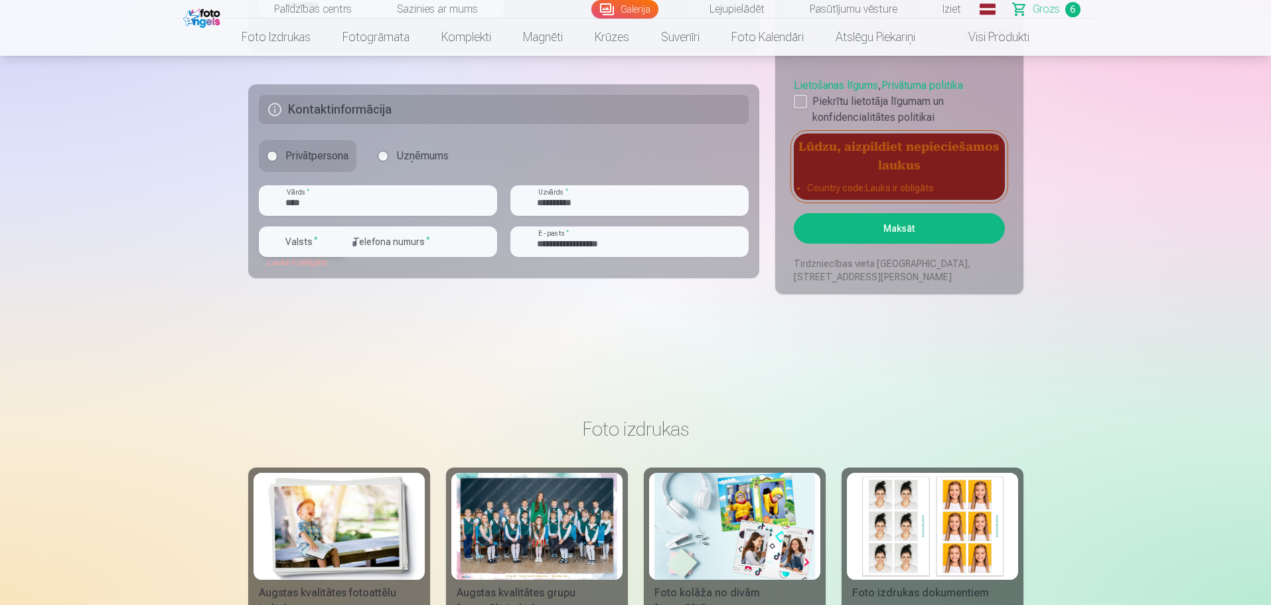
click at [332, 244] on div "button" at bounding box center [335, 242] width 16 height 16
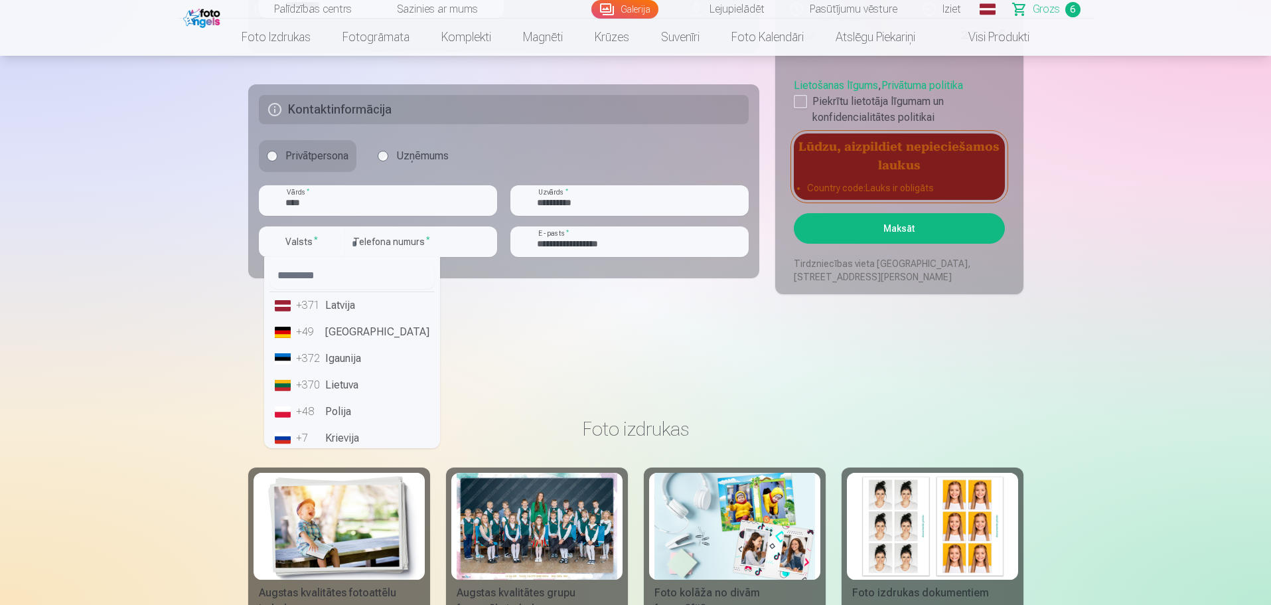
click at [329, 309] on li "+371 Latvija" at bounding box center [351, 305] width 165 height 27
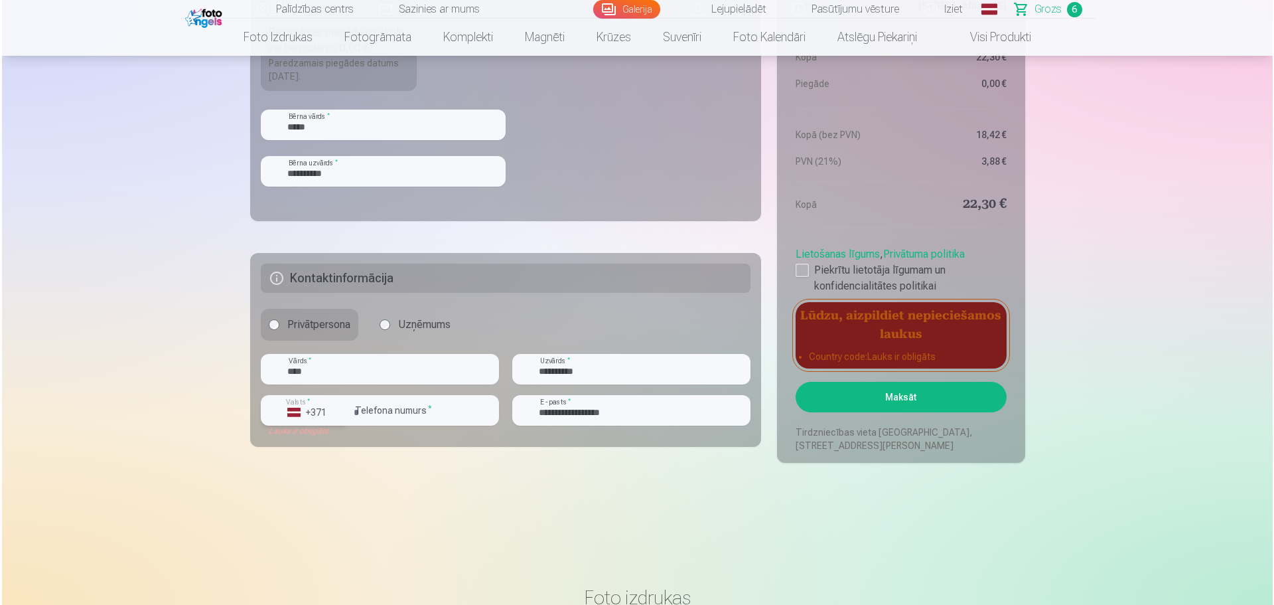
scroll to position [1252, 0]
click at [905, 392] on button "Maksāt" at bounding box center [899, 396] width 210 height 31
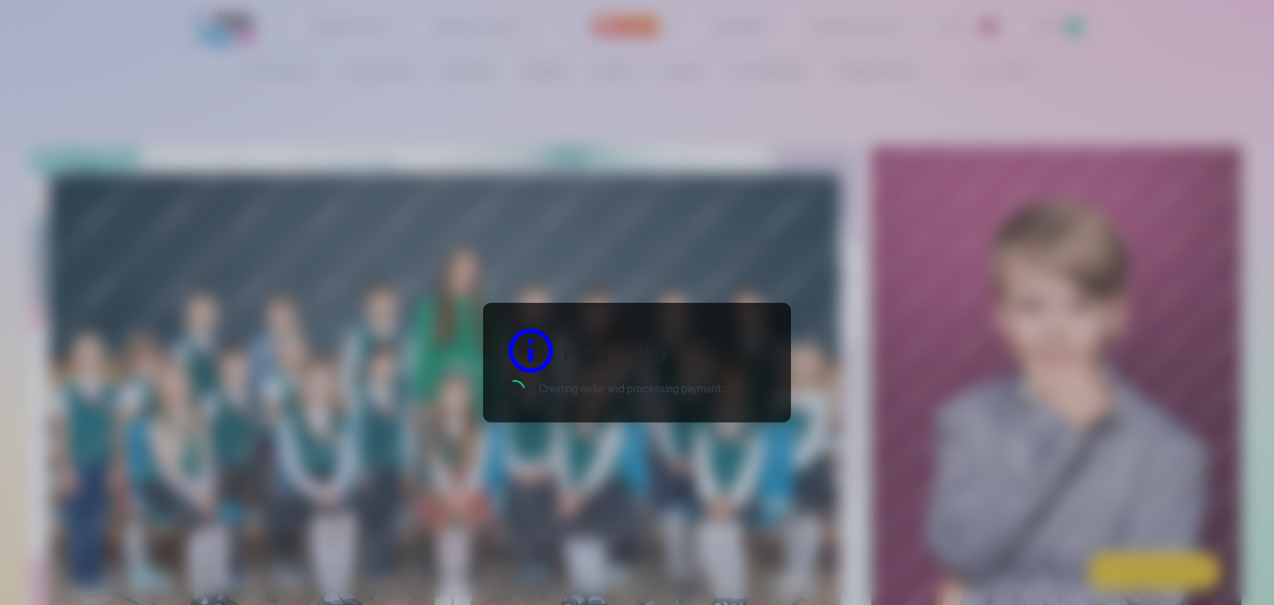
click at [632, 374] on header "processing" at bounding box center [636, 350] width 265 height 53
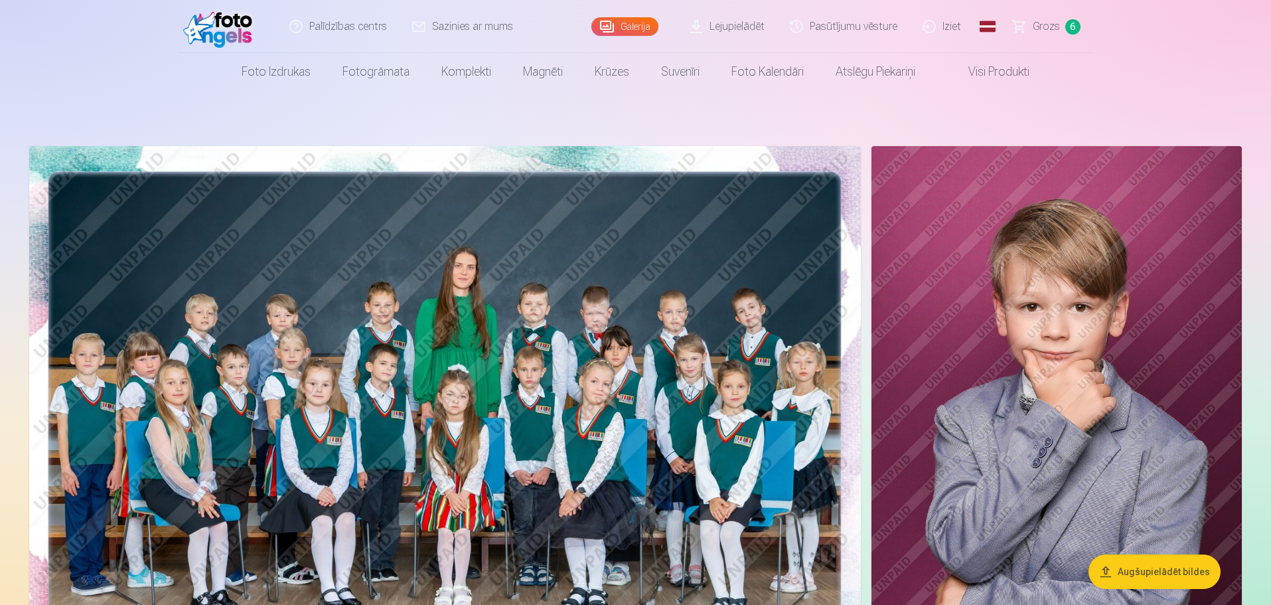
click at [349, 26] on link "Palīdzības centrs" at bounding box center [338, 26] width 123 height 53
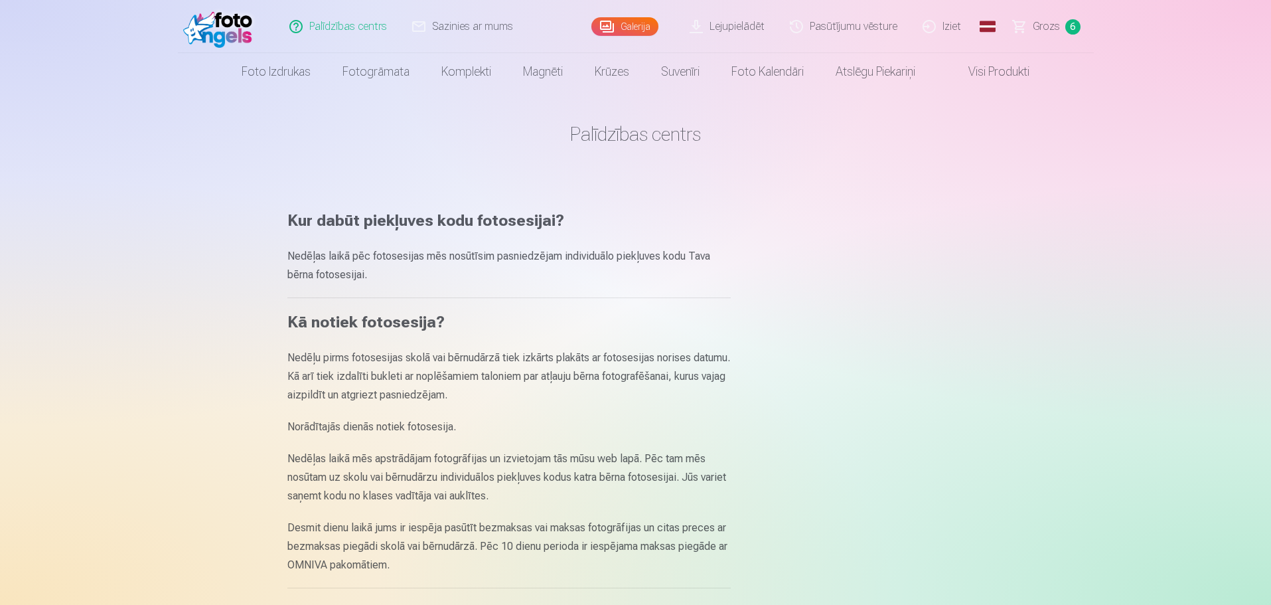
click at [838, 29] on link "Pasūtījumu vēsture" at bounding box center [844, 26] width 133 height 53
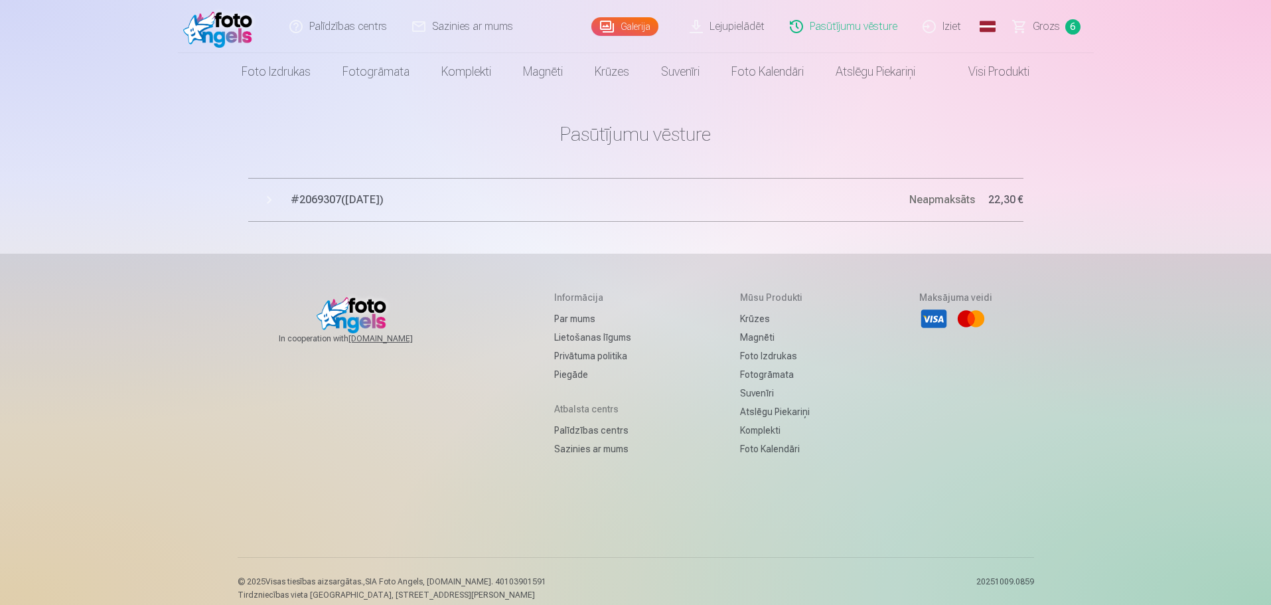
click at [273, 199] on button "# 2069307 ( 11.10.2025 ) Neapmaksāts 22,30 €" at bounding box center [635, 200] width 775 height 44
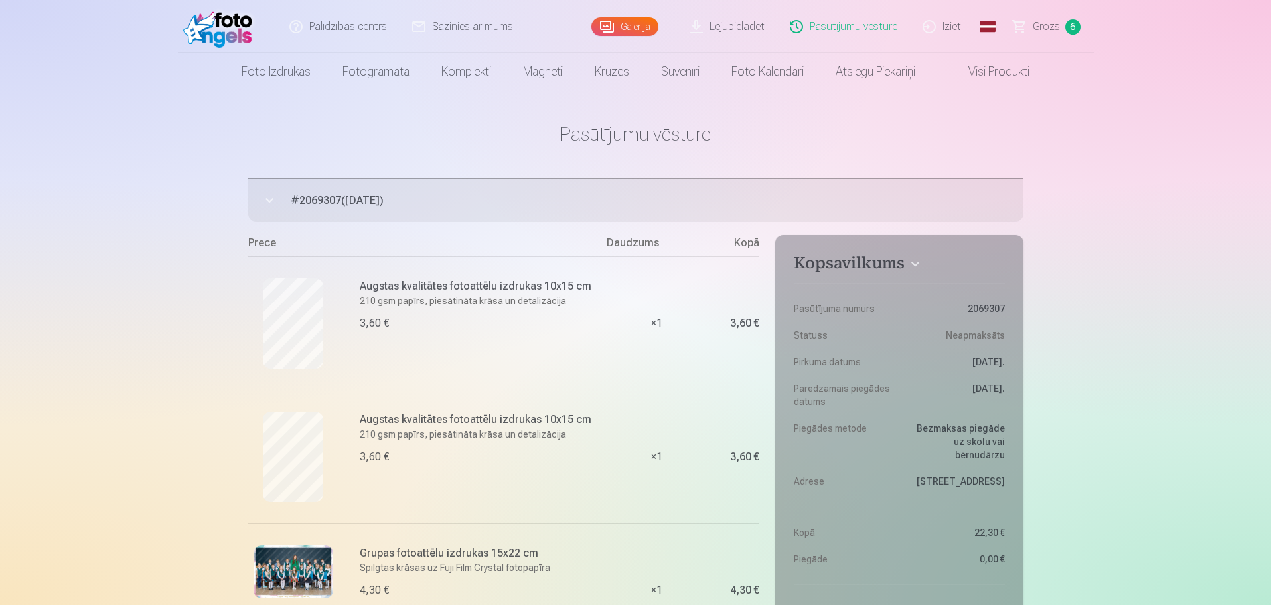
click at [450, 29] on link "Sazinies ar mums" at bounding box center [463, 26] width 126 height 53
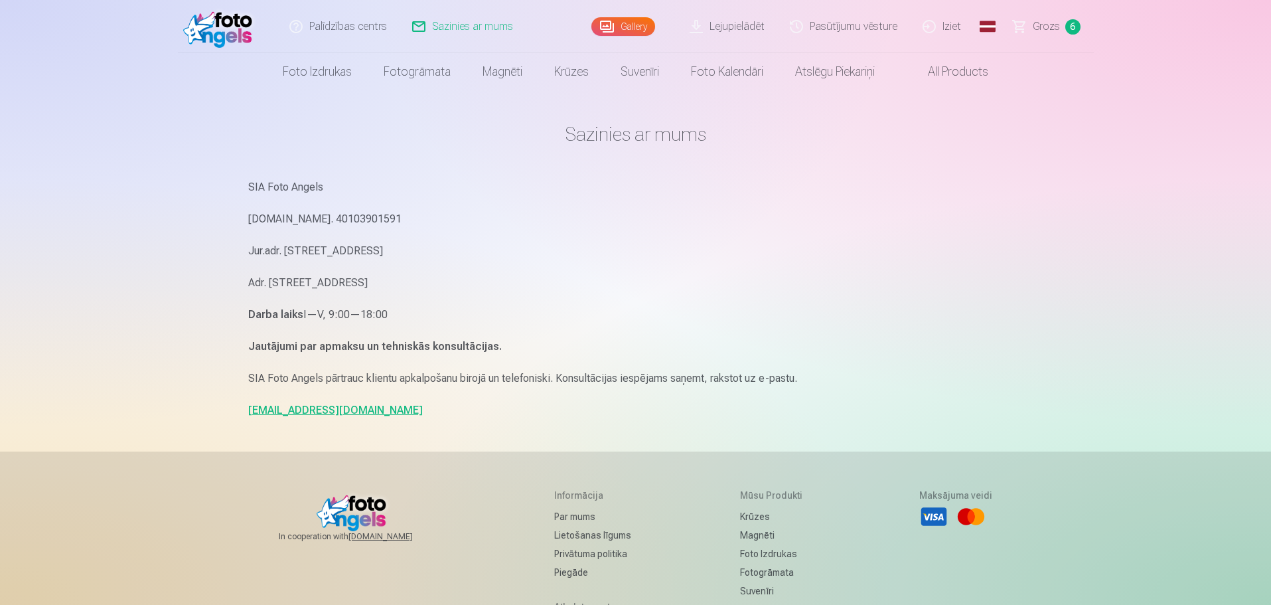
click at [281, 410] on link "info@fotoangels.lv" at bounding box center [335, 410] width 175 height 13
